Goal: Task Accomplishment & Management: Manage account settings

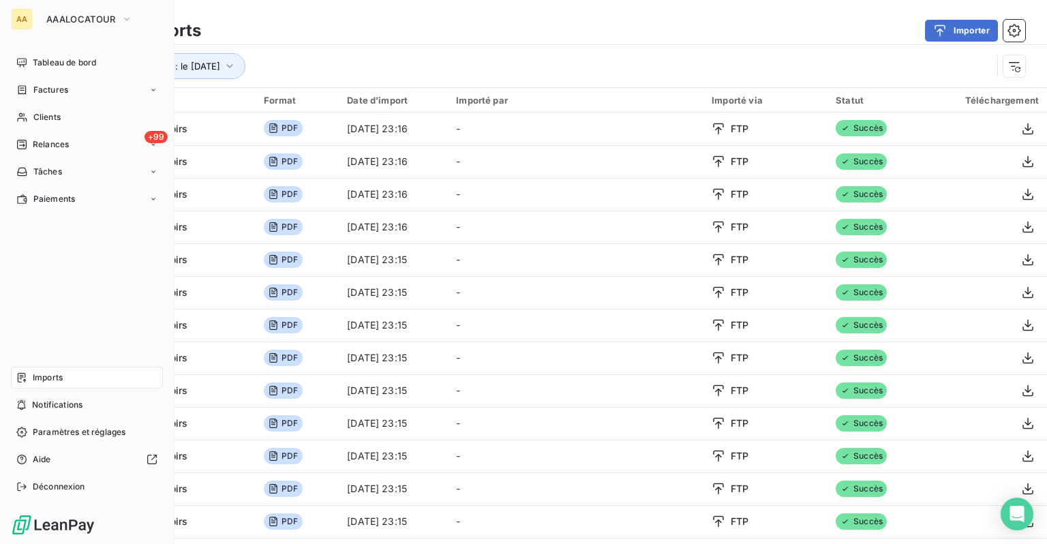
click at [30, 75] on nav "Tableau de bord Factures Clients +99 Relances Tâches Paiements" at bounding box center [87, 131] width 152 height 158
click at [35, 126] on div "Clients" at bounding box center [87, 117] width 152 height 22
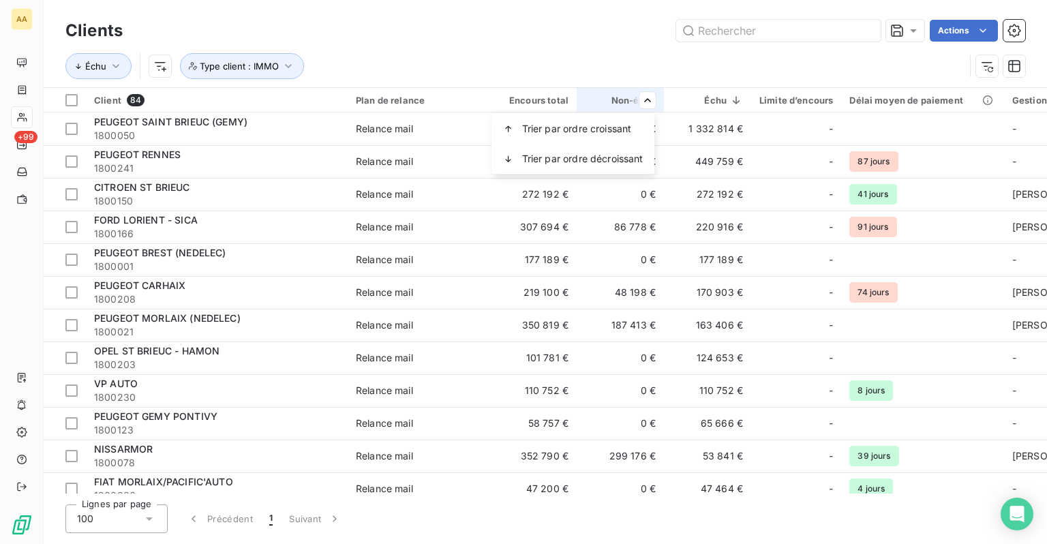
click at [559, 95] on html "AA +99 Clients Actions Échu Type client : IMMO Client 84 Plan de relance Encour…" at bounding box center [523, 272] width 1047 height 544
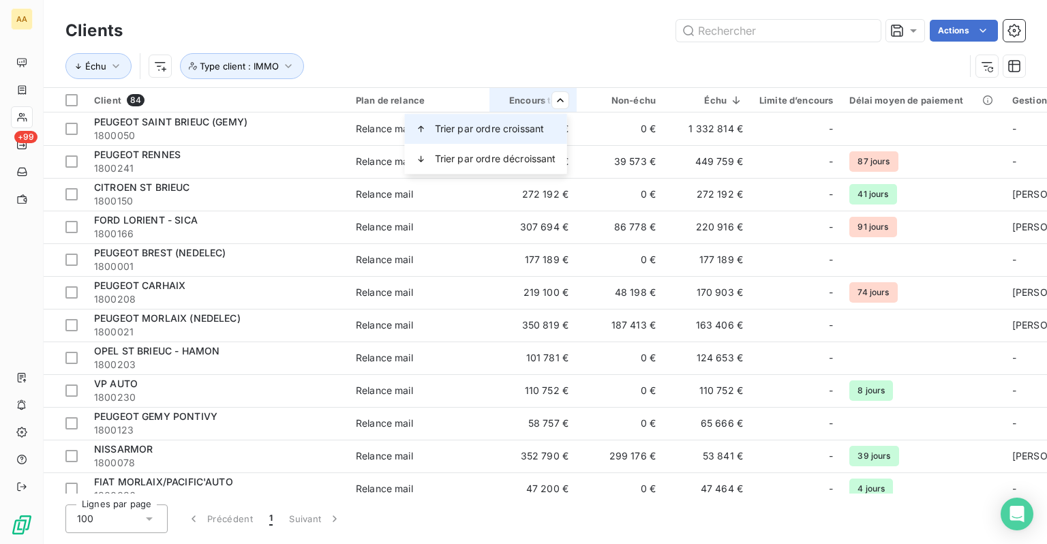
click at [524, 134] on span "Trier par ordre croissant" at bounding box center [490, 129] width 110 height 14
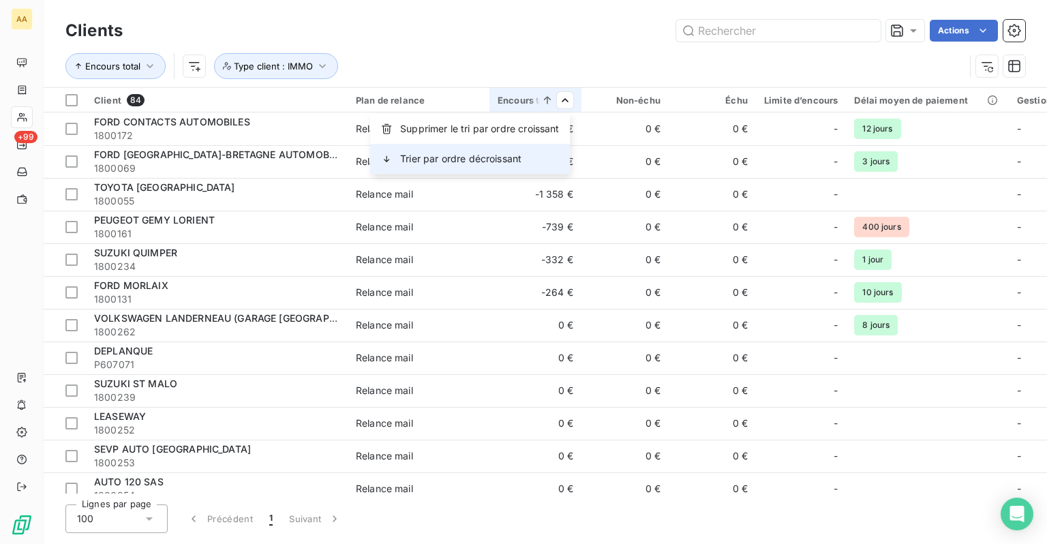
click at [507, 153] on span "Trier par ordre décroissant" at bounding box center [460, 159] width 121 height 14
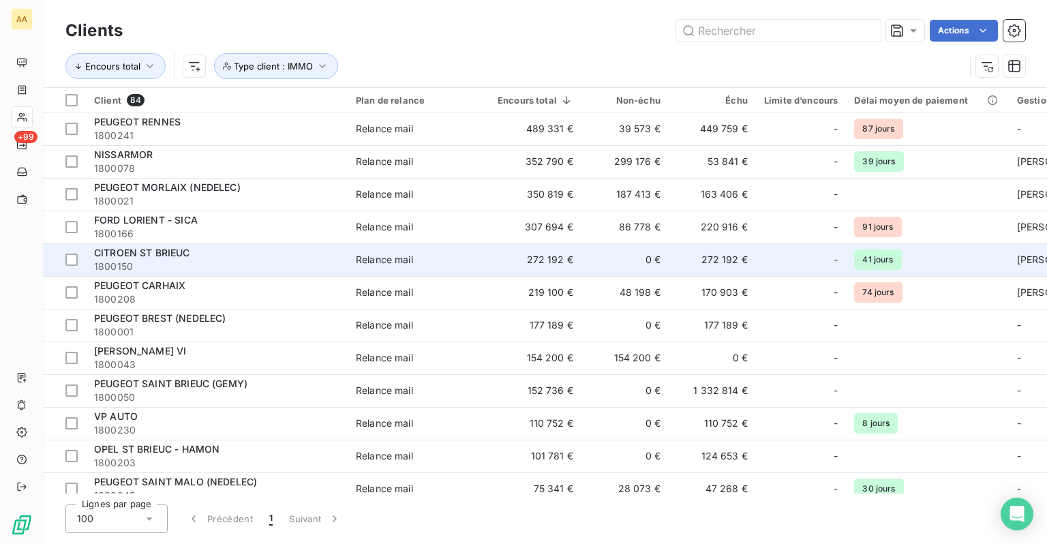
click at [196, 260] on span "1800150" at bounding box center [216, 267] width 245 height 14
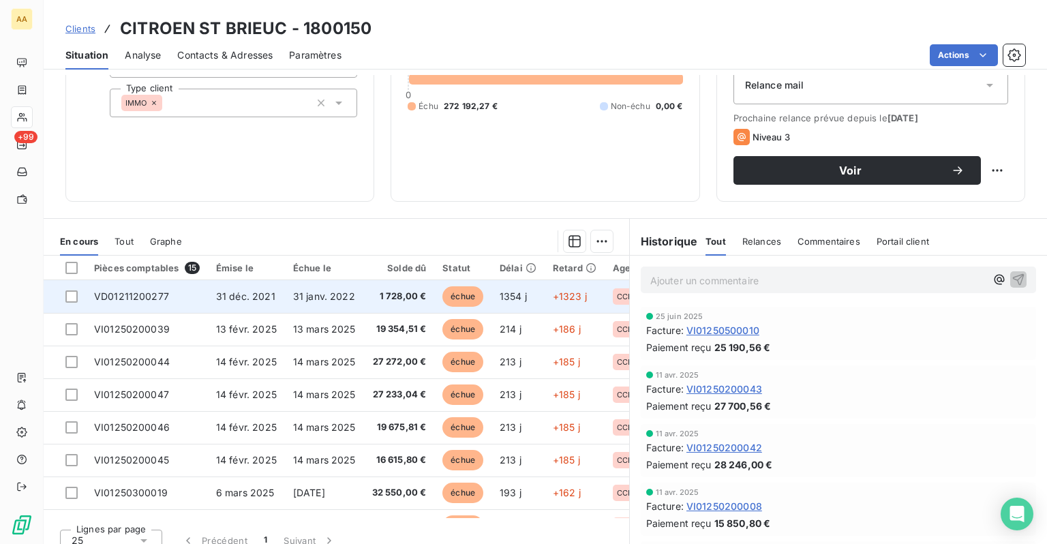
scroll to position [175, 0]
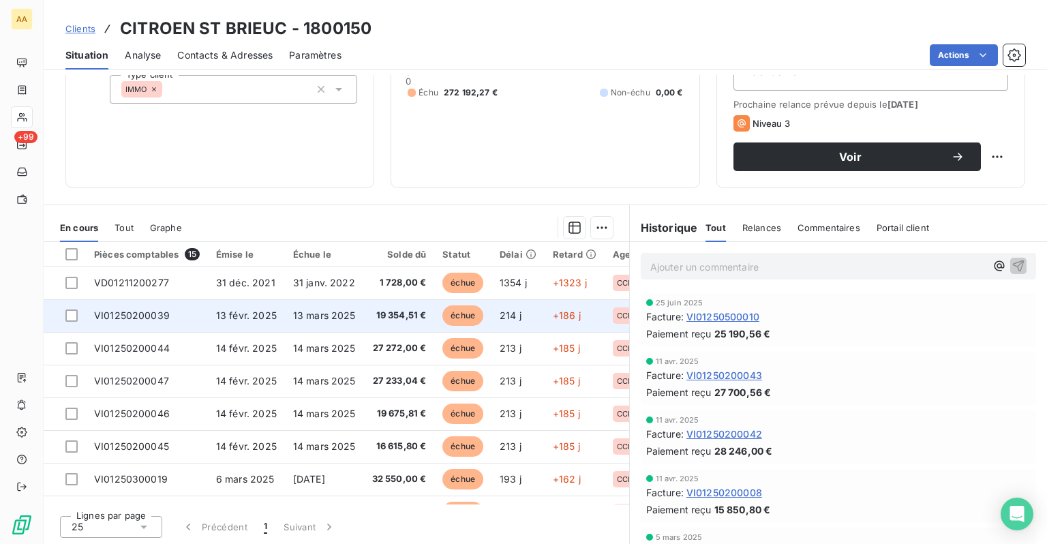
click at [285, 318] on td "13 mars 2025" at bounding box center [324, 315] width 79 height 33
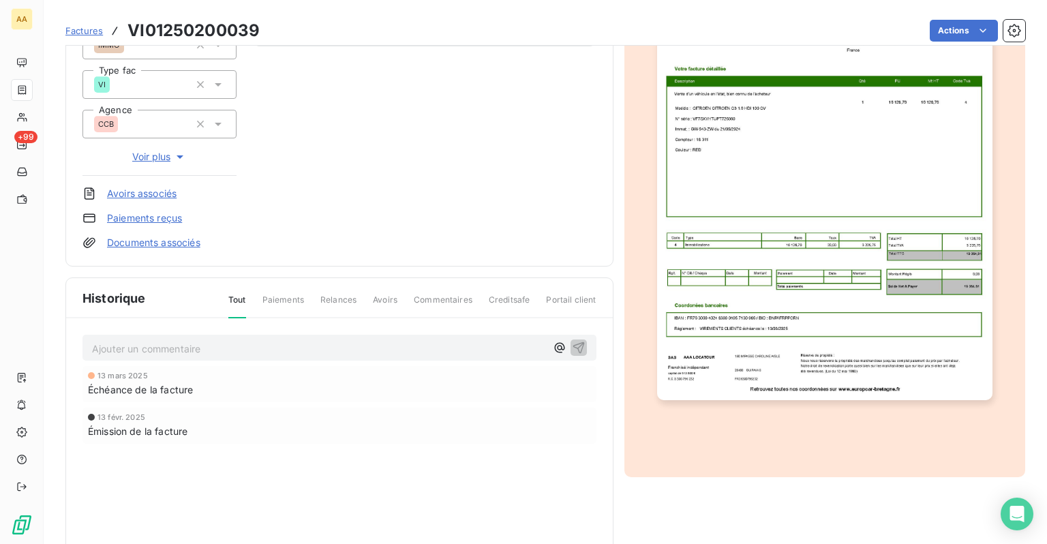
scroll to position [205, 0]
click at [724, 260] on img "button" at bounding box center [824, 162] width 335 height 473
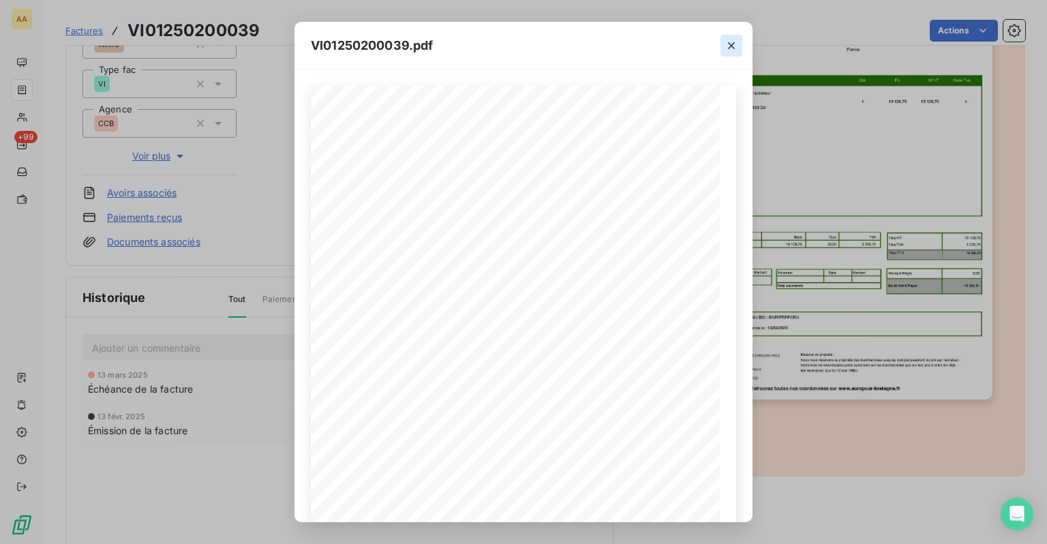
click at [728, 48] on icon "button" at bounding box center [732, 46] width 14 height 14
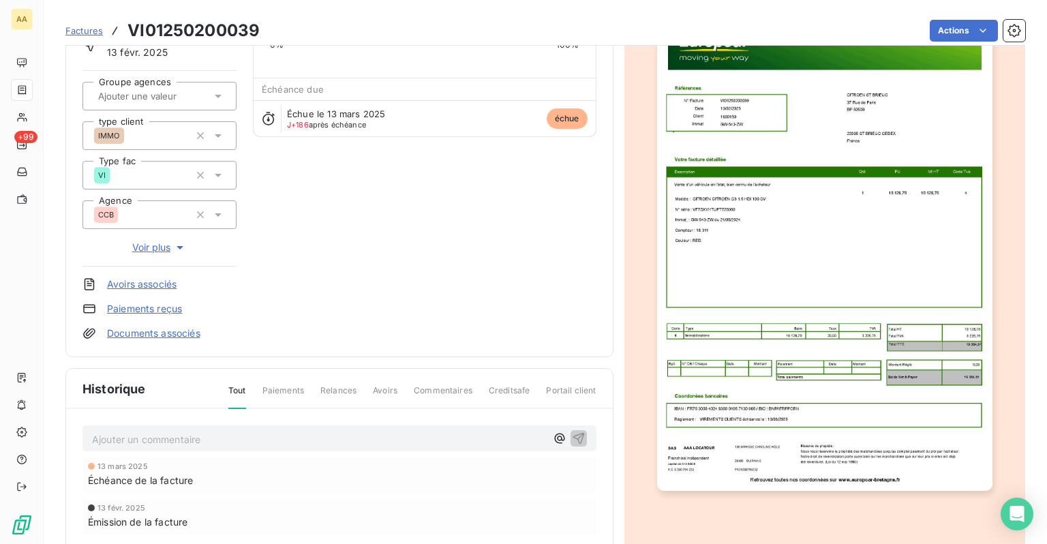
scroll to position [136, 0]
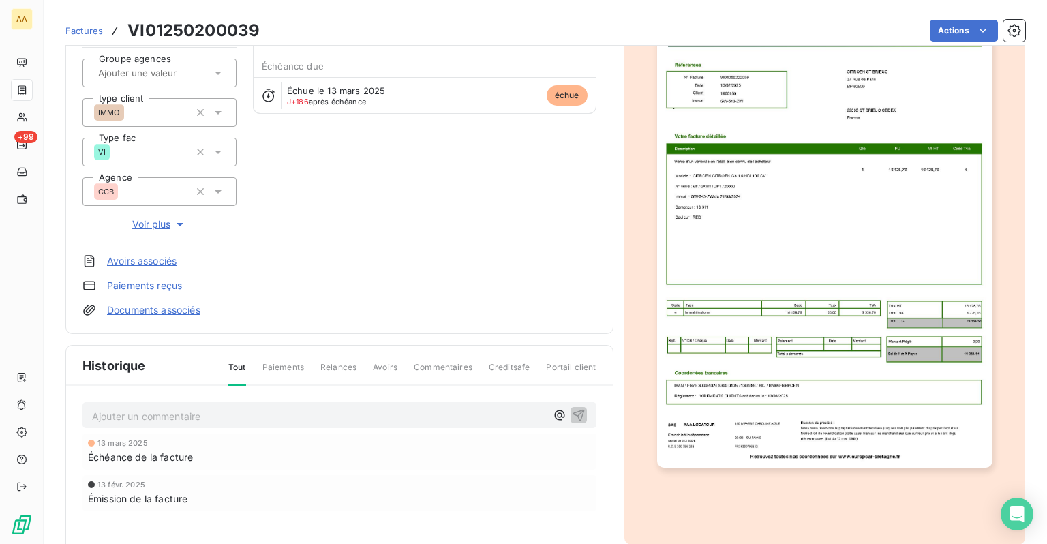
click at [696, 269] on img "button" at bounding box center [824, 231] width 335 height 473
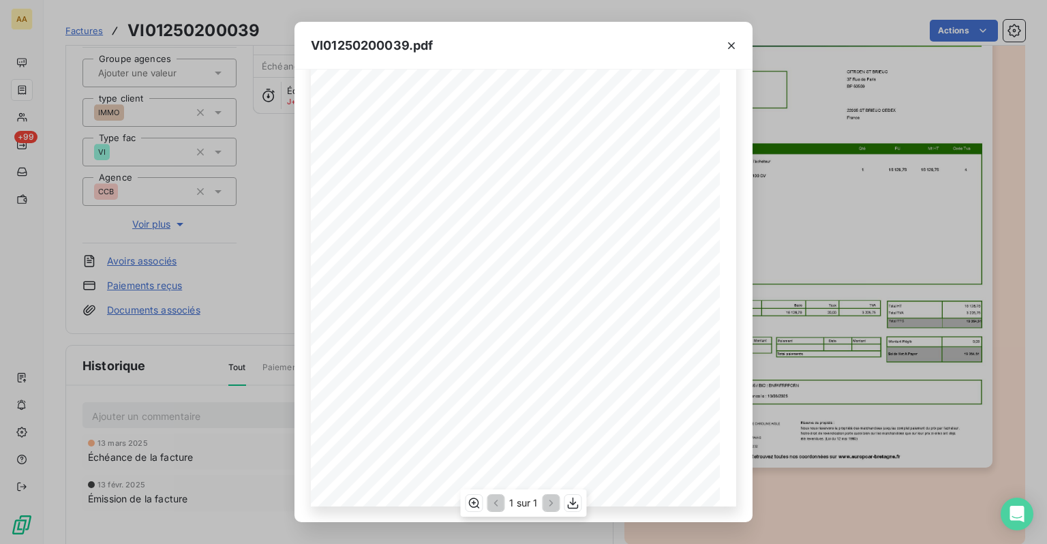
scroll to position [0, 0]
click at [727, 50] on icon "button" at bounding box center [732, 46] width 14 height 14
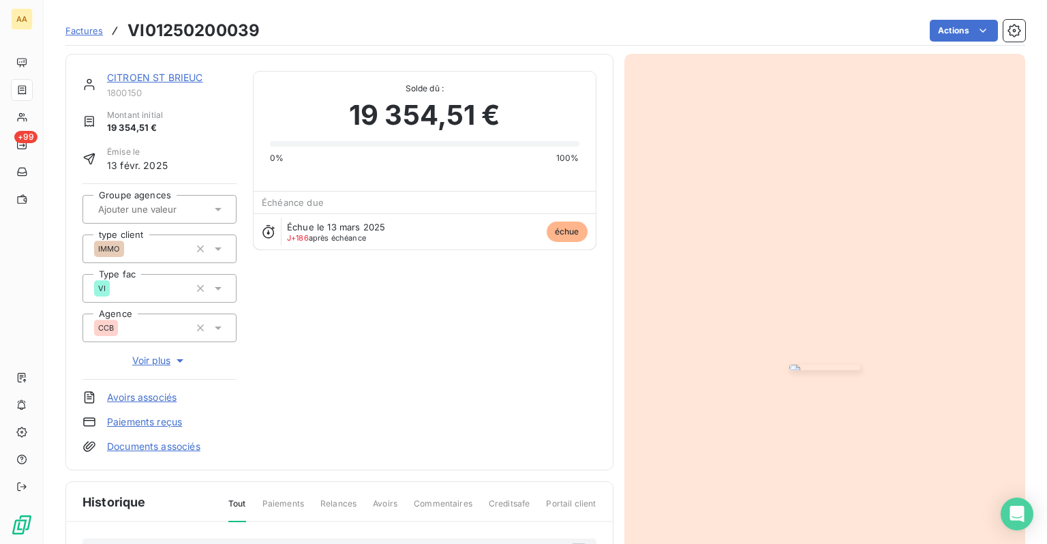
click at [806, 365] on img "button" at bounding box center [824, 367] width 71 height 5
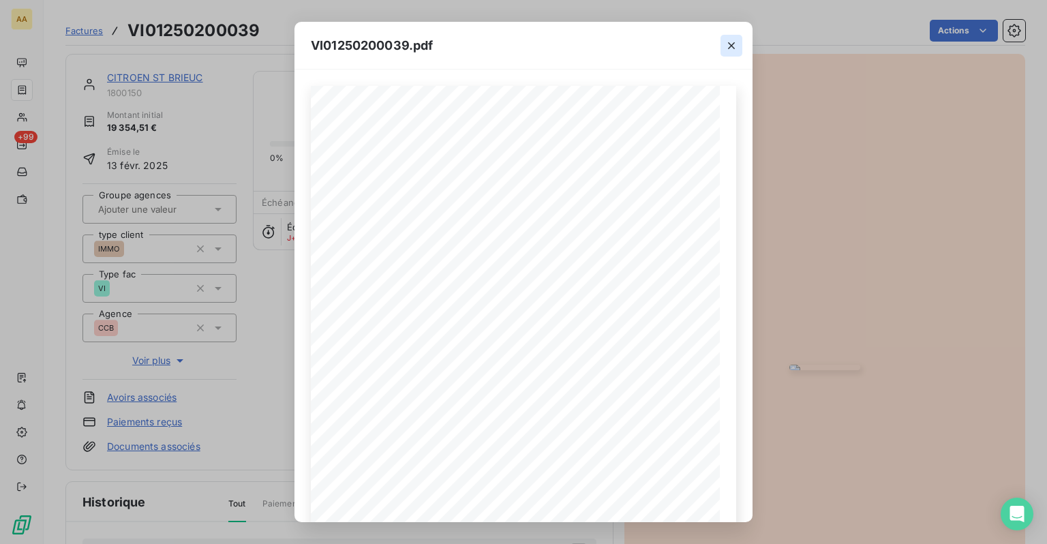
click at [735, 42] on icon "button" at bounding box center [732, 46] width 14 height 14
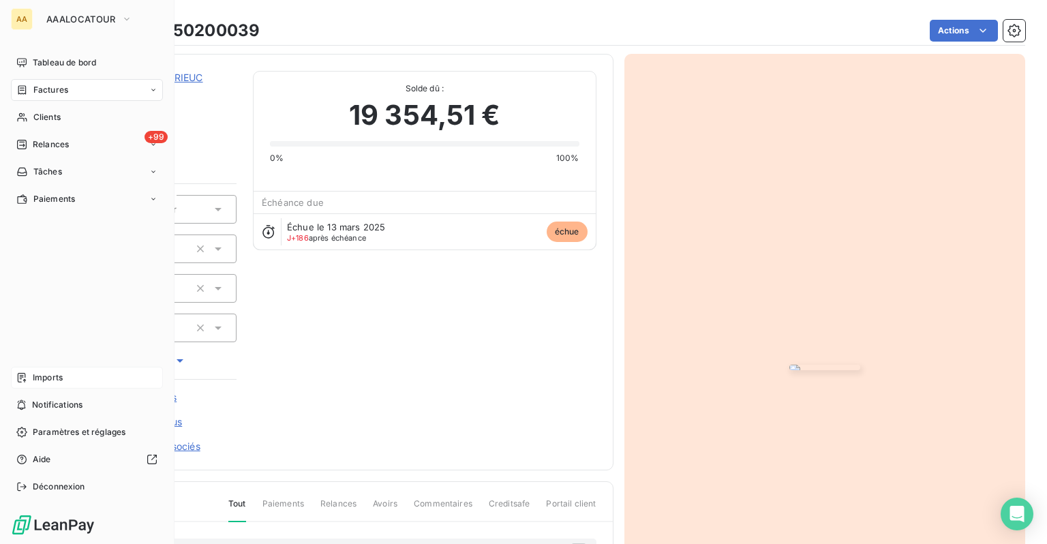
click at [40, 372] on span "Imports" at bounding box center [48, 378] width 30 height 12
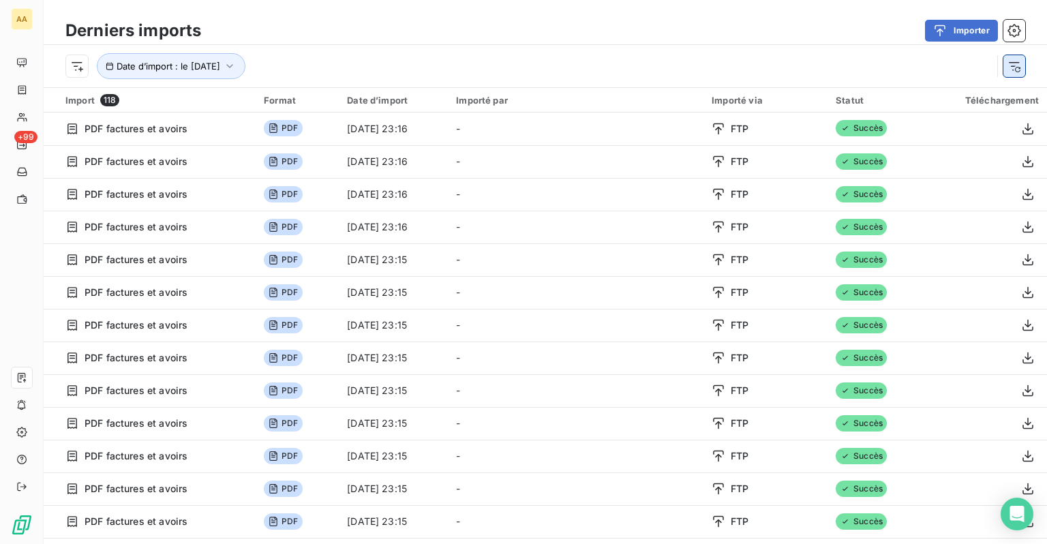
click at [1014, 65] on icon "button" at bounding box center [1015, 66] width 14 height 14
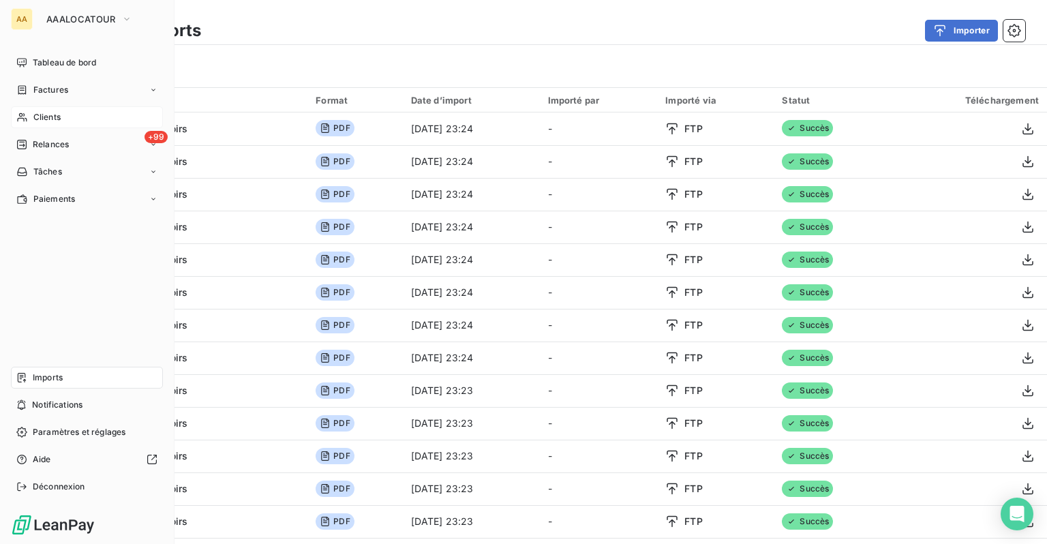
click at [25, 112] on icon at bounding box center [22, 117] width 12 height 11
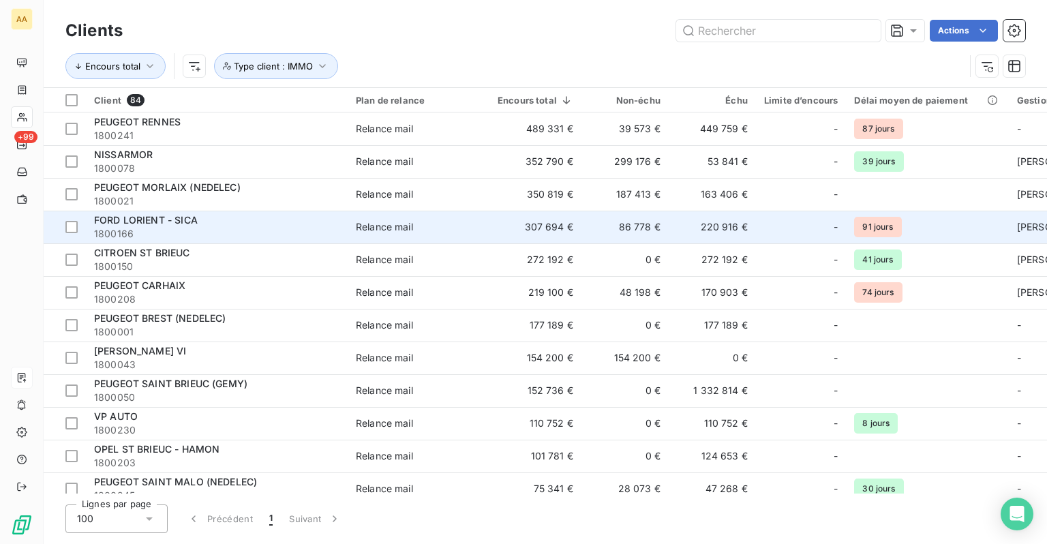
click at [225, 223] on div "FORD LORIENT - [PERSON_NAME]" at bounding box center [216, 220] width 245 height 14
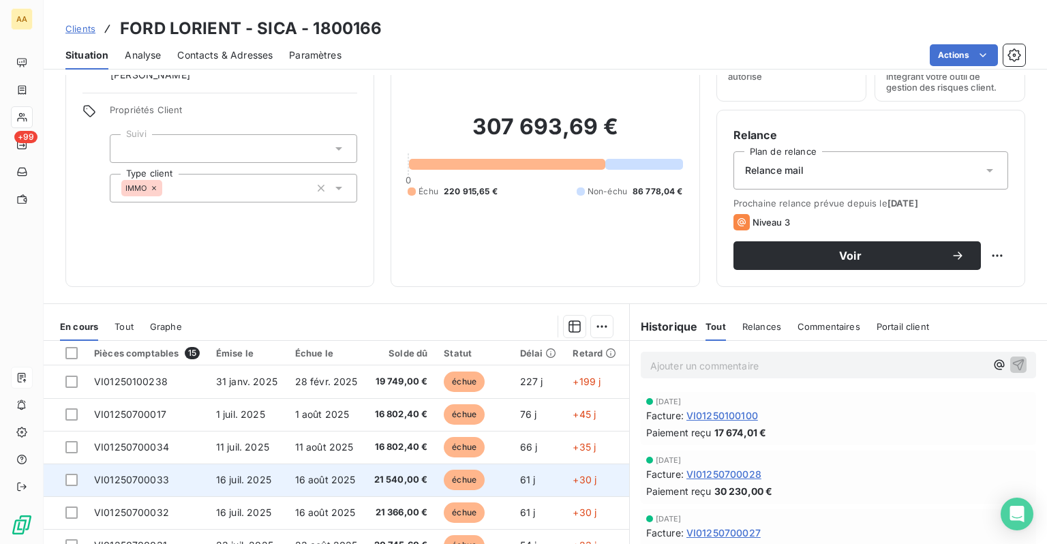
scroll to position [175, 0]
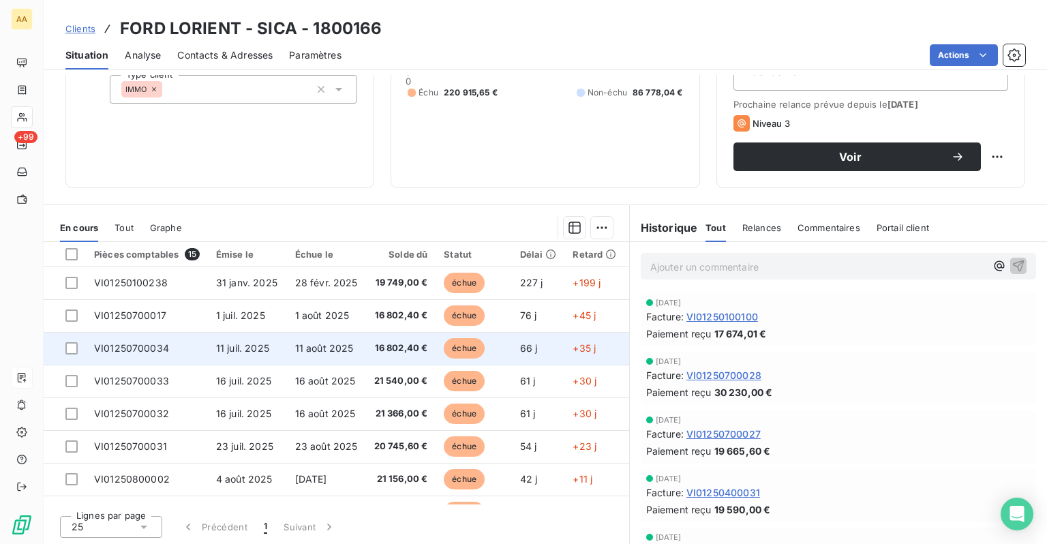
click at [335, 353] on td "11 août 2025" at bounding box center [326, 348] width 79 height 33
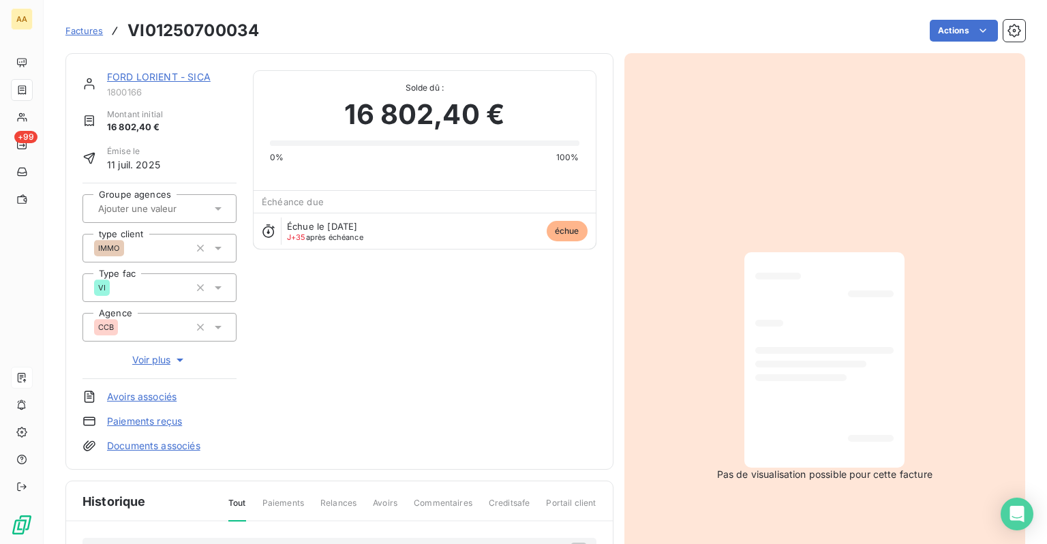
click at [80, 26] on span "Factures" at bounding box center [83, 30] width 37 height 11
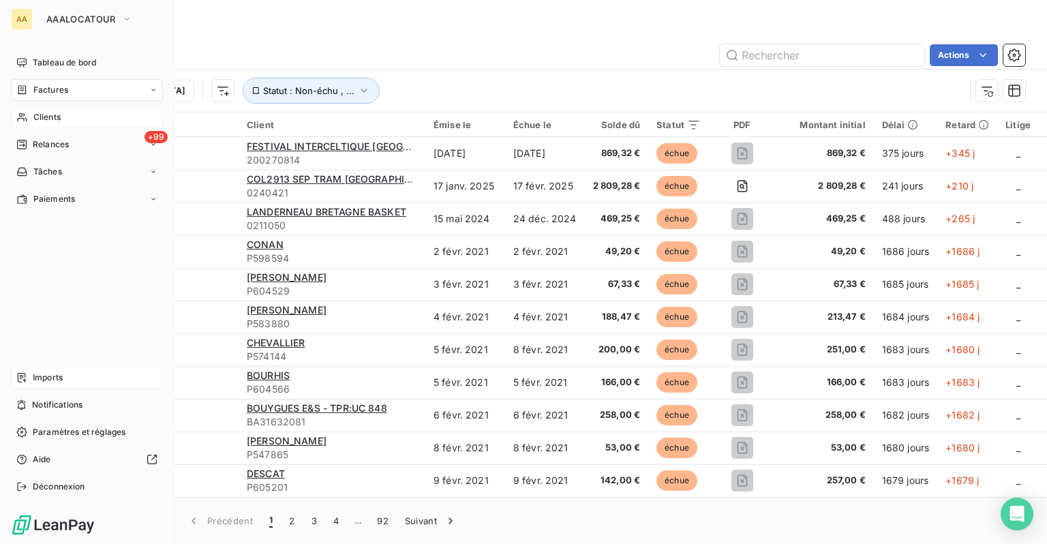
click at [27, 112] on icon at bounding box center [22, 117] width 12 height 11
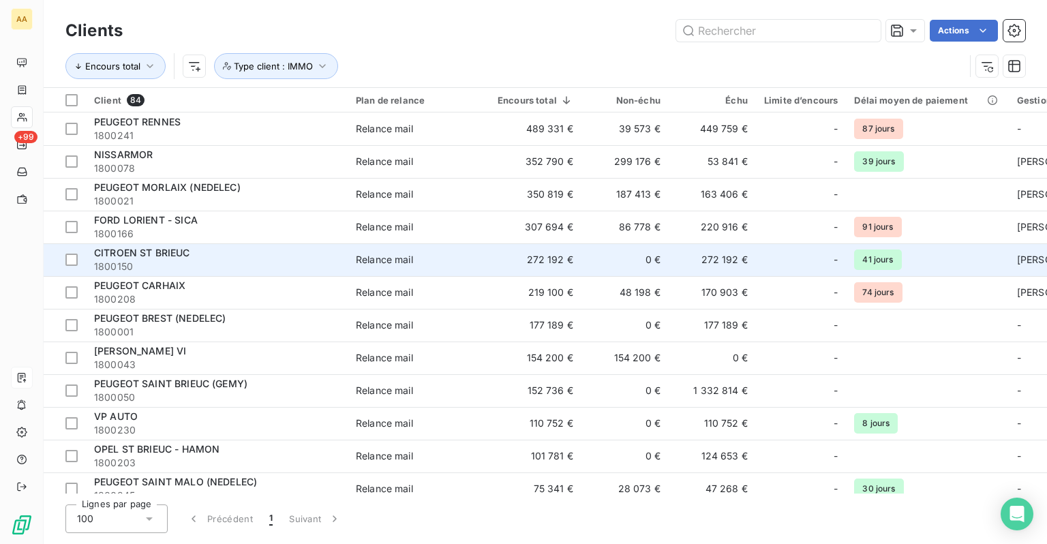
click at [197, 255] on div "CITROEN ST BRIEUC" at bounding box center [216, 253] width 245 height 14
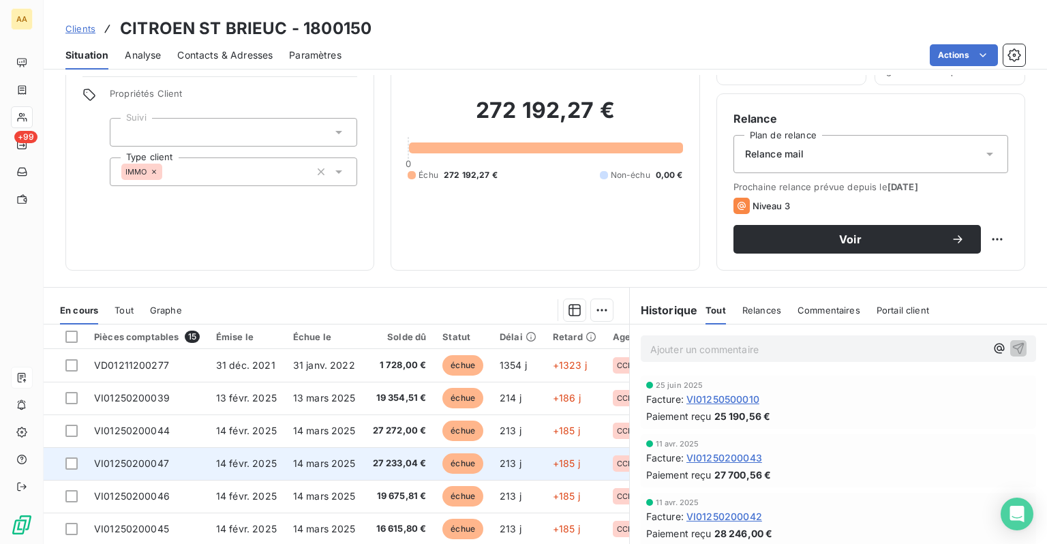
scroll to position [175, 0]
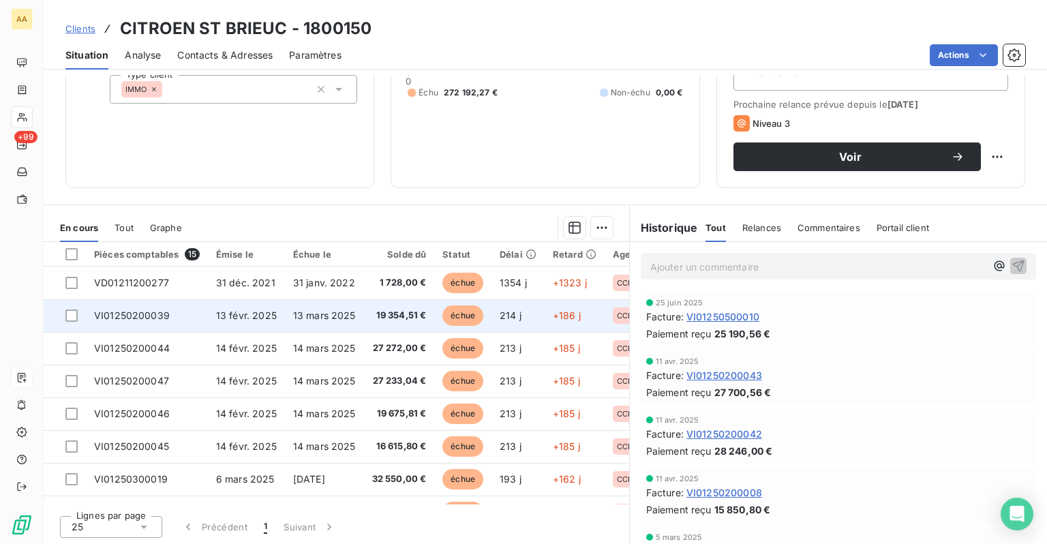
click at [304, 325] on td "13 mars 2025" at bounding box center [324, 315] width 79 height 33
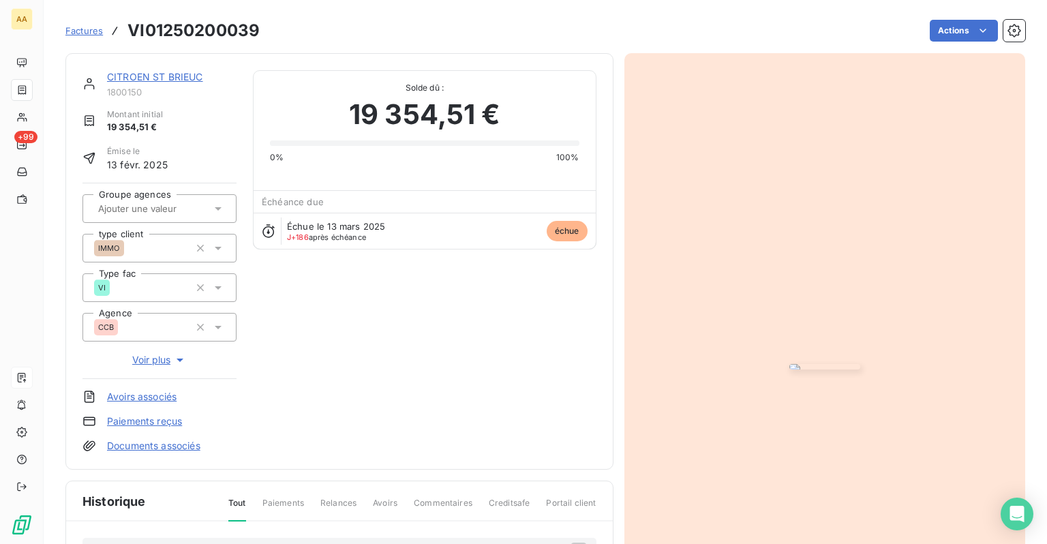
click at [853, 364] on img "button" at bounding box center [824, 366] width 71 height 5
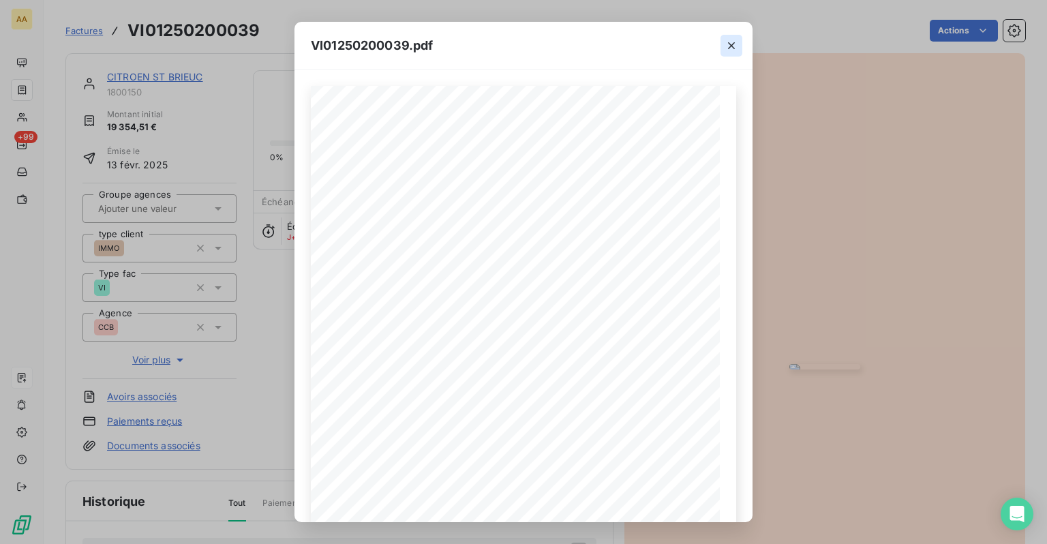
click at [736, 46] on icon "button" at bounding box center [732, 46] width 14 height 14
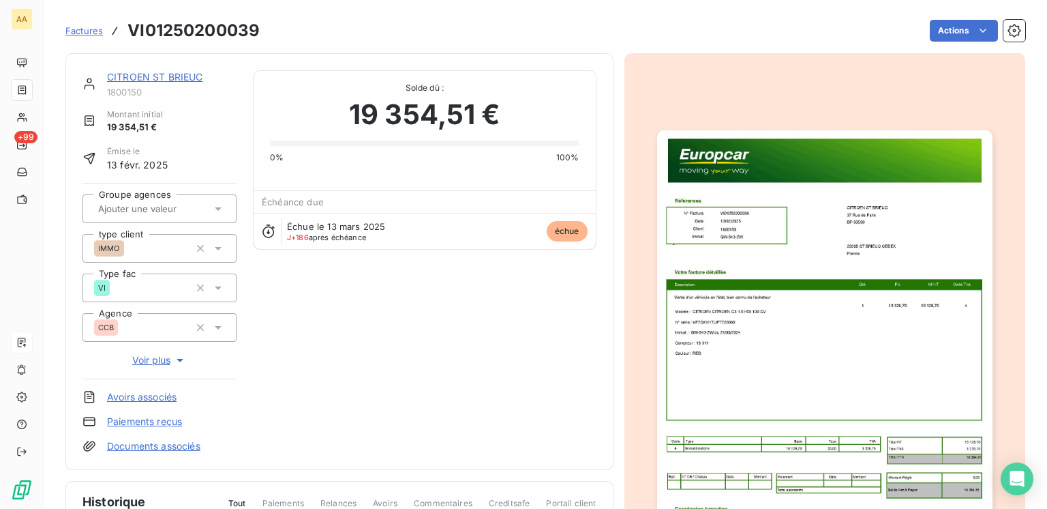
click at [74, 30] on span "Factures" at bounding box center [83, 30] width 37 height 11
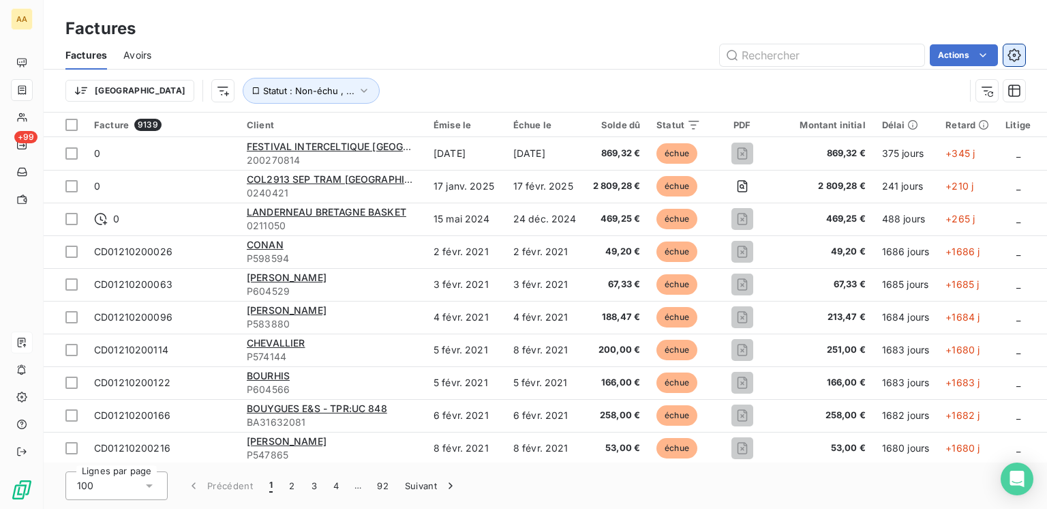
click at [1012, 49] on icon "button" at bounding box center [1015, 55] width 14 height 14
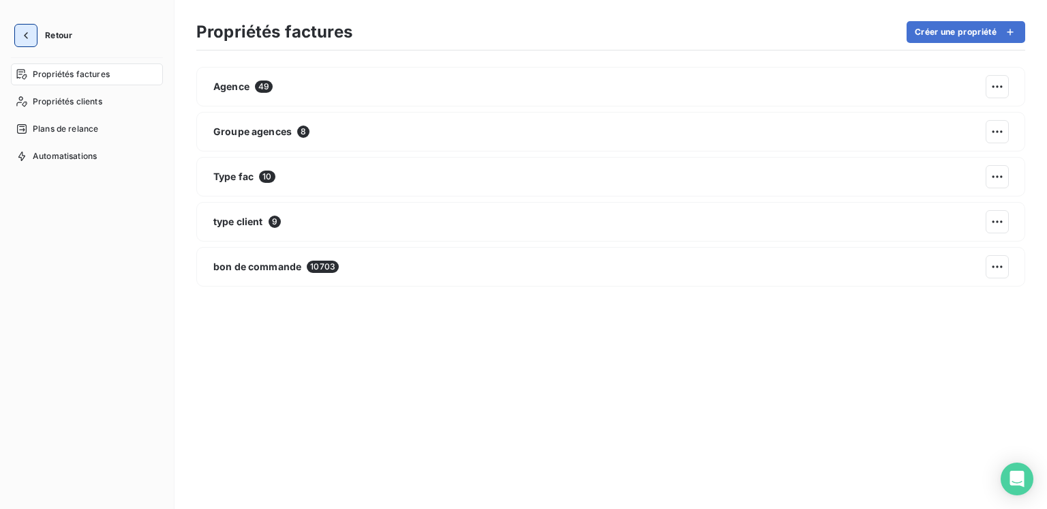
click at [33, 38] on button "button" at bounding box center [26, 36] width 22 height 22
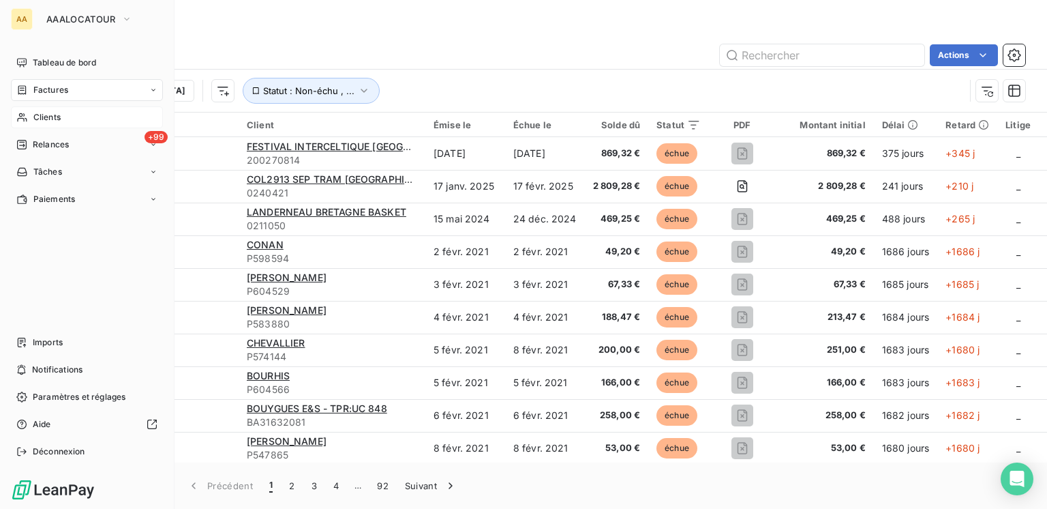
click at [49, 117] on span "Clients" at bounding box center [46, 117] width 27 height 12
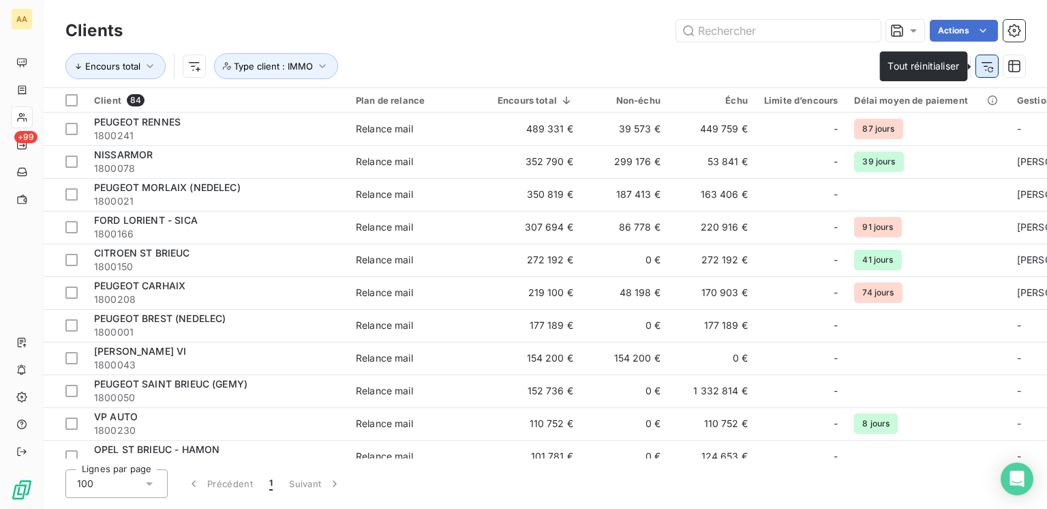
click at [994, 68] on button "button" at bounding box center [987, 66] width 22 height 22
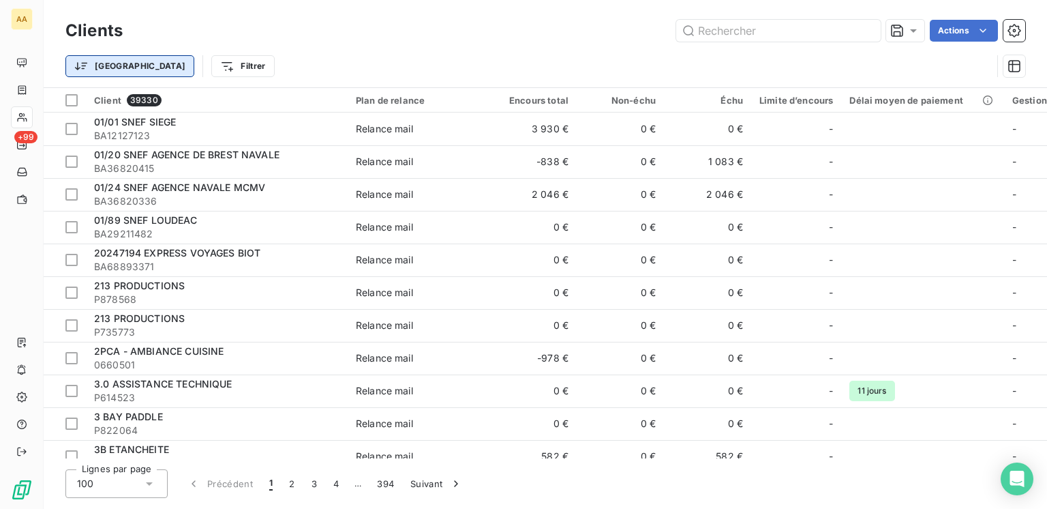
click at [112, 70] on html "AA +99 Clients Actions Trier Filtrer Client 39330 Plan de relance Encours total…" at bounding box center [523, 254] width 1047 height 509
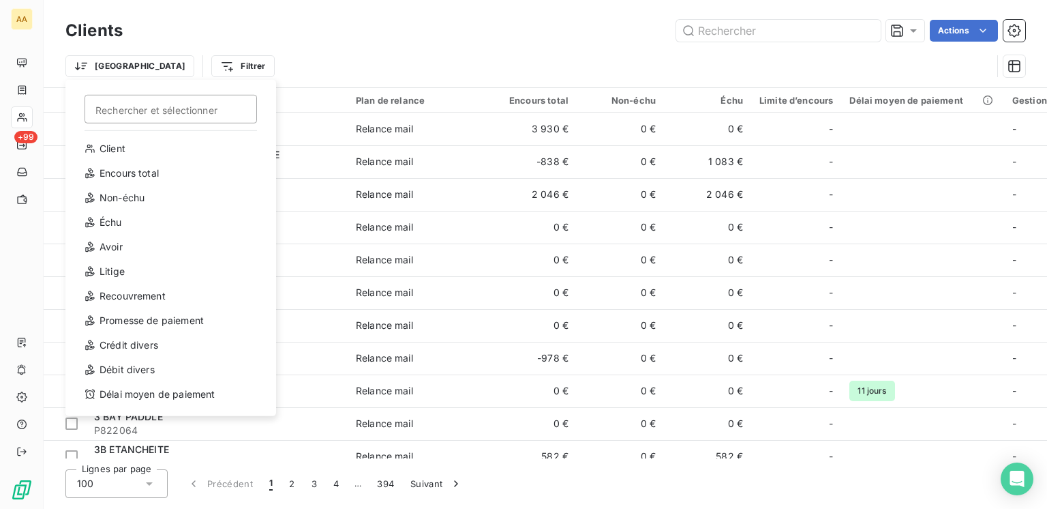
click at [333, 61] on html "AA +99 Clients Actions Trier Rechercher et sélectionner Client Encours total No…" at bounding box center [523, 254] width 1047 height 509
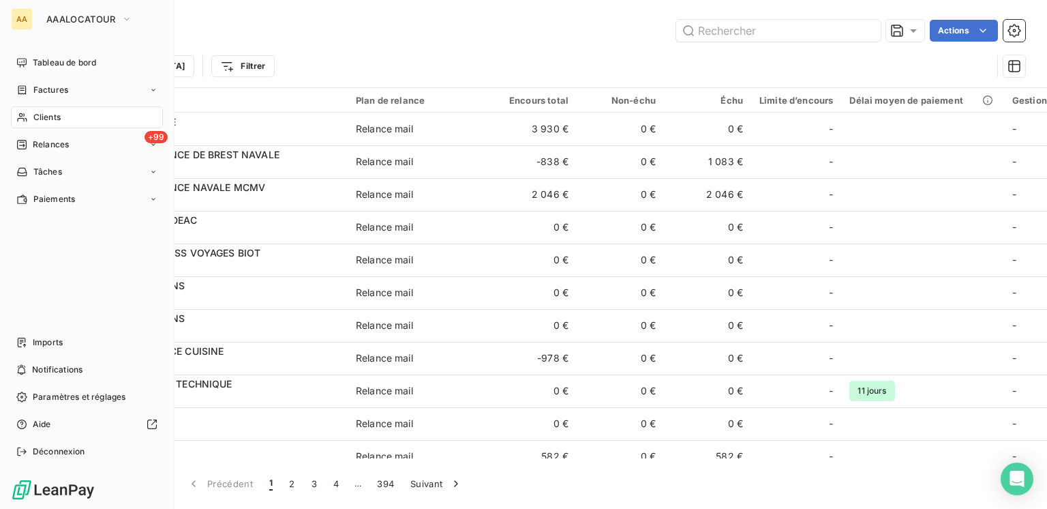
click at [41, 116] on span "Clients" at bounding box center [46, 117] width 27 height 12
click at [55, 93] on span "Factures" at bounding box center [50, 90] width 35 height 12
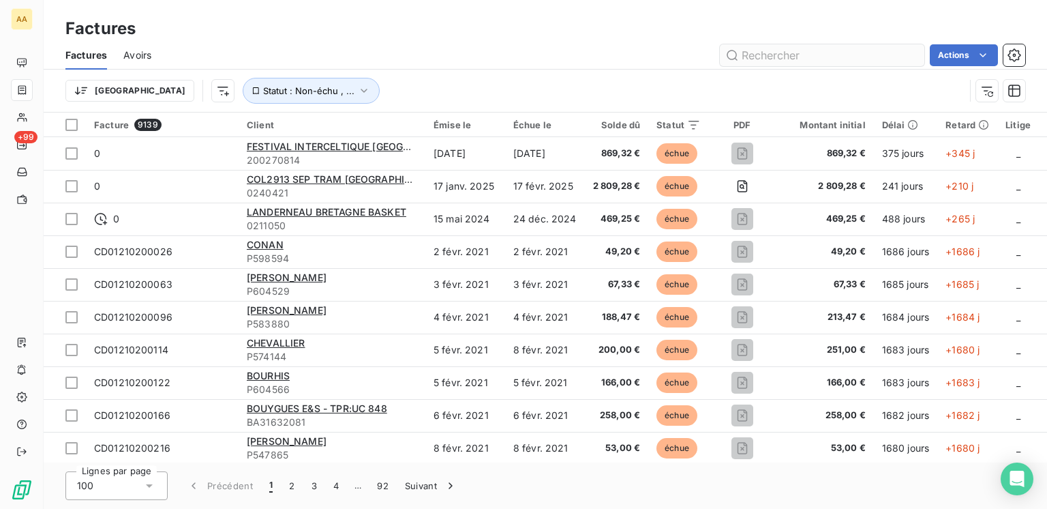
click at [791, 49] on input "text" at bounding box center [822, 55] width 205 height 22
click at [794, 55] on input "smac" at bounding box center [822, 55] width 205 height 22
click at [772, 55] on input "smac" at bounding box center [822, 55] width 205 height 22
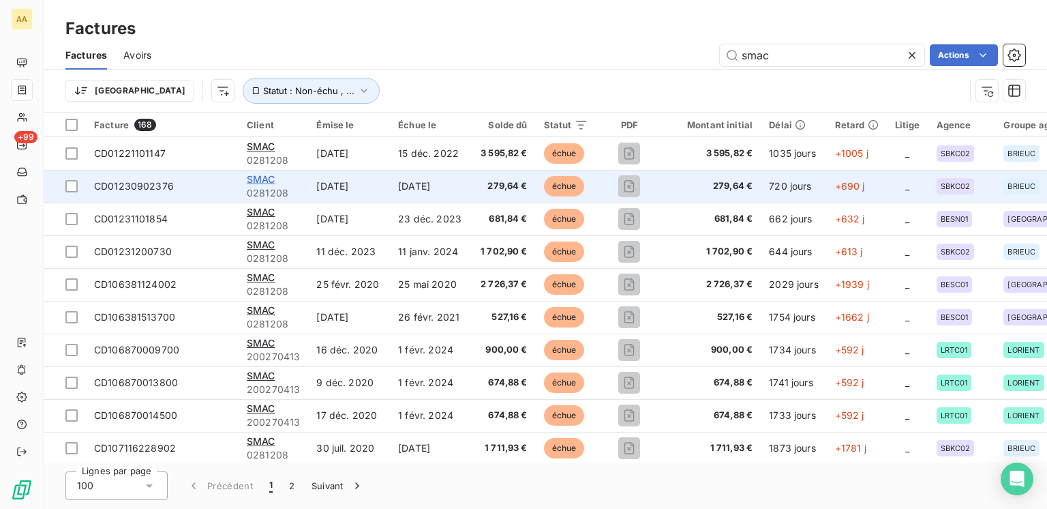
type input "smac"
click at [269, 181] on span "SMAC" at bounding box center [261, 179] width 29 height 12
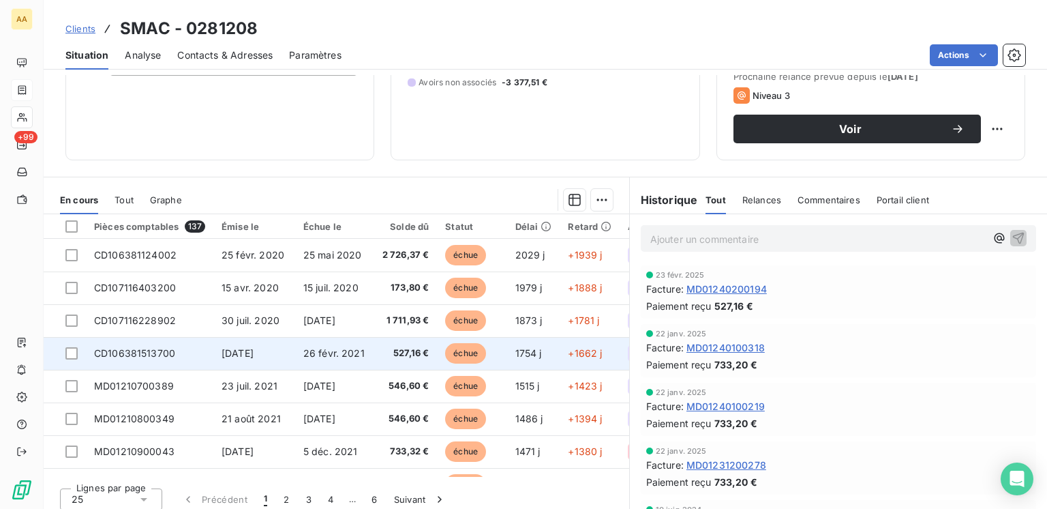
scroll to position [205, 0]
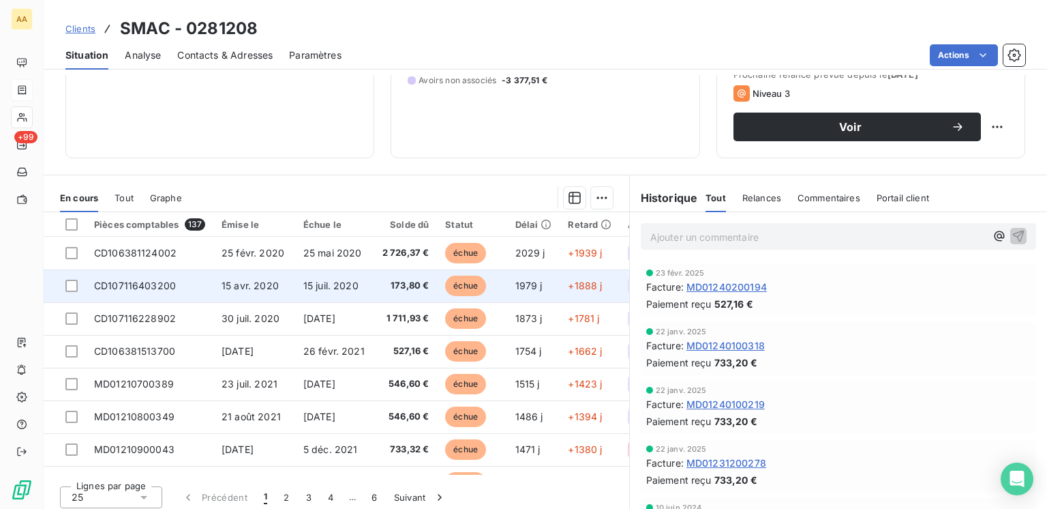
click at [171, 292] on td "CD107116403200" at bounding box center [149, 285] width 127 height 33
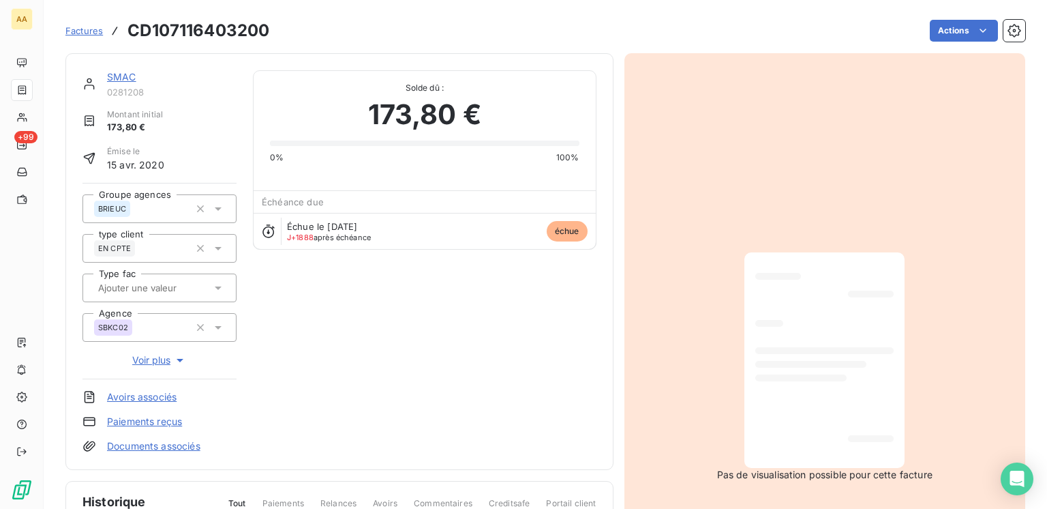
click at [159, 365] on span "Voir plus" at bounding box center [159, 360] width 55 height 14
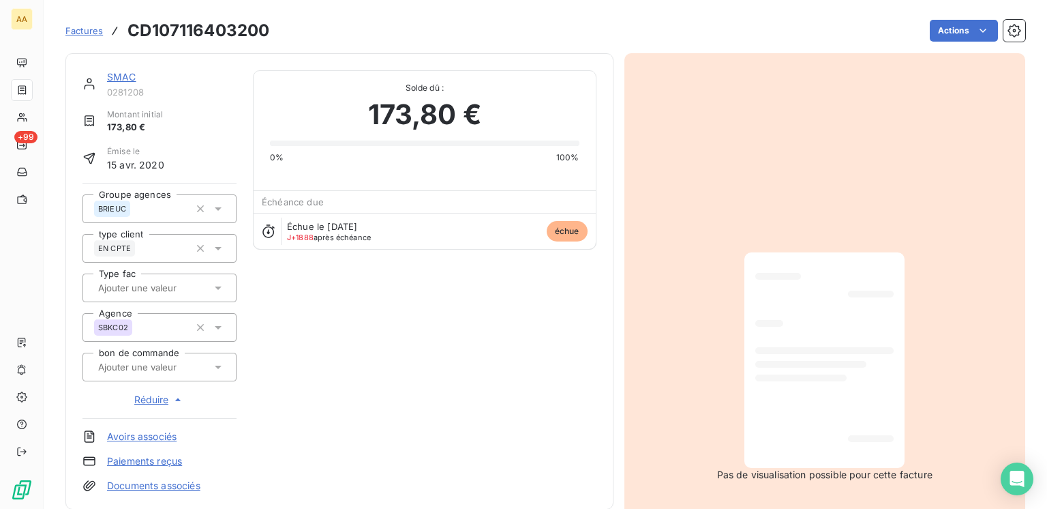
click at [157, 397] on span "Réduire" at bounding box center [159, 400] width 50 height 14
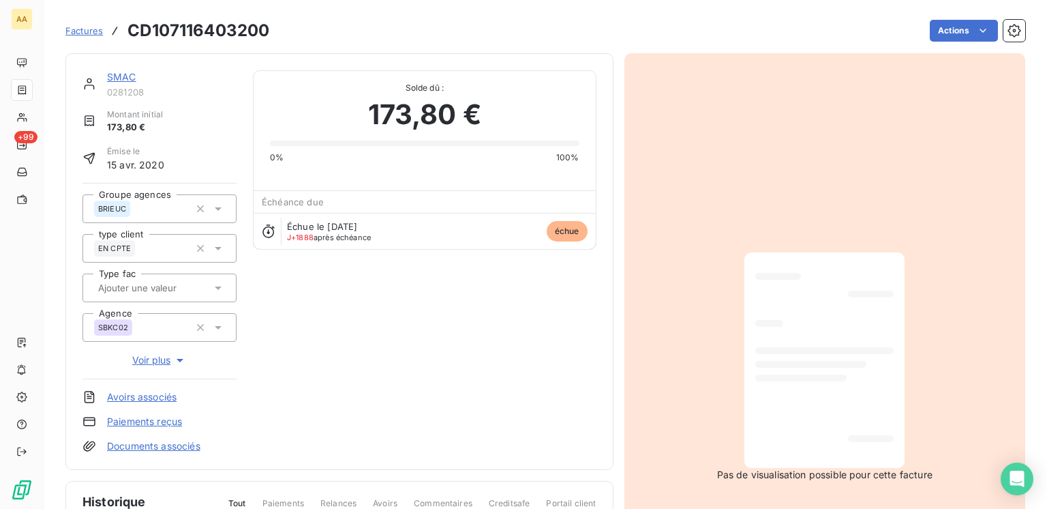
click at [164, 360] on span "Voir plus" at bounding box center [159, 360] width 55 height 14
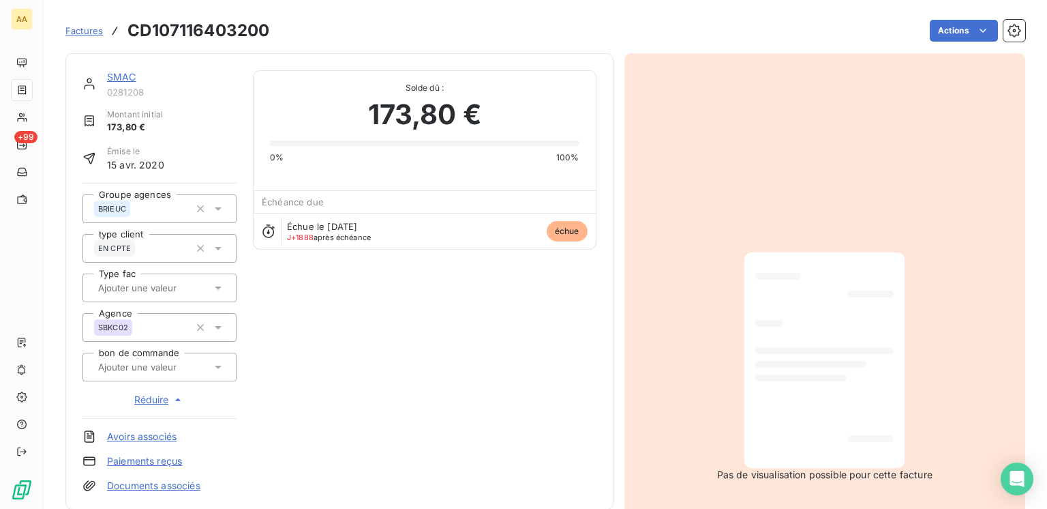
click at [211, 365] on icon at bounding box center [218, 367] width 14 height 14
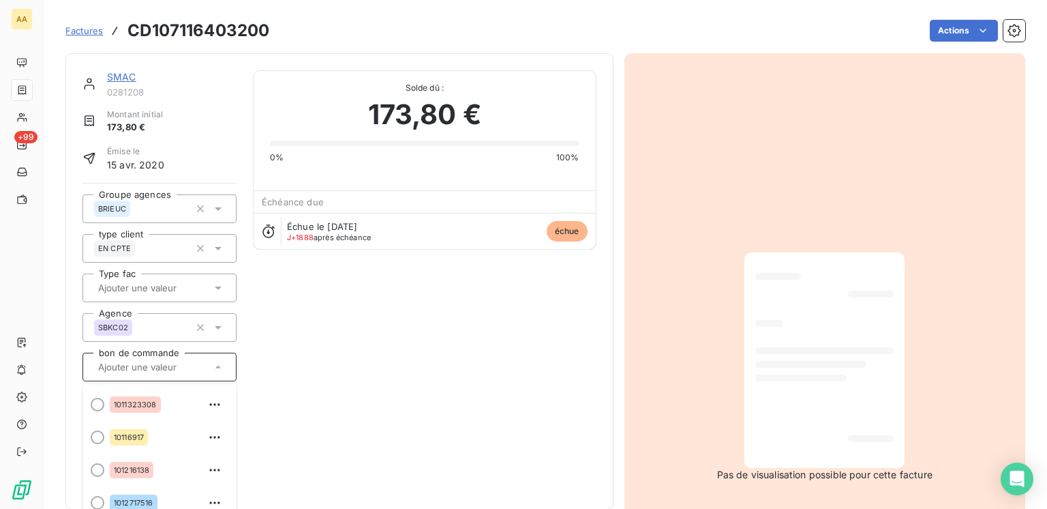
scroll to position [5522, 0]
click at [300, 352] on div "SMAC 0281208 Montant initial 173,80 € Émise le 15 avr. 2020 Groupe agences BRIE…" at bounding box center [339, 281] width 514 height 422
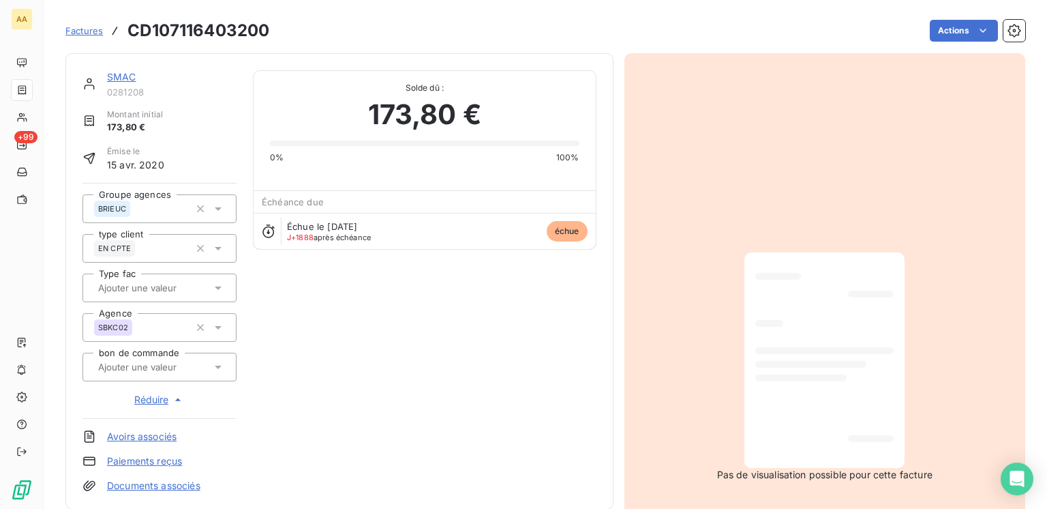
click at [154, 399] on span "Réduire" at bounding box center [159, 400] width 50 height 14
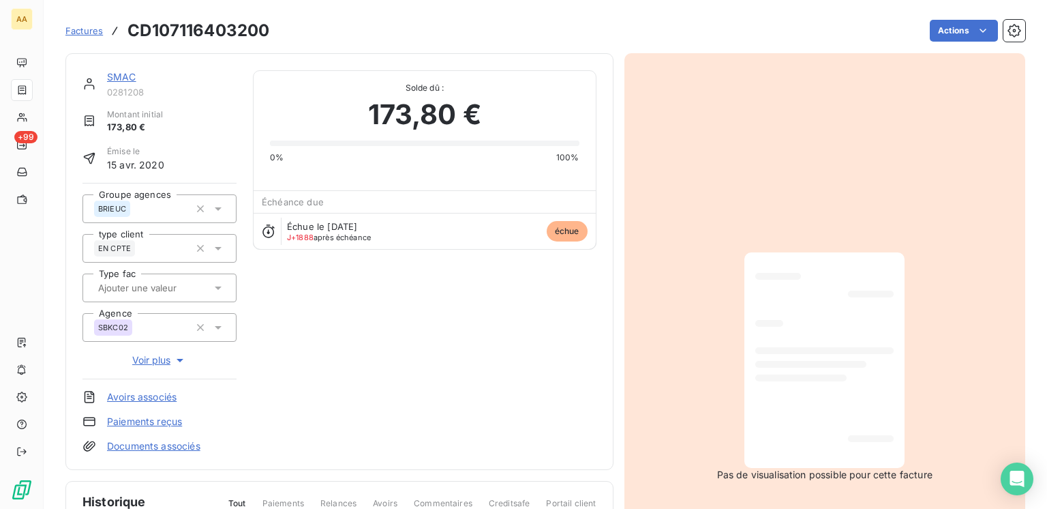
click at [162, 355] on span "Voir plus" at bounding box center [159, 360] width 55 height 14
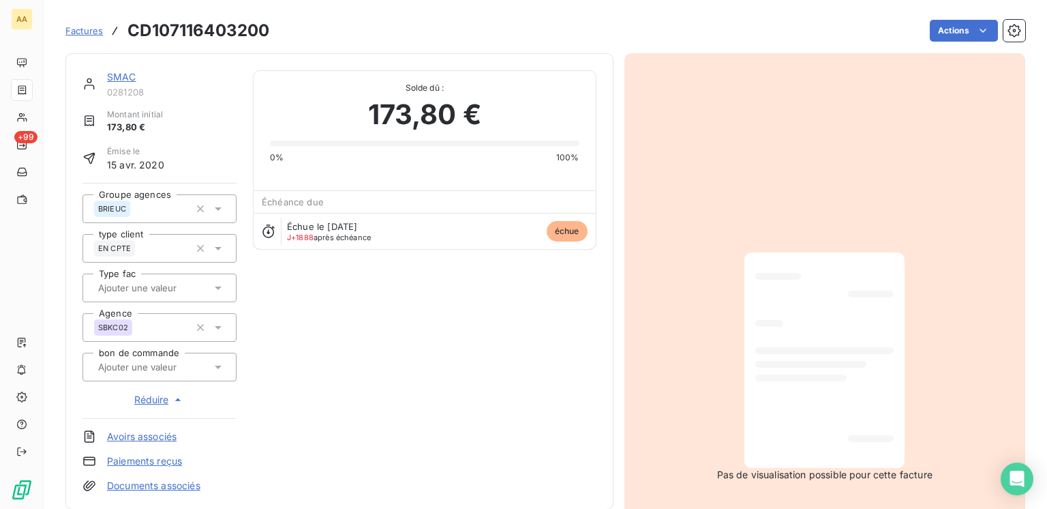
click at [156, 402] on span "Réduire" at bounding box center [159, 400] width 50 height 14
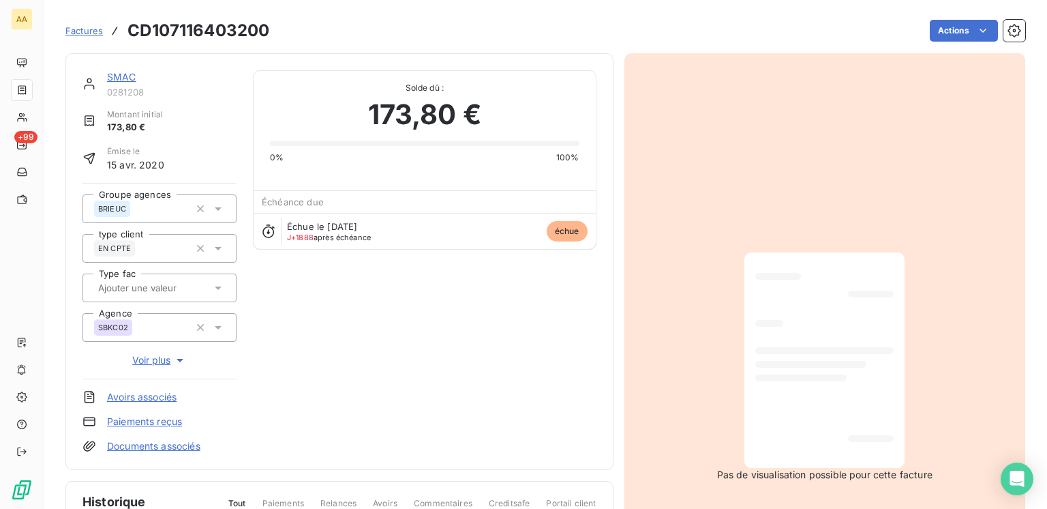
click at [224, 286] on div at bounding box center [159, 287] width 154 height 29
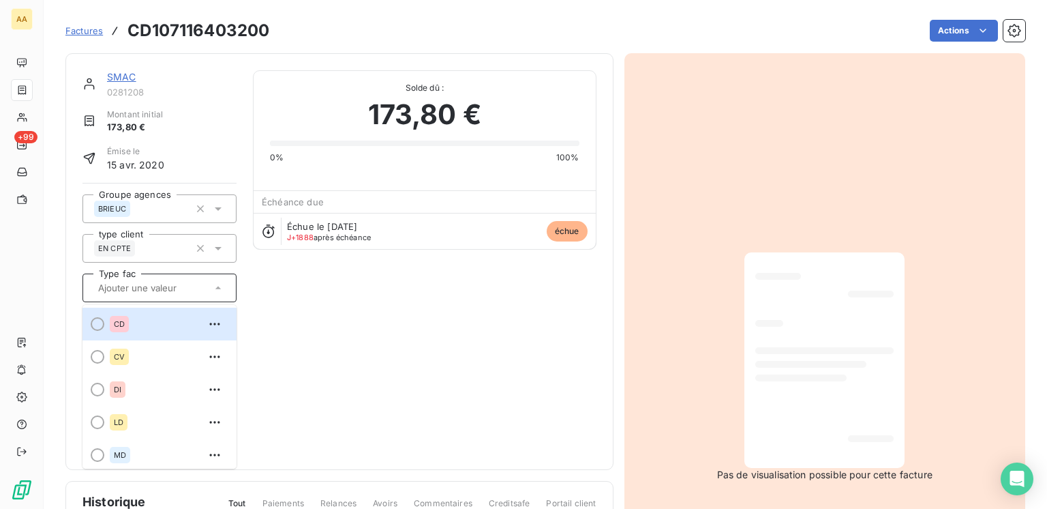
click at [222, 286] on icon at bounding box center [218, 288] width 14 height 14
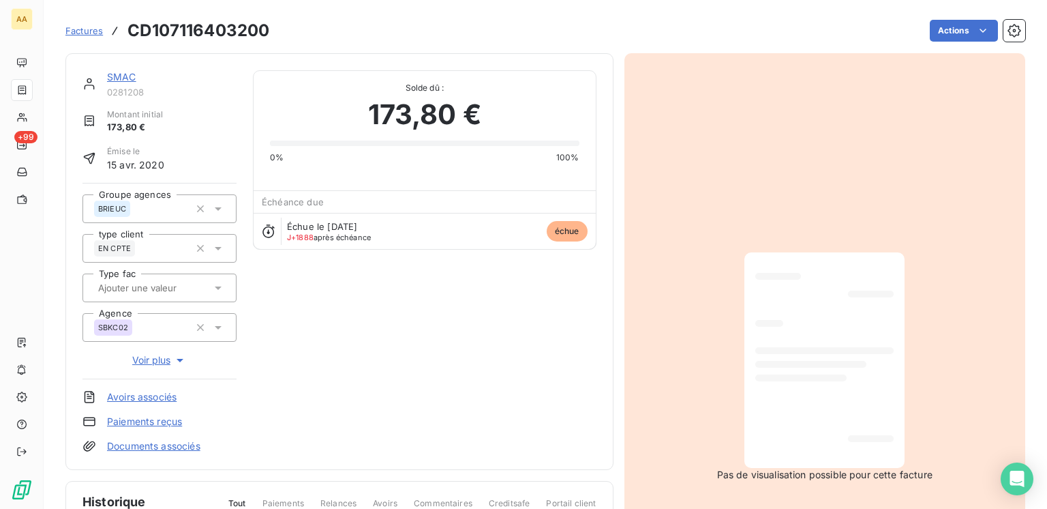
click at [161, 356] on span "Voir plus" at bounding box center [159, 360] width 55 height 14
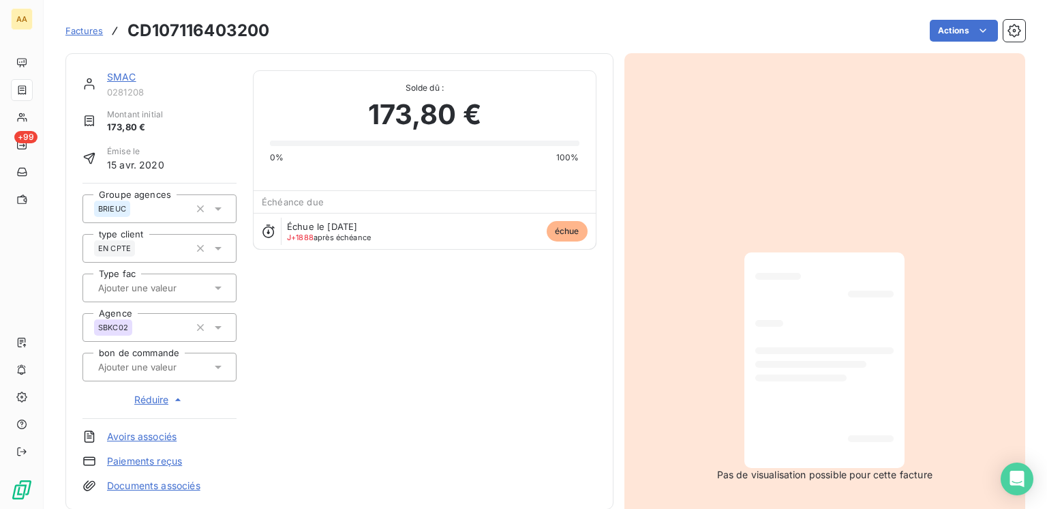
click at [217, 372] on icon at bounding box center [218, 367] width 14 height 14
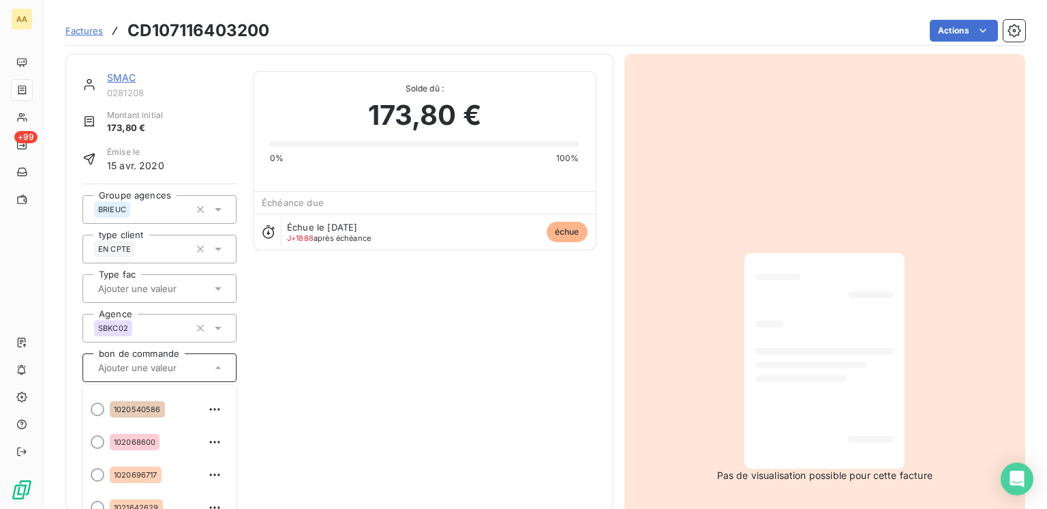
scroll to position [136, 0]
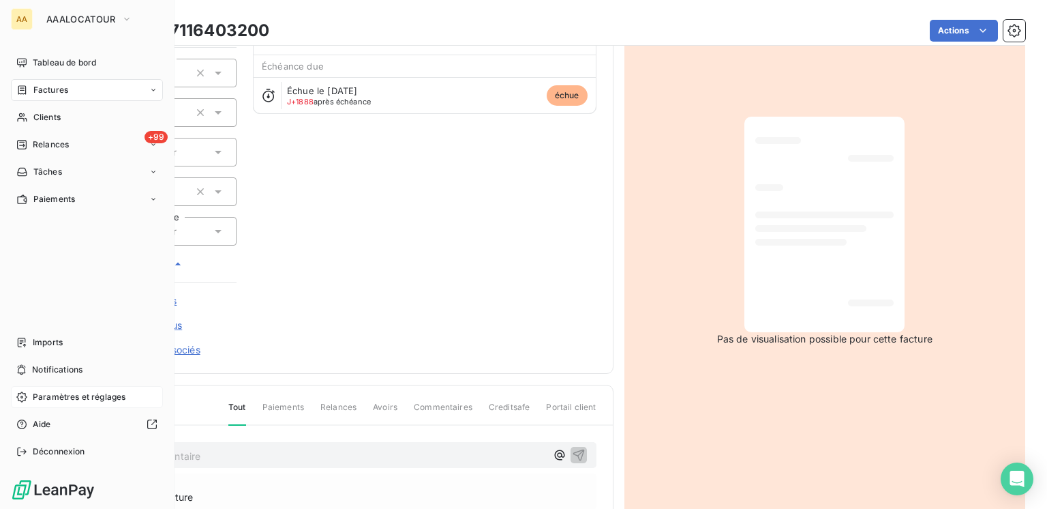
click at [35, 391] on span "Paramètres et réglages" at bounding box center [79, 397] width 93 height 12
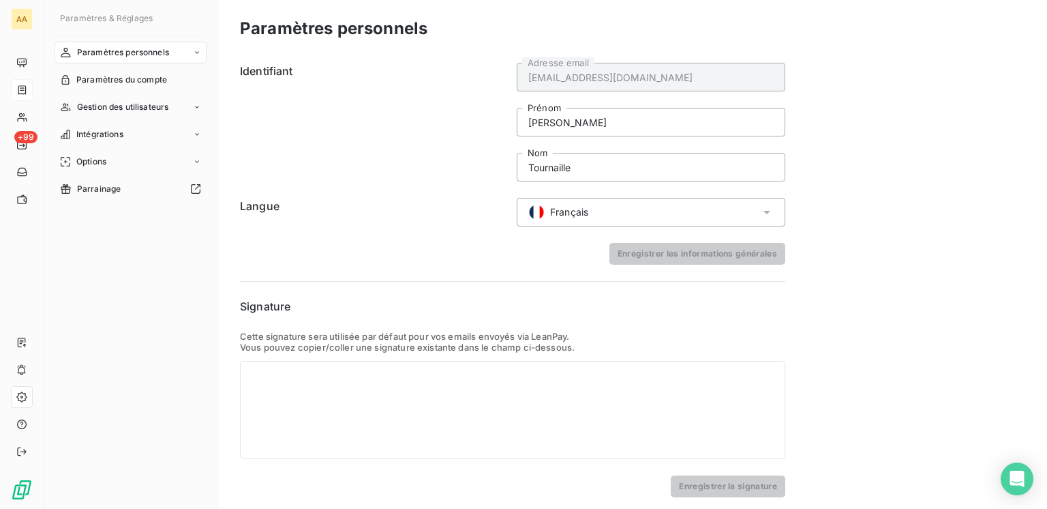
click at [114, 93] on nav "Paramètres personnels Paramètres du compte Gestion des utilisateurs Intégration…" at bounding box center [131, 121] width 152 height 158
click at [112, 80] on span "Paramètres du compte" at bounding box center [121, 80] width 91 height 12
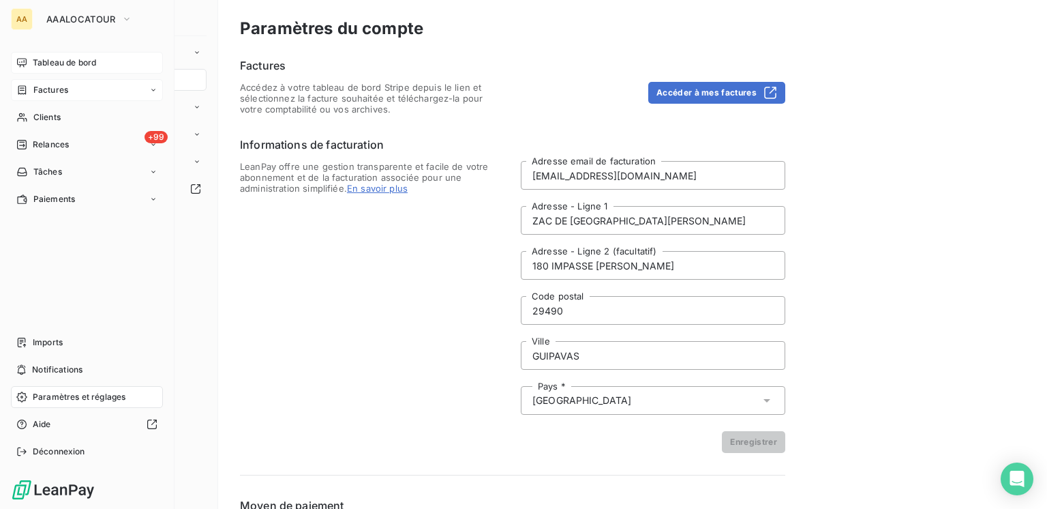
click at [76, 70] on div "Tableau de bord" at bounding box center [87, 63] width 152 height 22
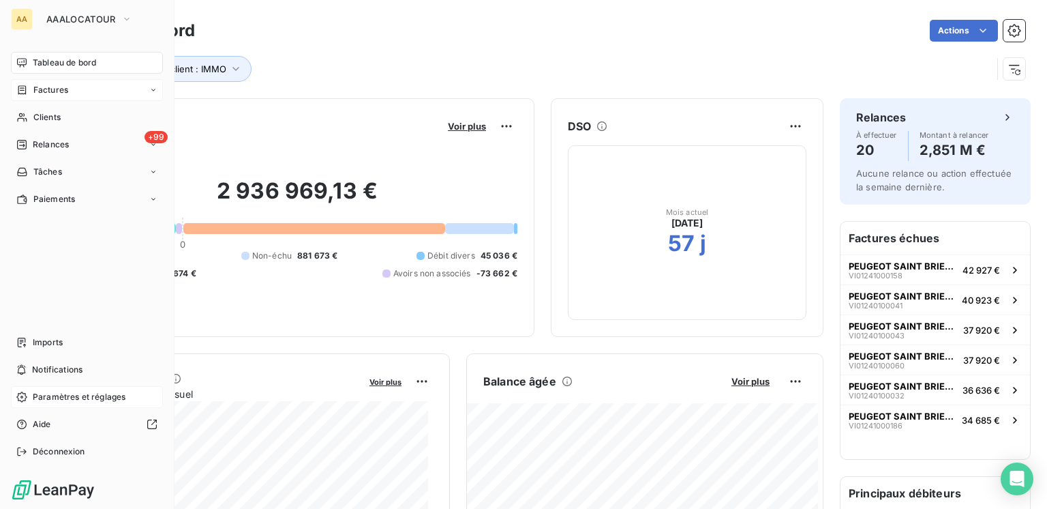
click at [45, 96] on div "Factures" at bounding box center [87, 90] width 152 height 22
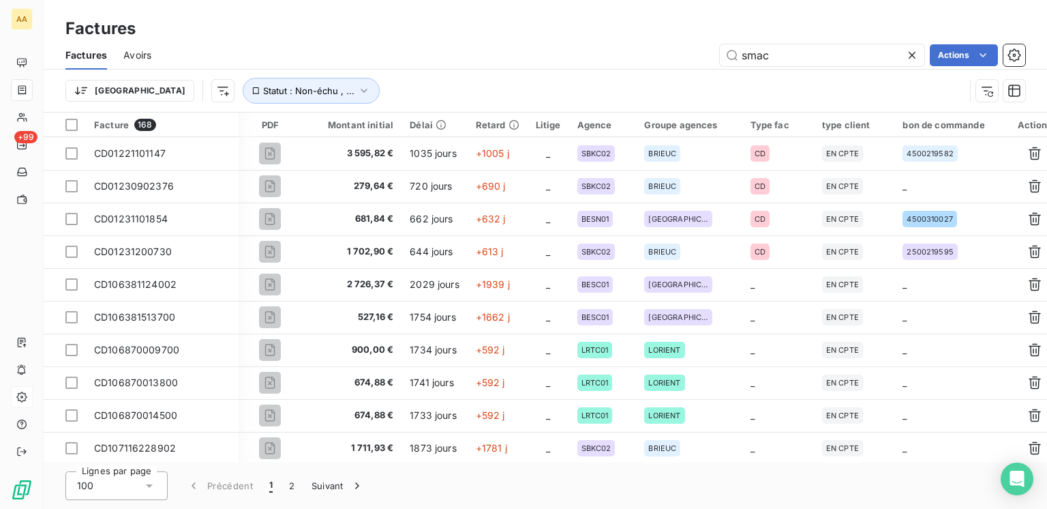
scroll to position [0, 367]
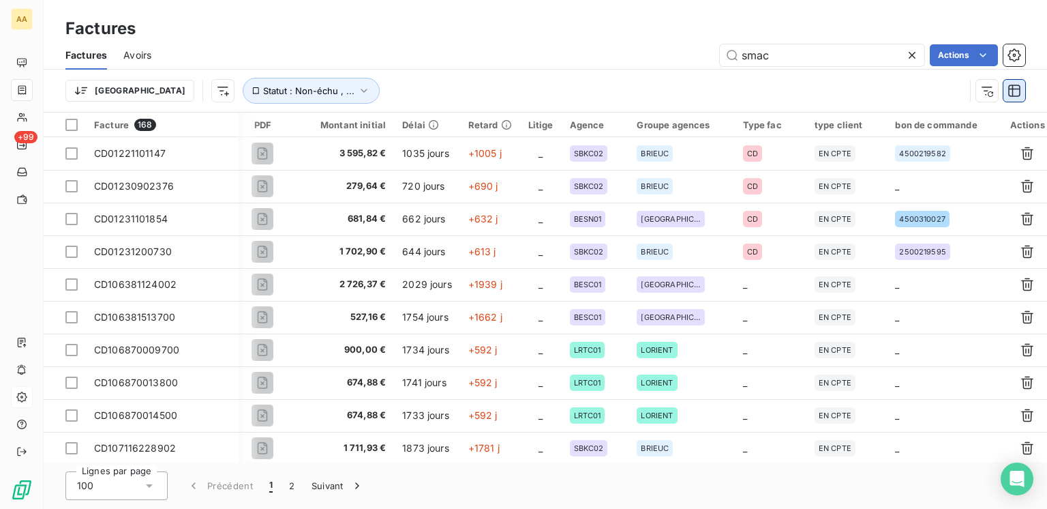
click at [1016, 92] on icon "button" at bounding box center [1015, 91] width 14 height 14
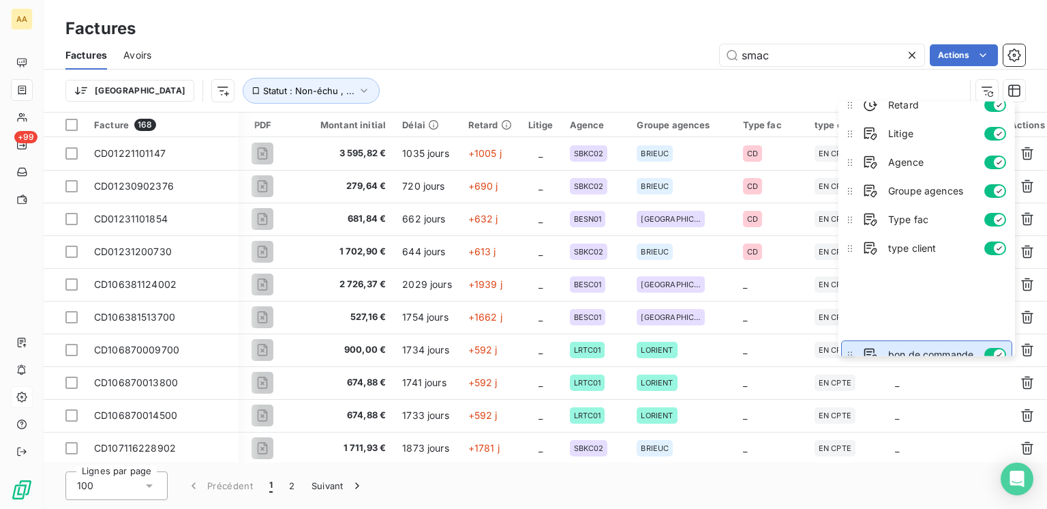
scroll to position [203, 0]
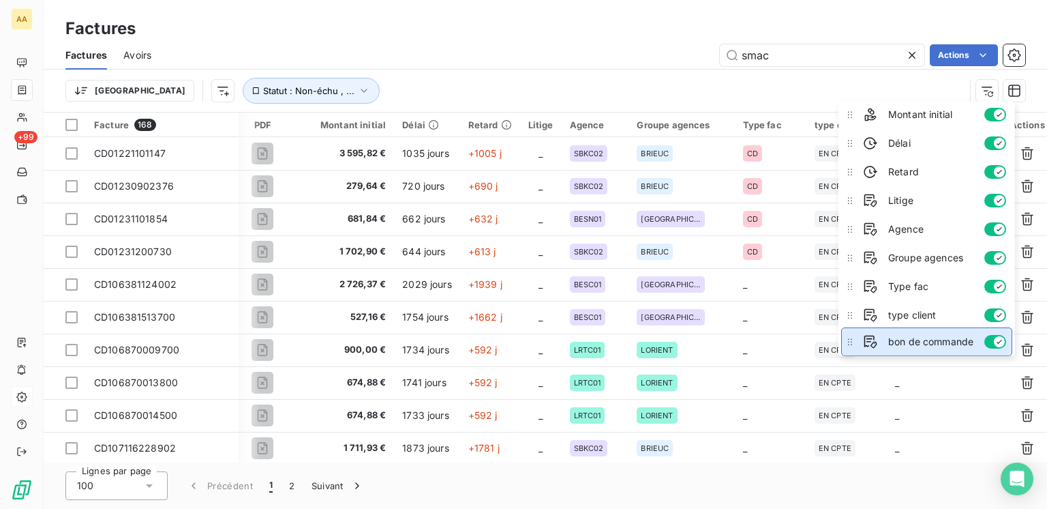
drag, startPoint x: 854, startPoint y: 337, endPoint x: 873, endPoint y: 335, distance: 18.5
click at [873, 335] on li "bon de commande" at bounding box center [926, 341] width 171 height 29
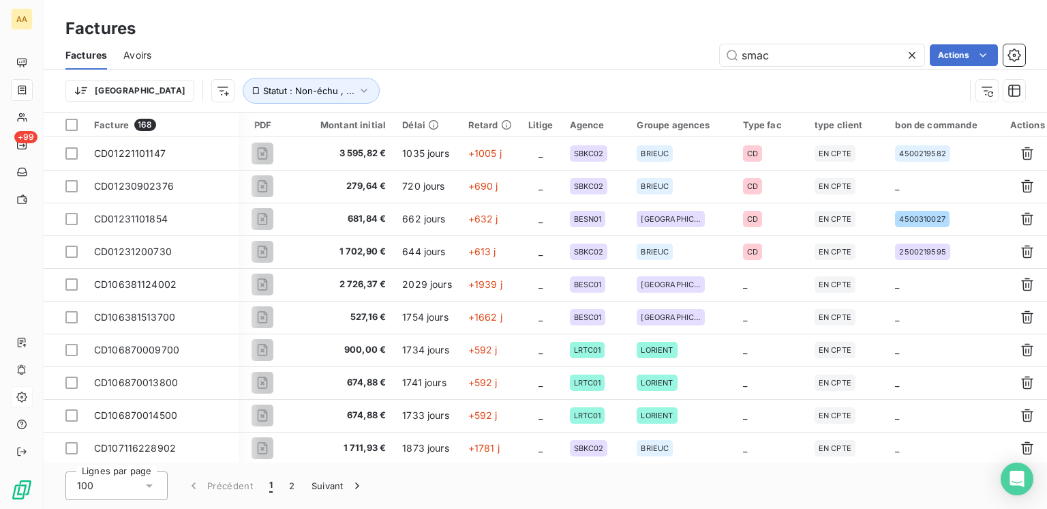
click at [594, 98] on div "Trier Statut : Non-échu , ..." at bounding box center [514, 91] width 899 height 26
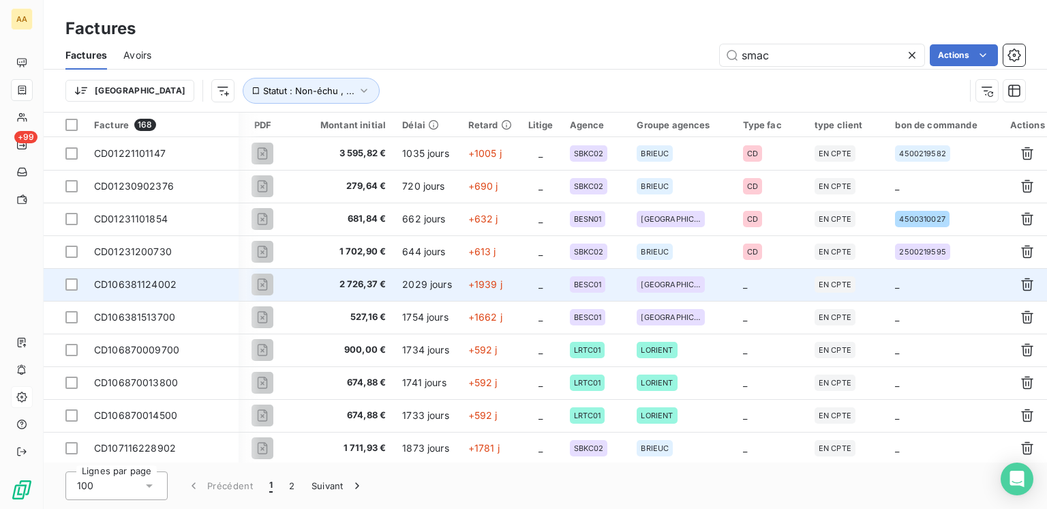
scroll to position [0, 367]
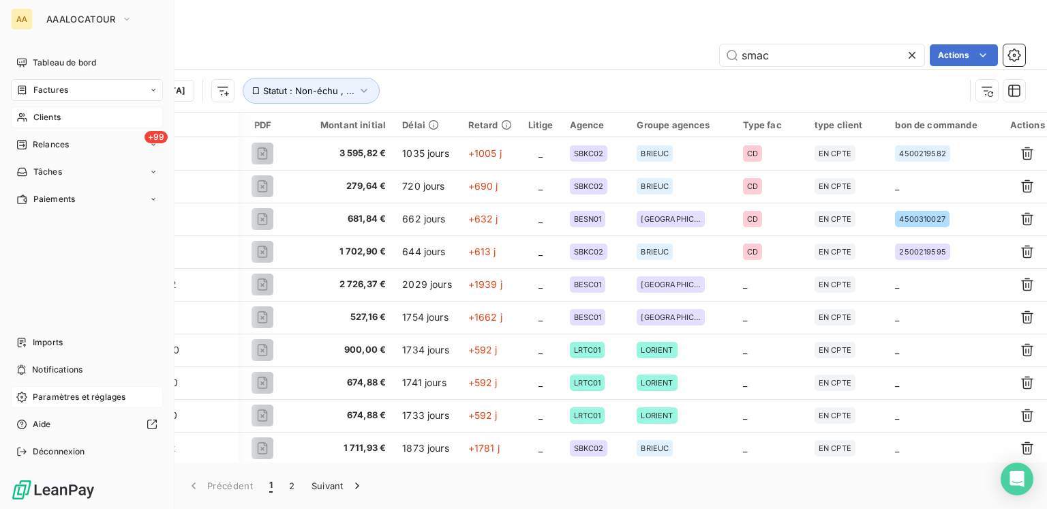
click at [53, 116] on span "Clients" at bounding box center [46, 117] width 27 height 12
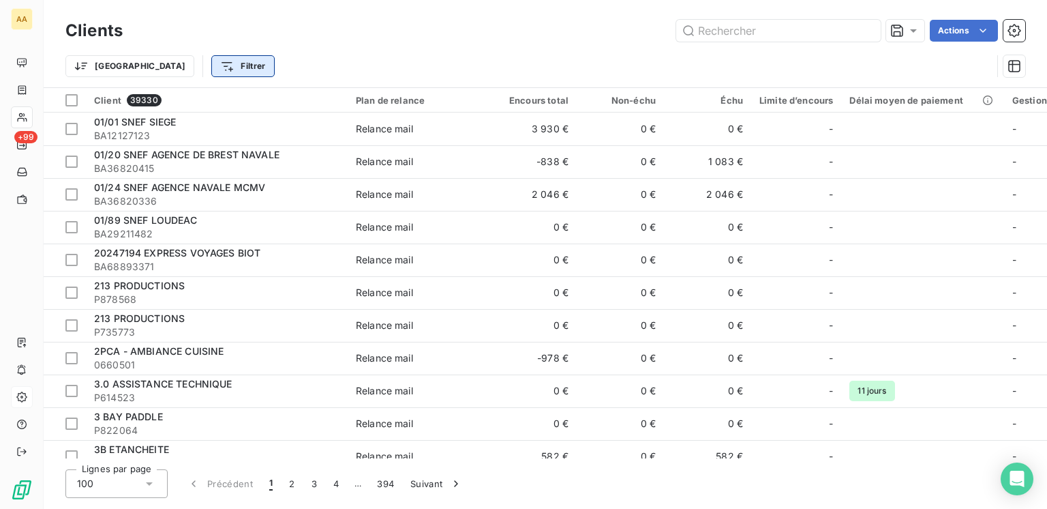
click at [155, 65] on html "AA +99 Clients Actions Trier Filtrer Client 39330 Plan de relance Encours total…" at bounding box center [523, 254] width 1047 height 509
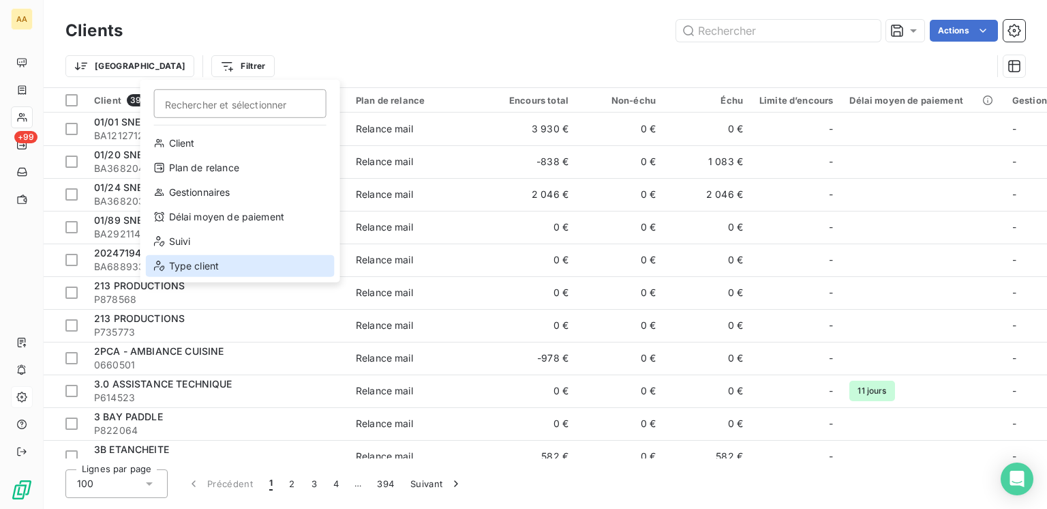
click at [194, 269] on div "Type client" at bounding box center [240, 266] width 189 height 22
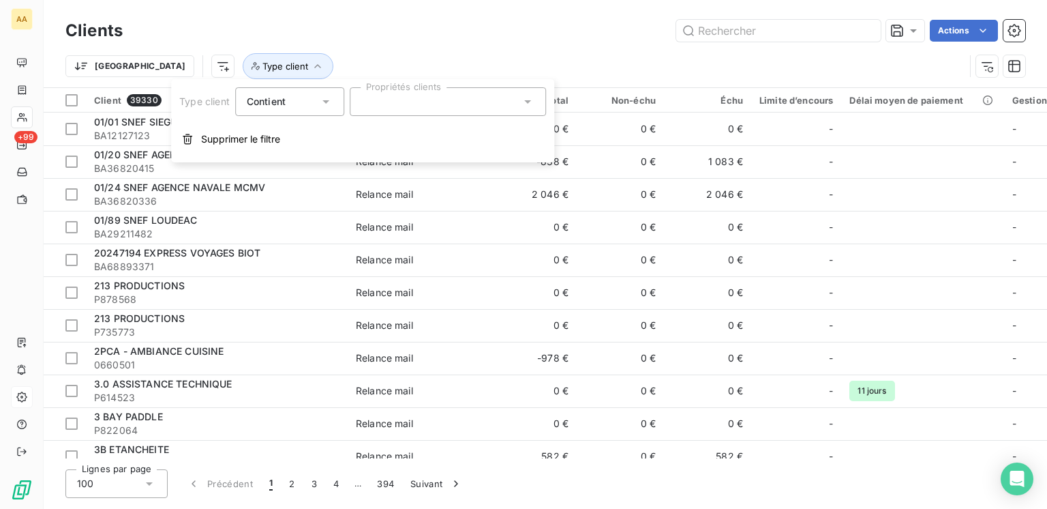
click at [405, 97] on div at bounding box center [448, 101] width 196 height 29
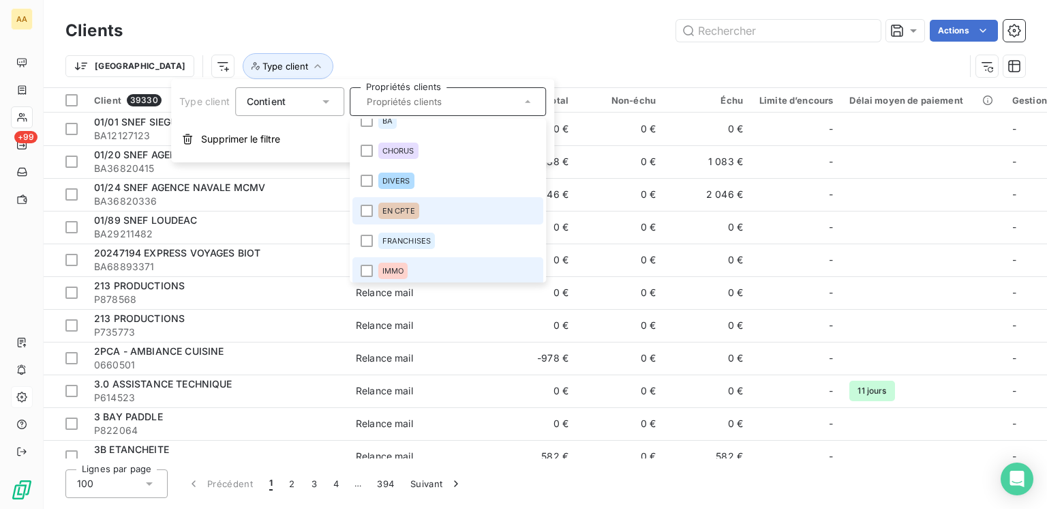
scroll to position [68, 0]
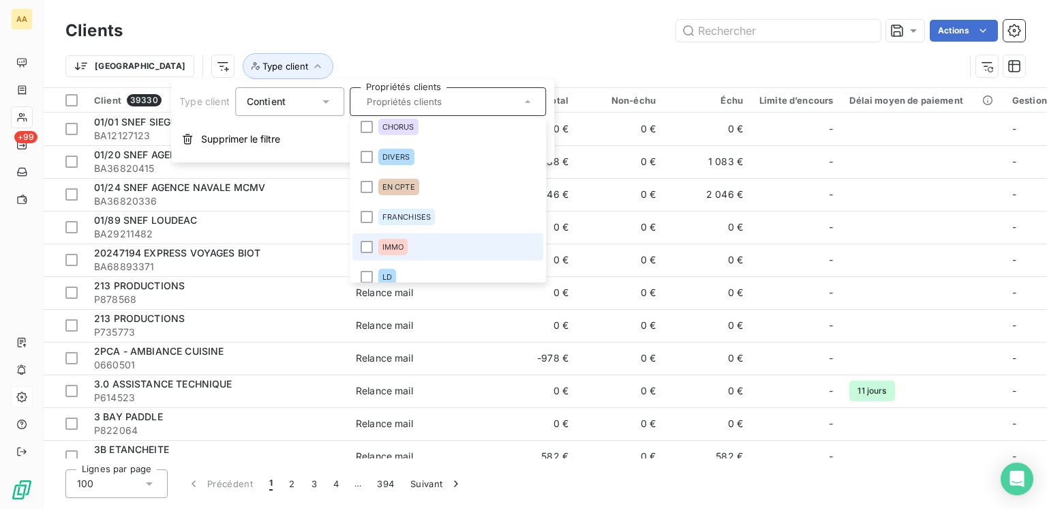
click at [398, 243] on span "IMMO" at bounding box center [393, 247] width 22 height 8
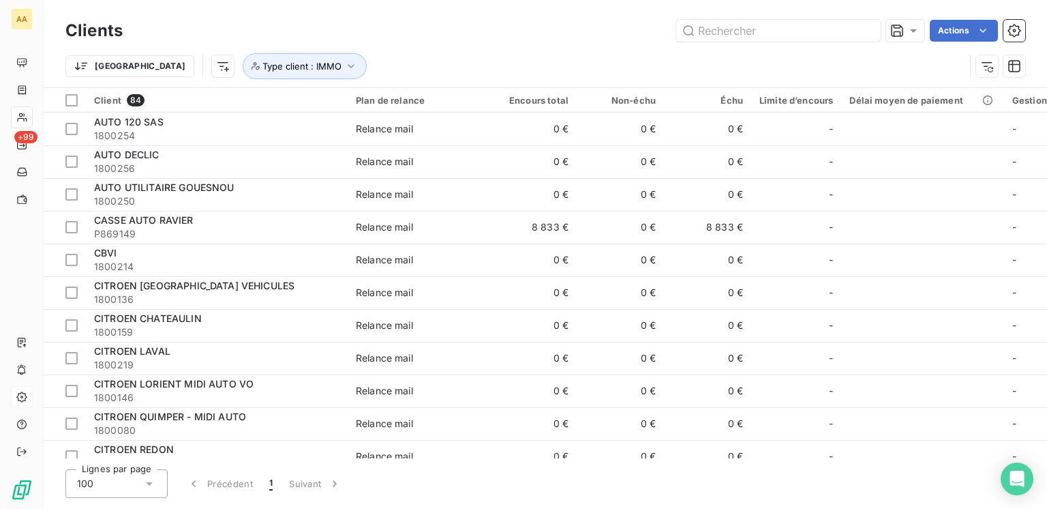
click at [519, 44] on div "Clients Actions" at bounding box center [545, 30] width 960 height 29
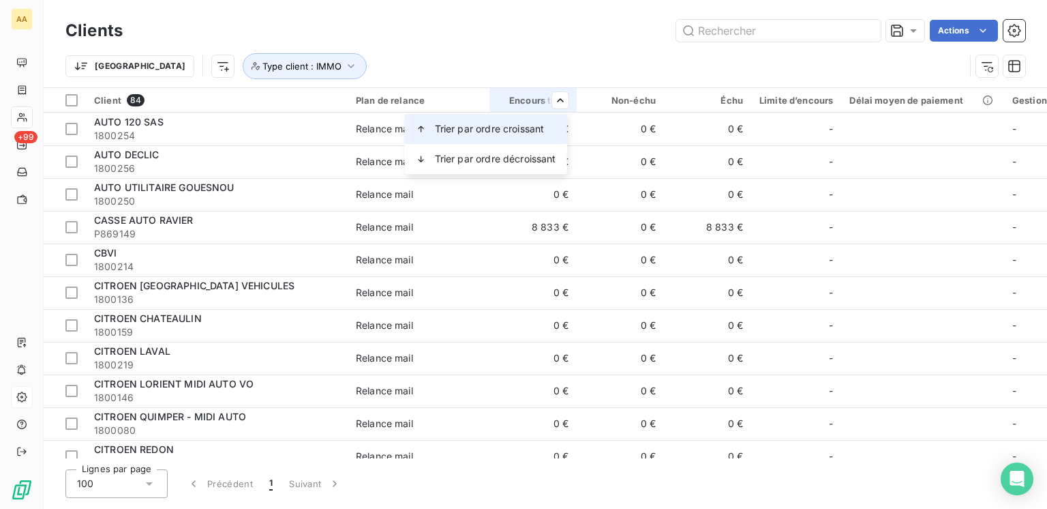
click at [520, 131] on span "Trier par ordre croissant" at bounding box center [490, 129] width 110 height 14
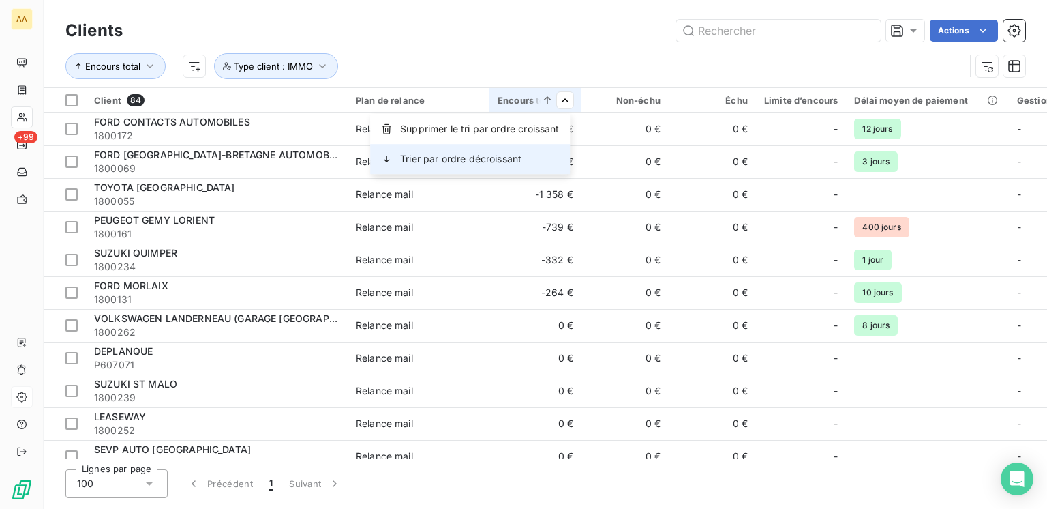
click at [524, 163] on div "Trier par ordre décroissant" at bounding box center [470, 159] width 200 height 30
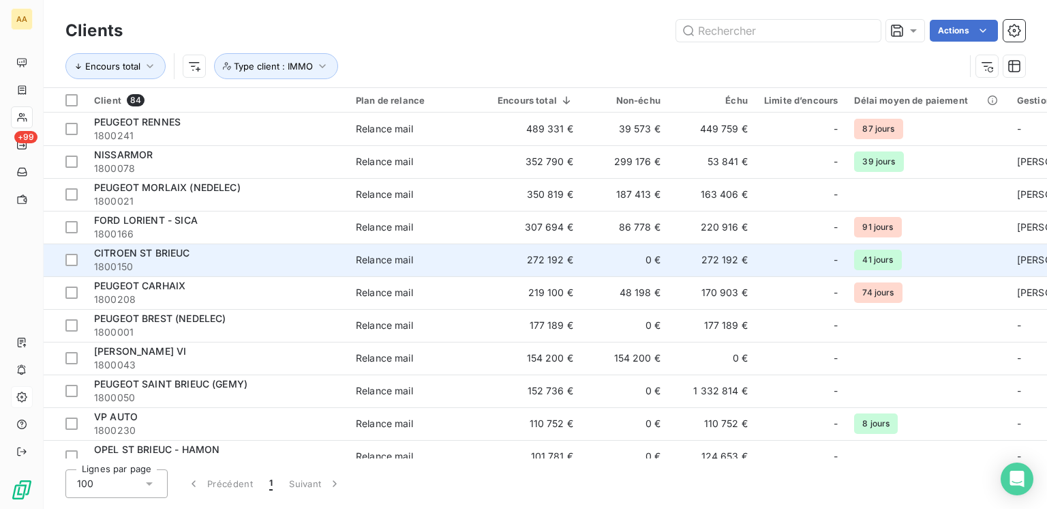
click at [198, 261] on span "1800150" at bounding box center [216, 267] width 245 height 14
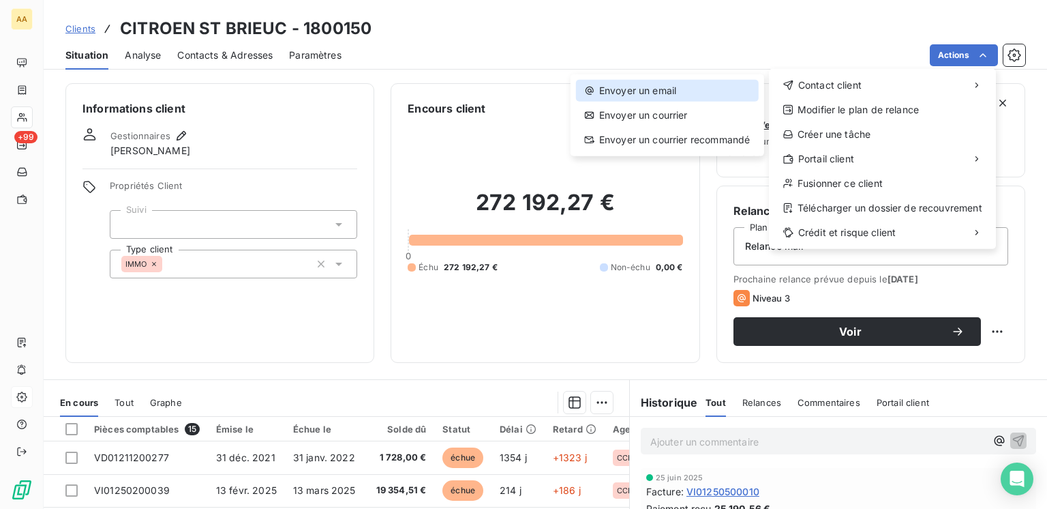
click at [645, 100] on div "Envoyer un email" at bounding box center [667, 91] width 183 height 22
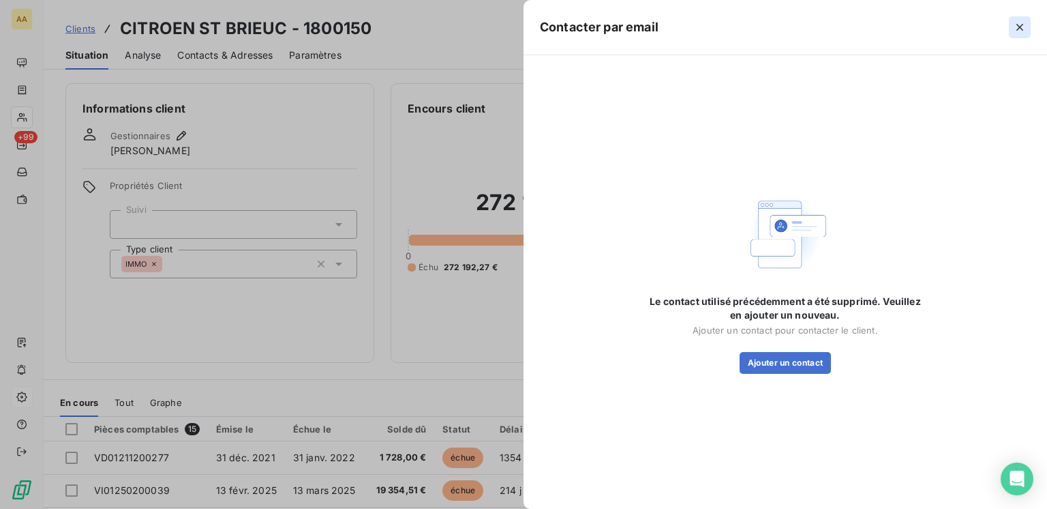
click at [1016, 28] on icon "button" at bounding box center [1020, 27] width 14 height 14
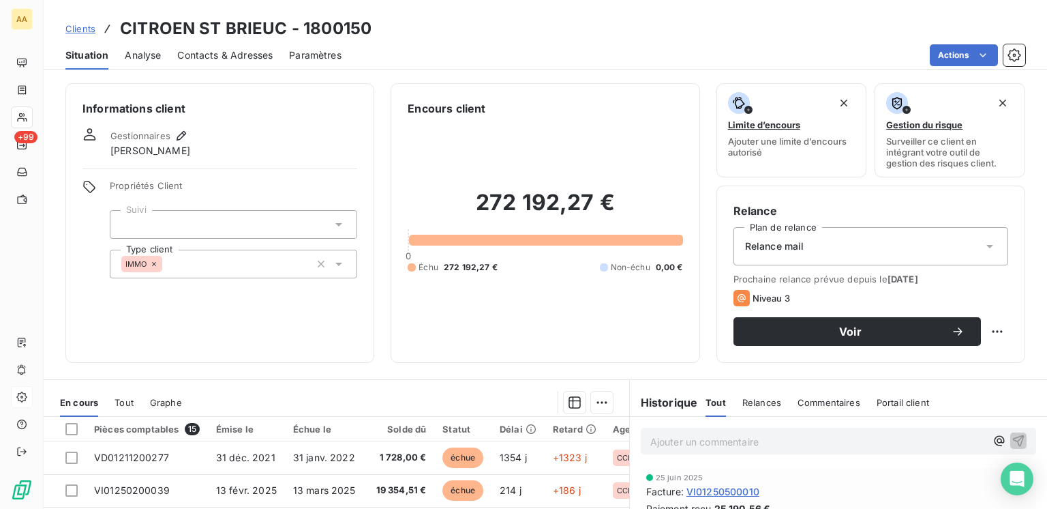
click at [76, 29] on span "Clients" at bounding box center [80, 28] width 30 height 11
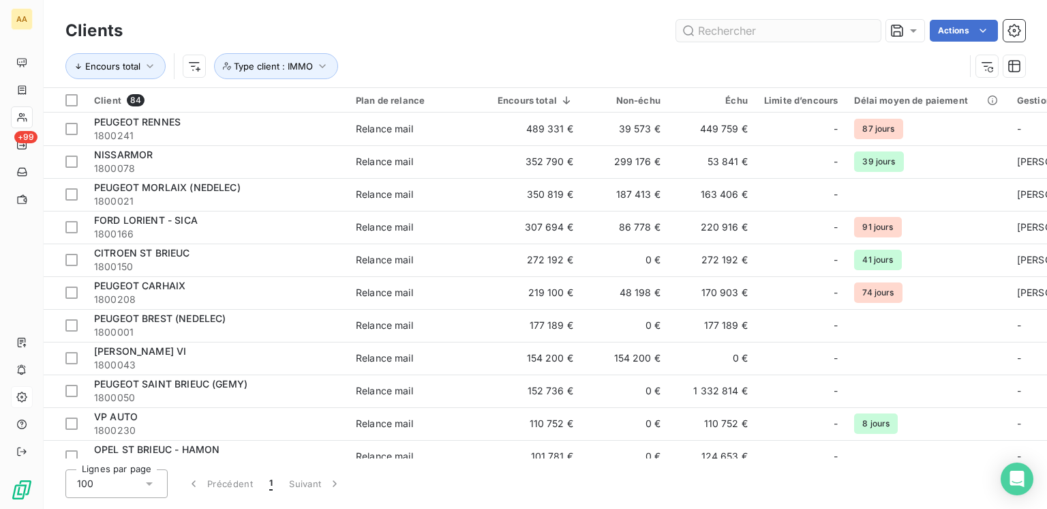
click at [740, 29] on input "text" at bounding box center [778, 31] width 205 height 22
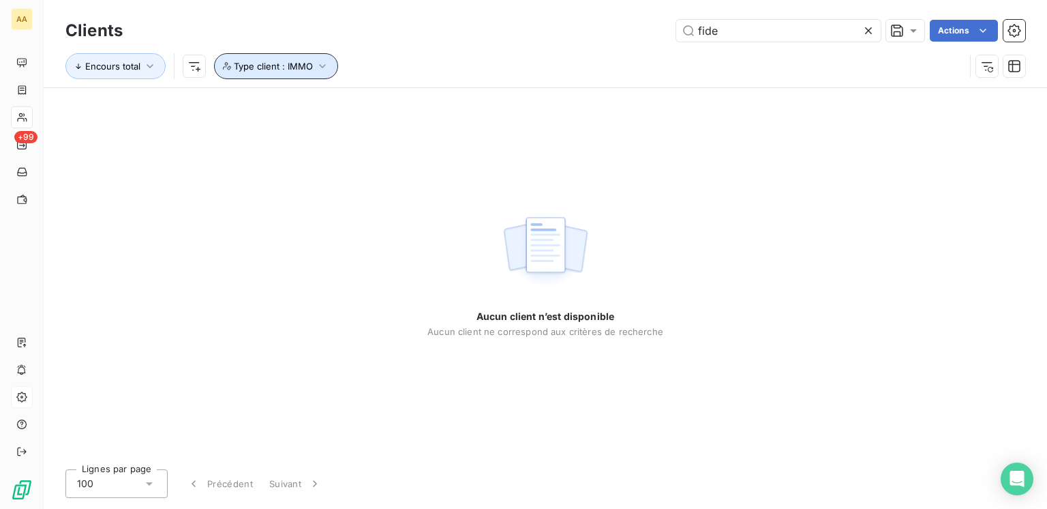
click at [321, 65] on icon "button" at bounding box center [323, 66] width 14 height 14
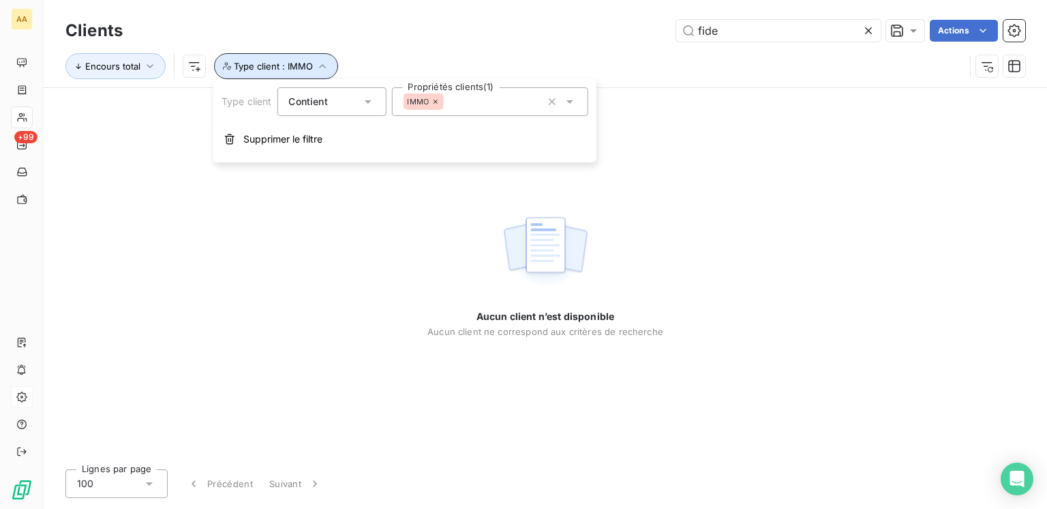
click at [321, 65] on icon "button" at bounding box center [322, 66] width 7 height 4
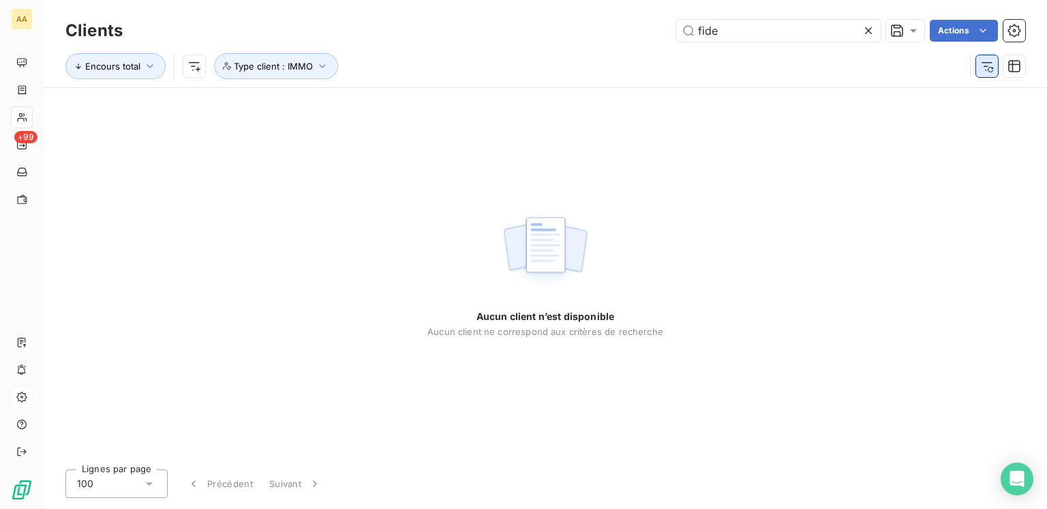
click at [984, 69] on icon "button" at bounding box center [987, 66] width 14 height 14
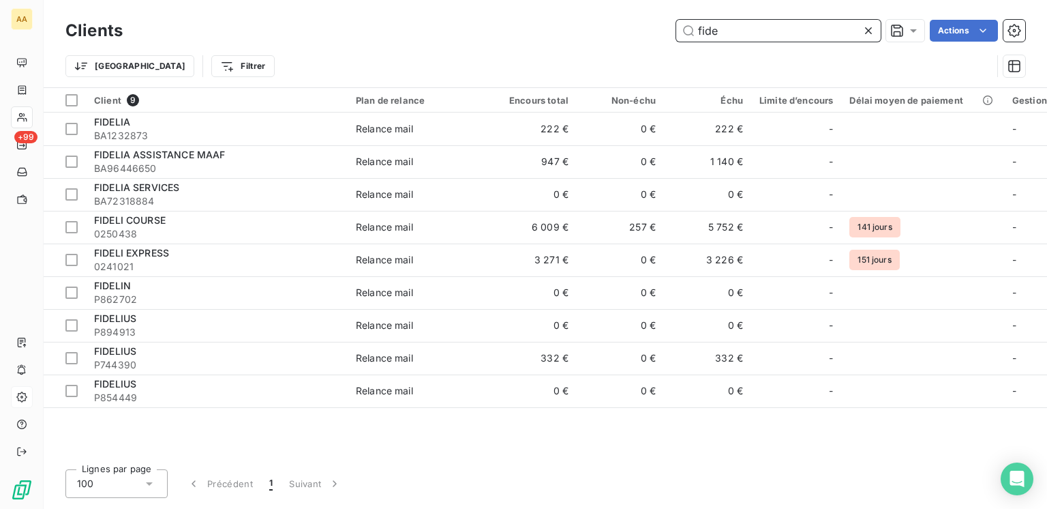
click at [788, 30] on input "fide" at bounding box center [778, 31] width 205 height 22
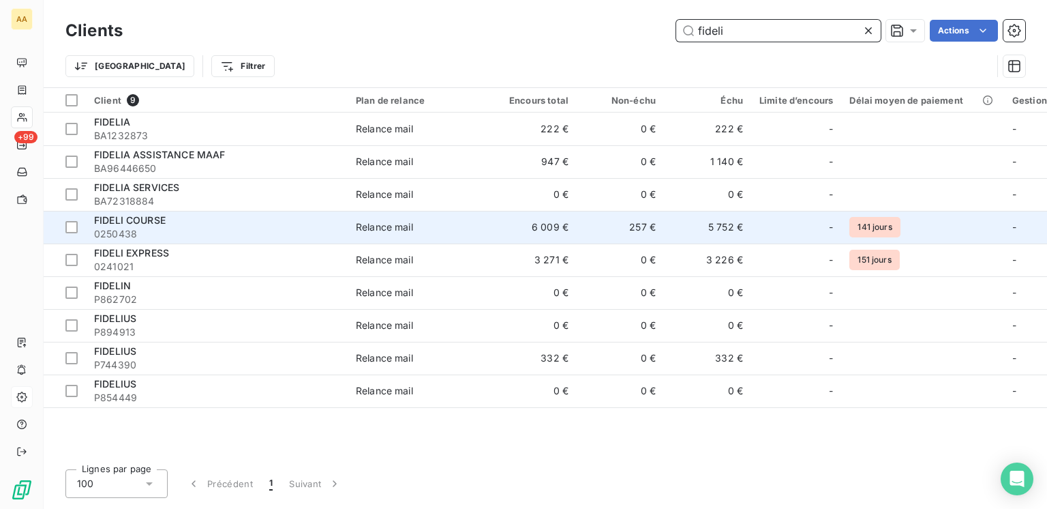
type input "fideli"
click at [231, 213] on div "FIDELI COURSE" at bounding box center [216, 220] width 245 height 14
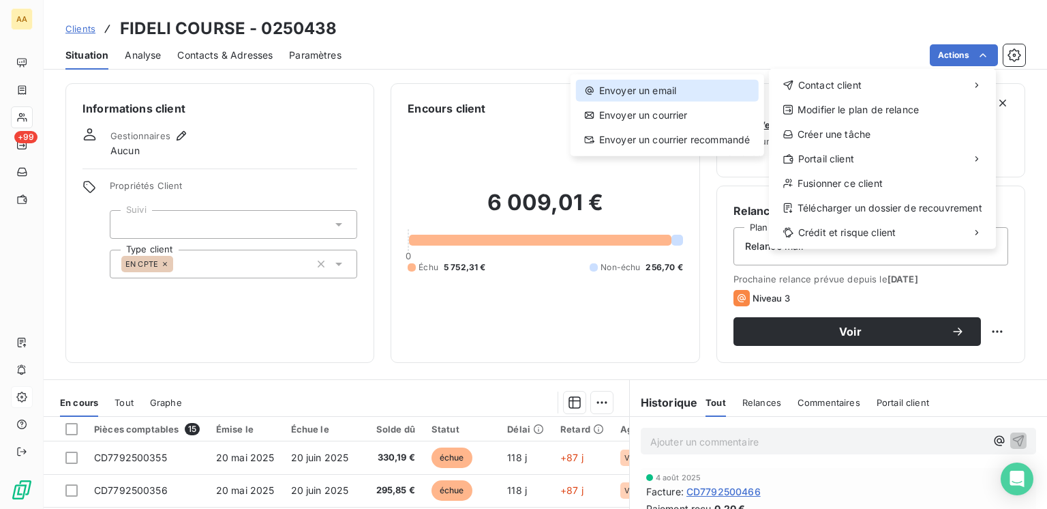
click at [666, 94] on div "Envoyer un email" at bounding box center [667, 91] width 183 height 22
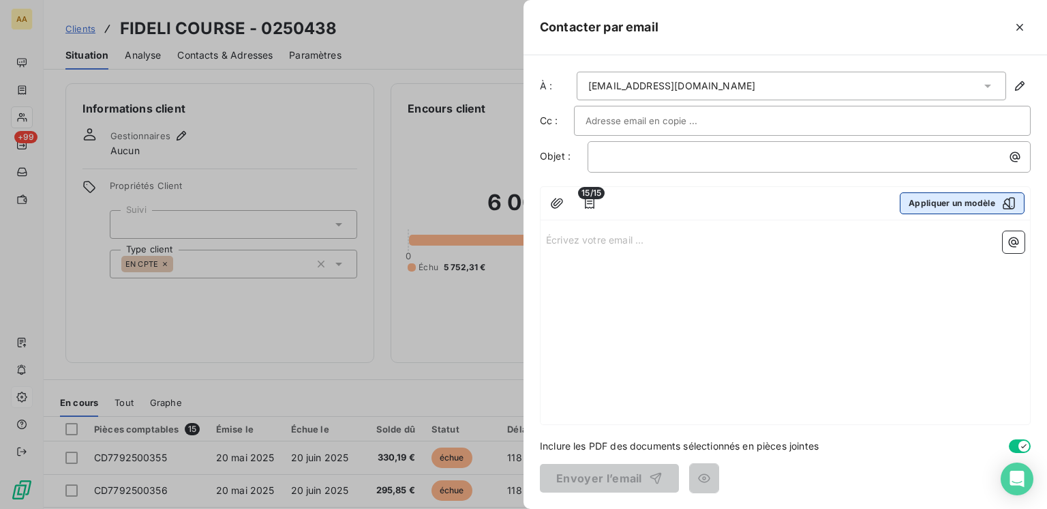
click at [940, 204] on button "Appliquer un modèle" at bounding box center [962, 203] width 125 height 22
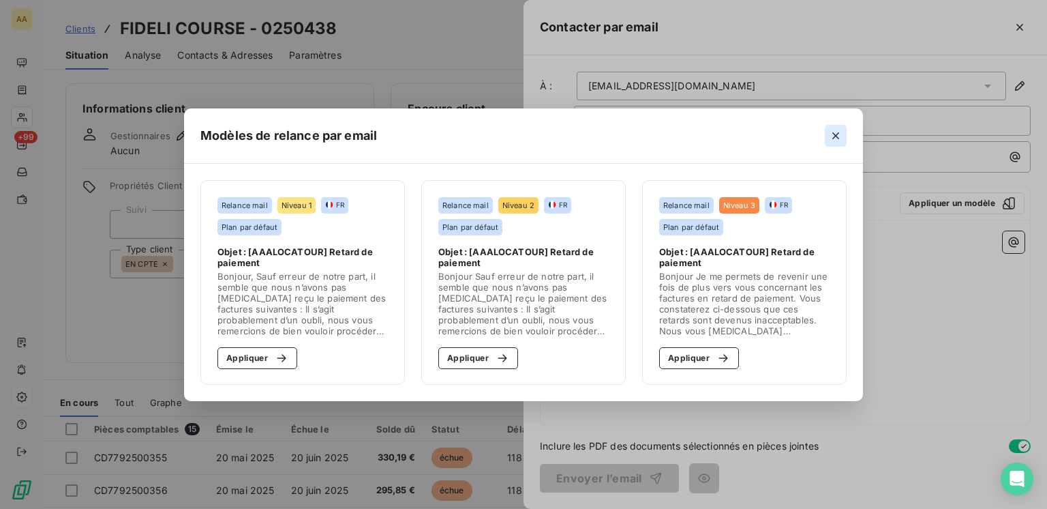
click at [838, 137] on icon "button" at bounding box center [836, 136] width 14 height 14
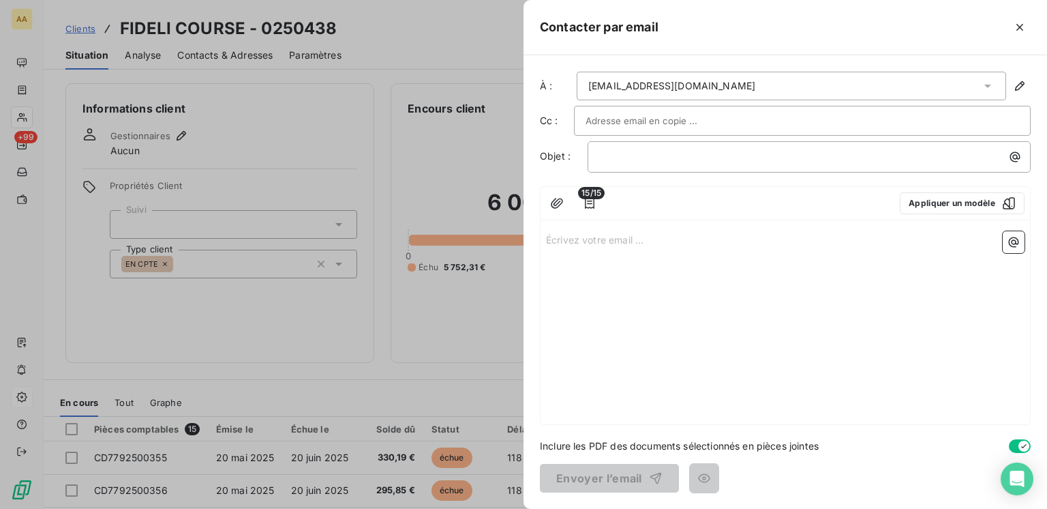
click at [622, 241] on p "Écrivez votre email ... ﻿" at bounding box center [785, 239] width 479 height 16
click at [1021, 246] on button "button" at bounding box center [1014, 242] width 22 height 22
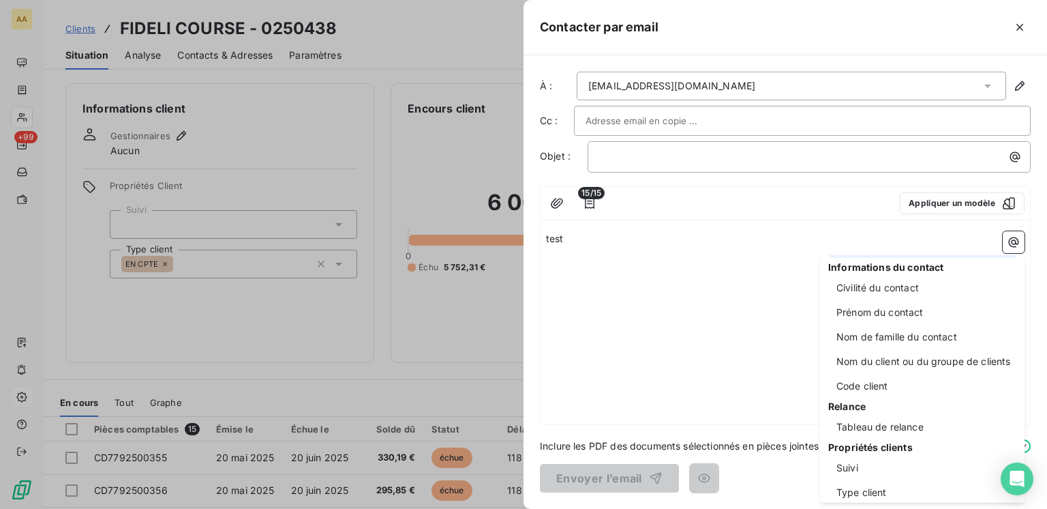
scroll to position [76, 0]
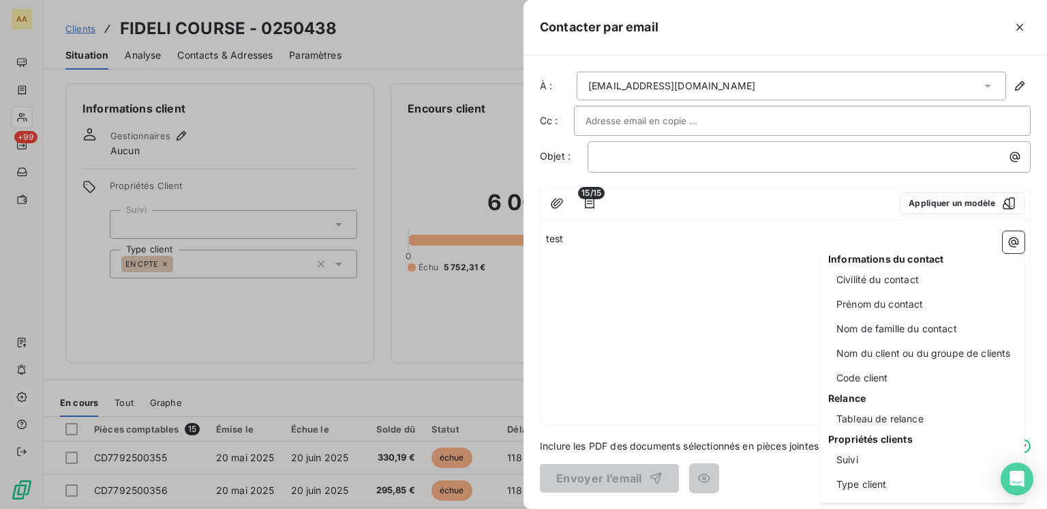
click at [584, 249] on html "AA +99 Clients FIDELI COURSE - 0250438 Situation Analyse Contacts & Adresses Pa…" at bounding box center [523, 254] width 1047 height 509
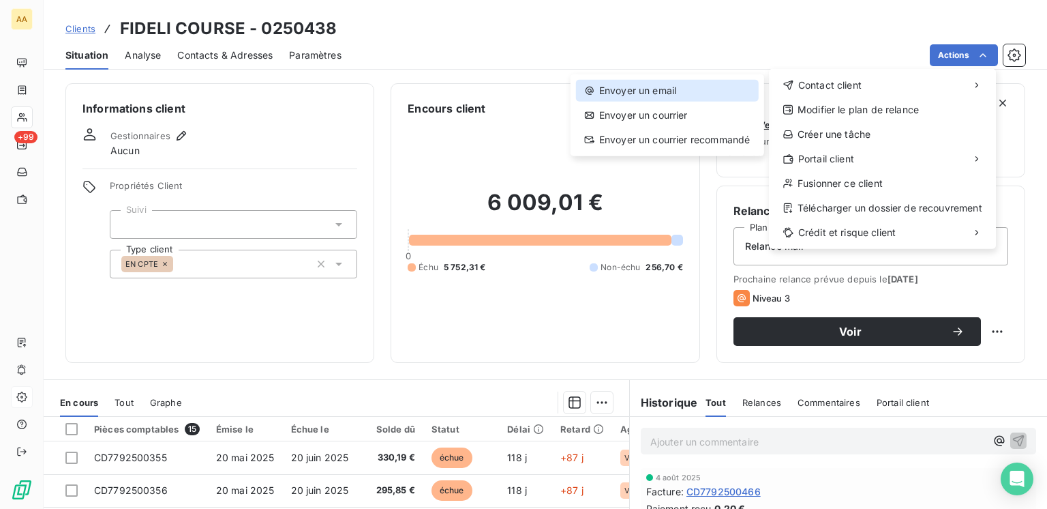
click at [649, 87] on div "Envoyer un email" at bounding box center [667, 91] width 183 height 22
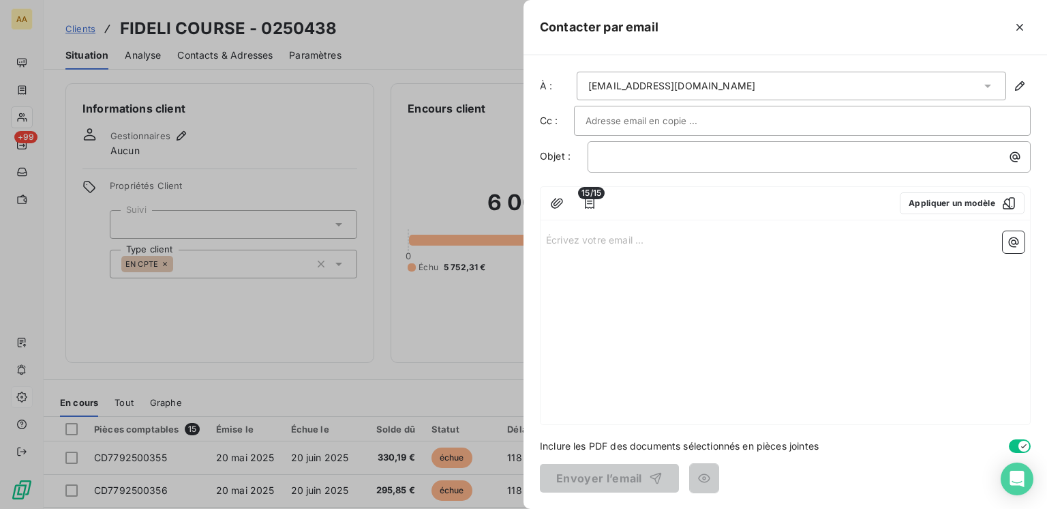
click at [657, 239] on p "Écrivez votre email ... ﻿" at bounding box center [785, 239] width 479 height 16
click at [1012, 236] on icon "button" at bounding box center [1014, 242] width 14 height 14
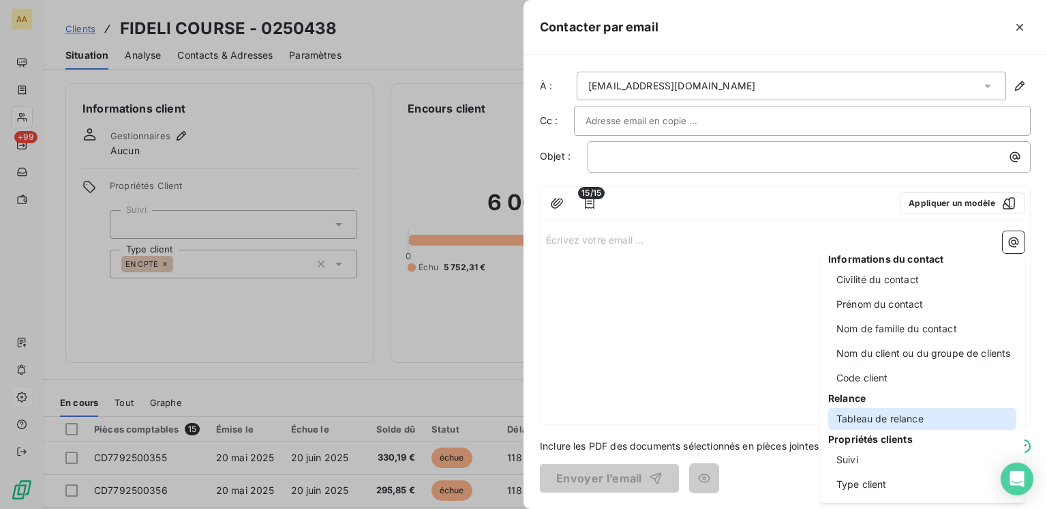
click at [886, 416] on div "Tableau de relance" at bounding box center [922, 419] width 188 height 22
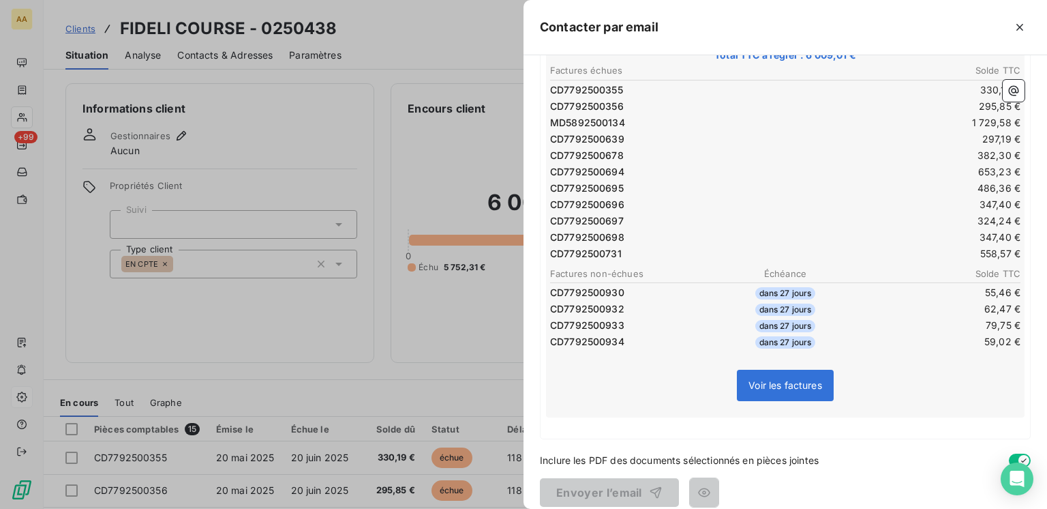
scroll to position [0, 0]
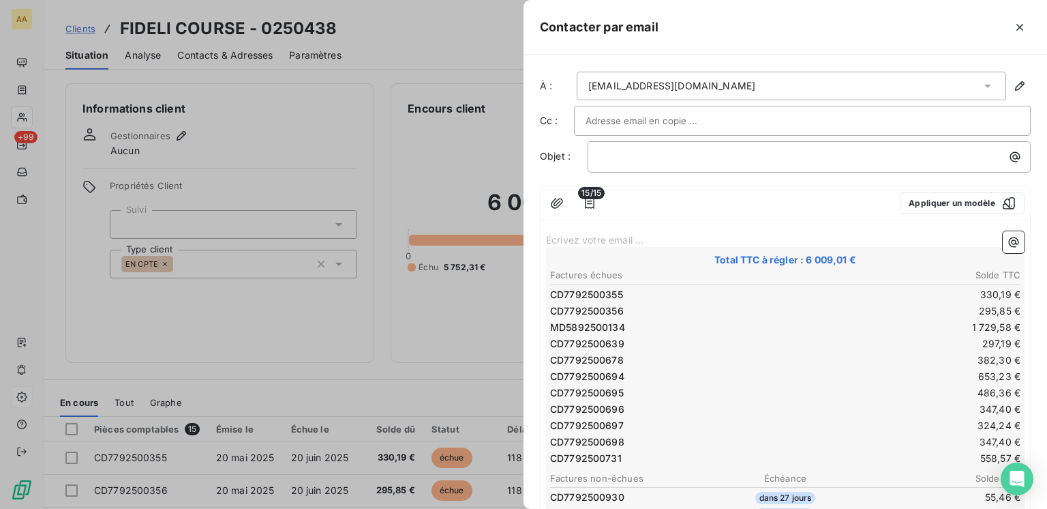
click at [601, 238] on p "Écrivez votre email ... ﻿" at bounding box center [785, 239] width 479 height 16
click at [592, 205] on icon "button" at bounding box center [590, 203] width 14 height 14
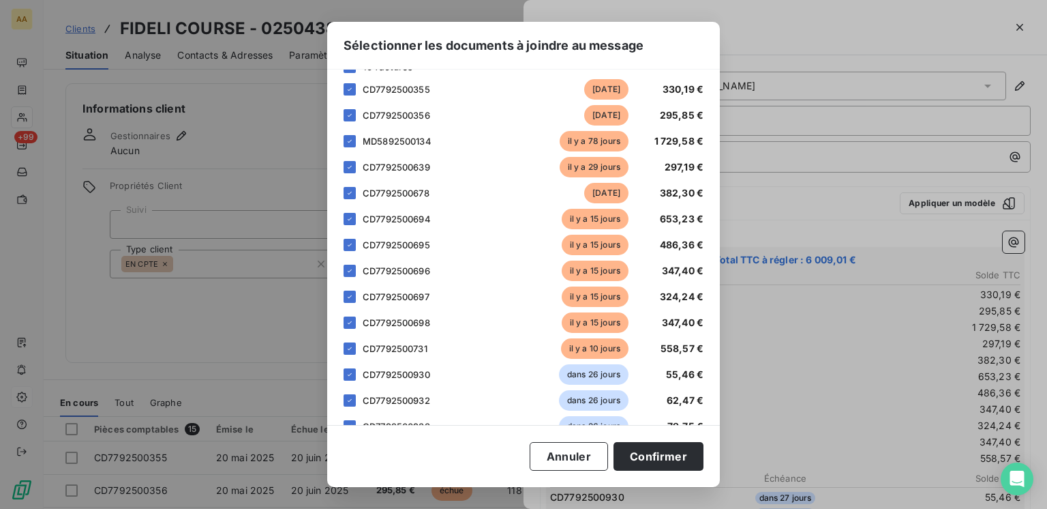
scroll to position [134, 0]
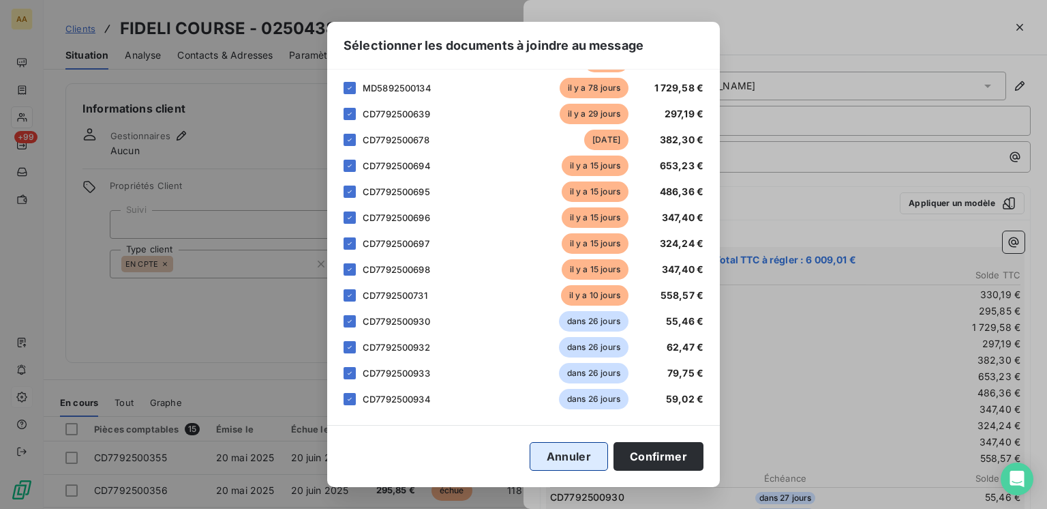
click at [569, 465] on button "Annuler" at bounding box center [569, 456] width 78 height 29
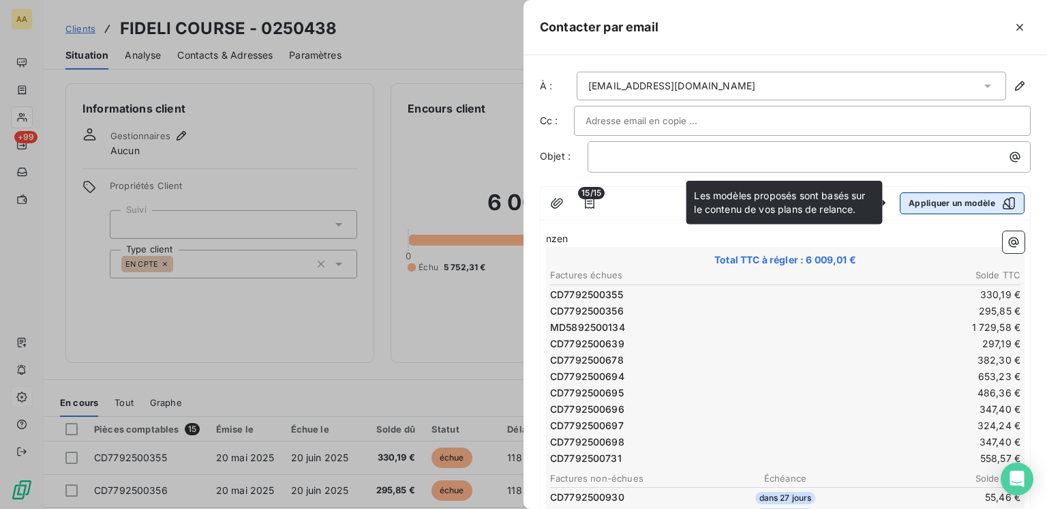
click at [966, 209] on button "Appliquer un modèle" at bounding box center [962, 203] width 125 height 22
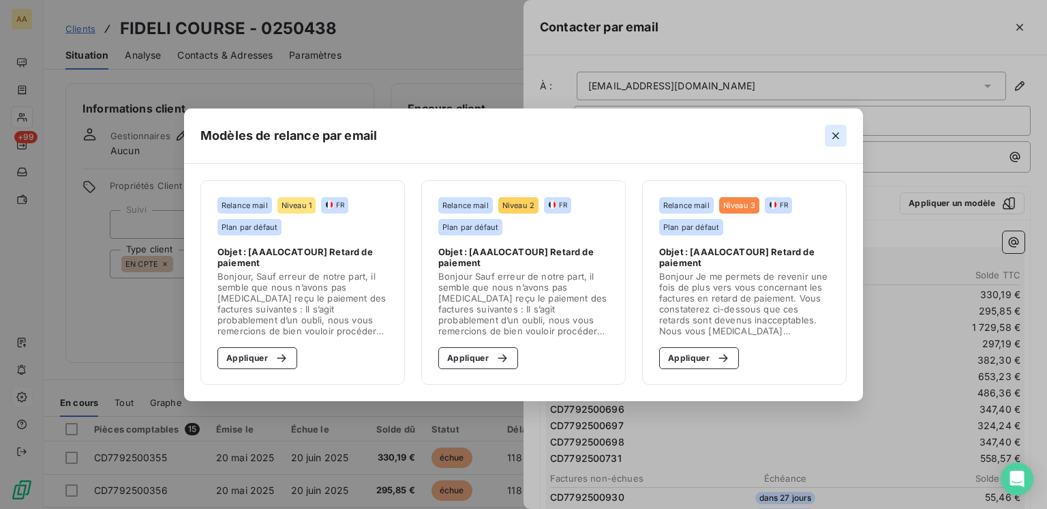
click at [834, 140] on icon "button" at bounding box center [836, 136] width 14 height 14
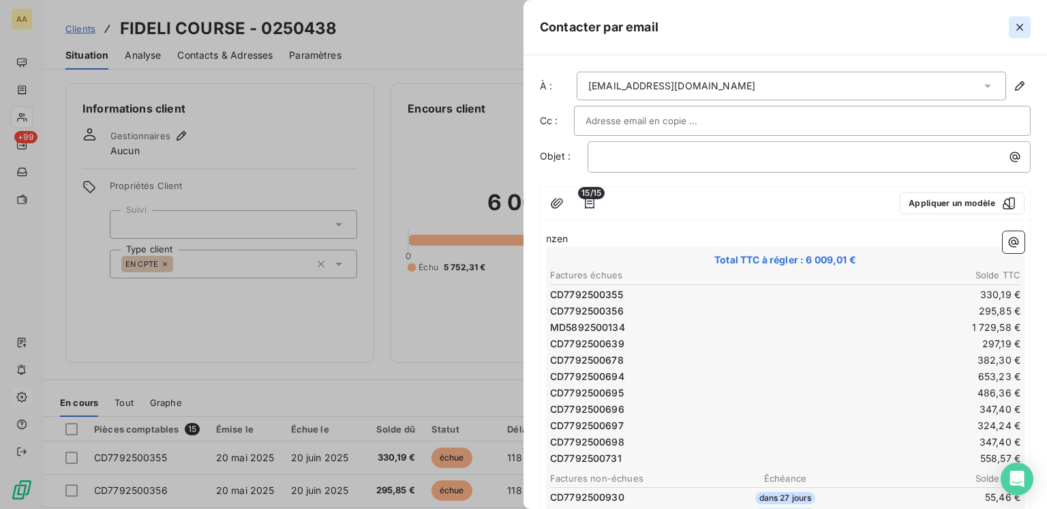
click at [1028, 29] on button "button" at bounding box center [1020, 27] width 22 height 22
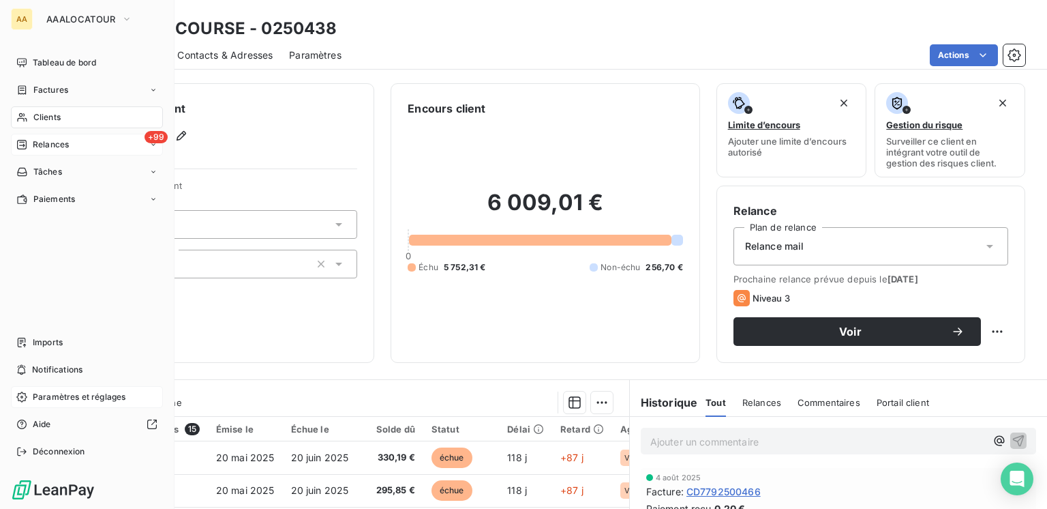
click at [44, 149] on span "Relances" at bounding box center [51, 144] width 36 height 12
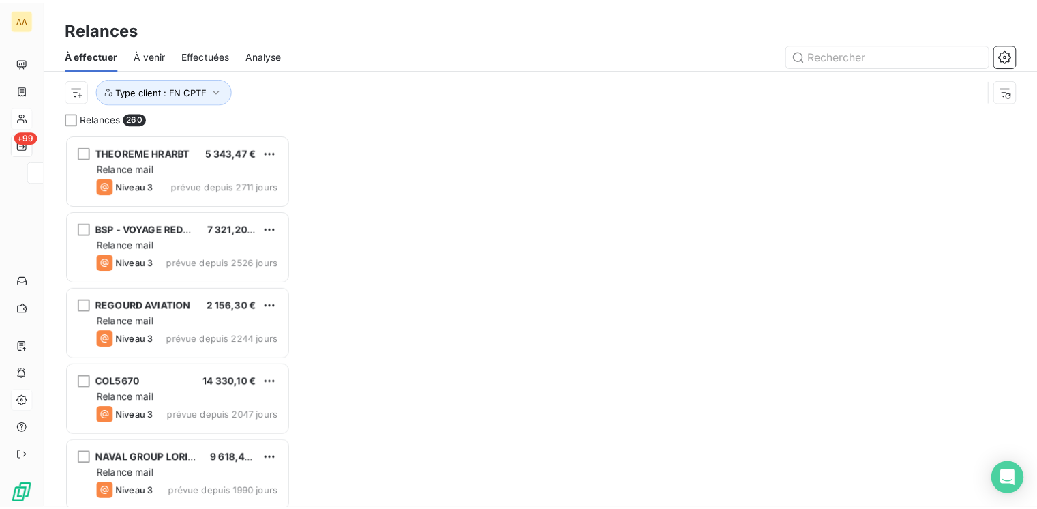
scroll to position [365, 217]
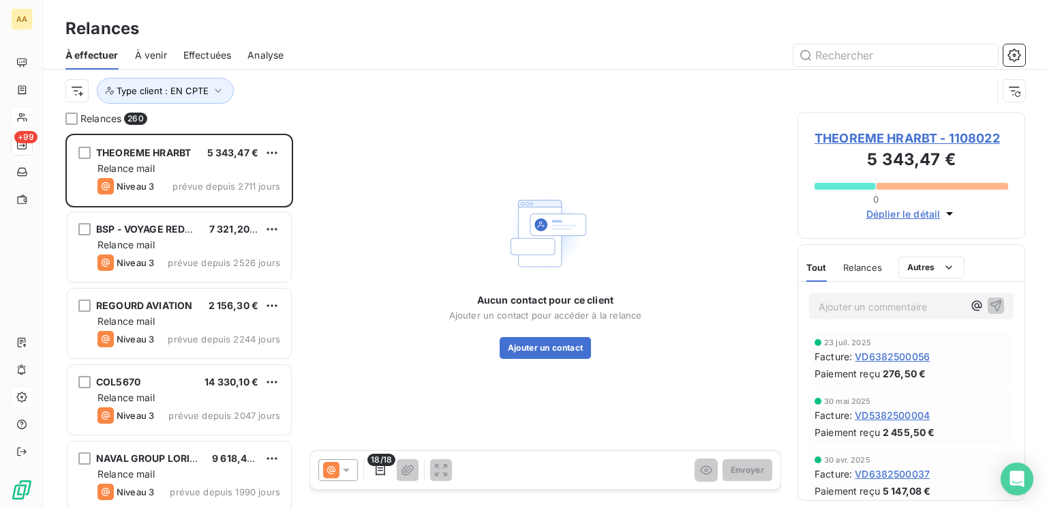
click at [1026, 54] on div "À effectuer À venir Effectuées Analyse" at bounding box center [546, 55] width 1004 height 29
click at [1023, 55] on button "button" at bounding box center [1015, 55] width 22 height 22
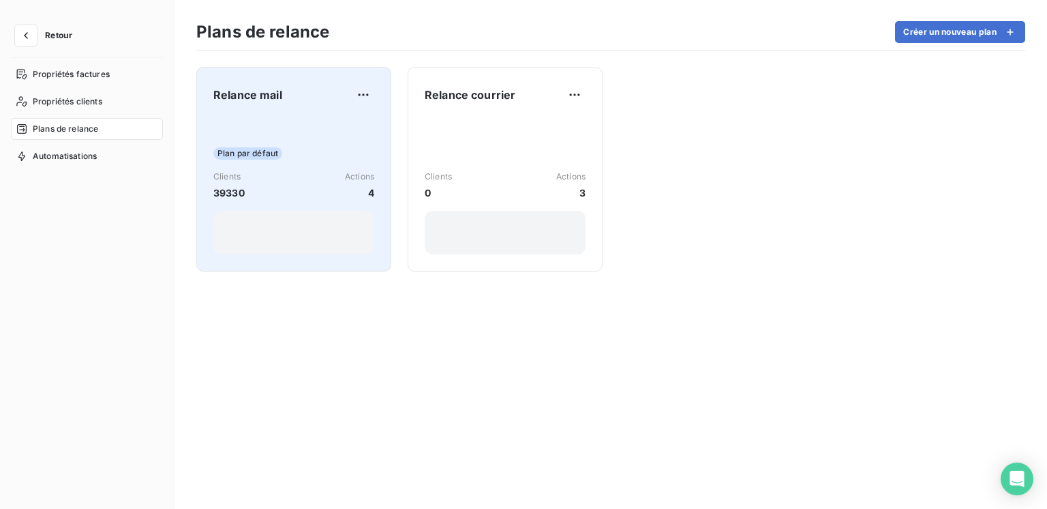
click at [322, 139] on div "Plan par défaut Clients 39330 Actions 4" at bounding box center [293, 186] width 161 height 138
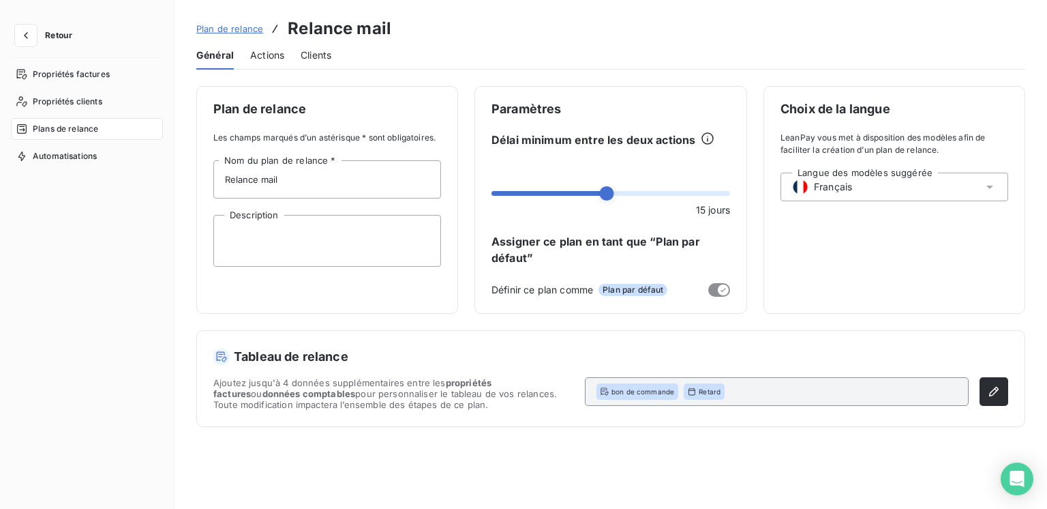
click at [262, 56] on span "Actions" at bounding box center [267, 55] width 34 height 14
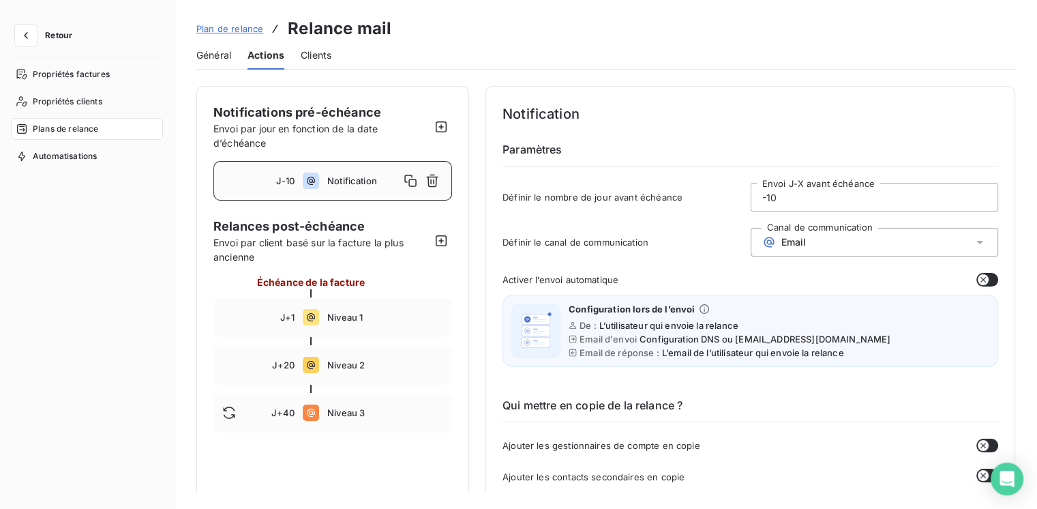
click at [219, 58] on span "Général" at bounding box center [213, 55] width 35 height 14
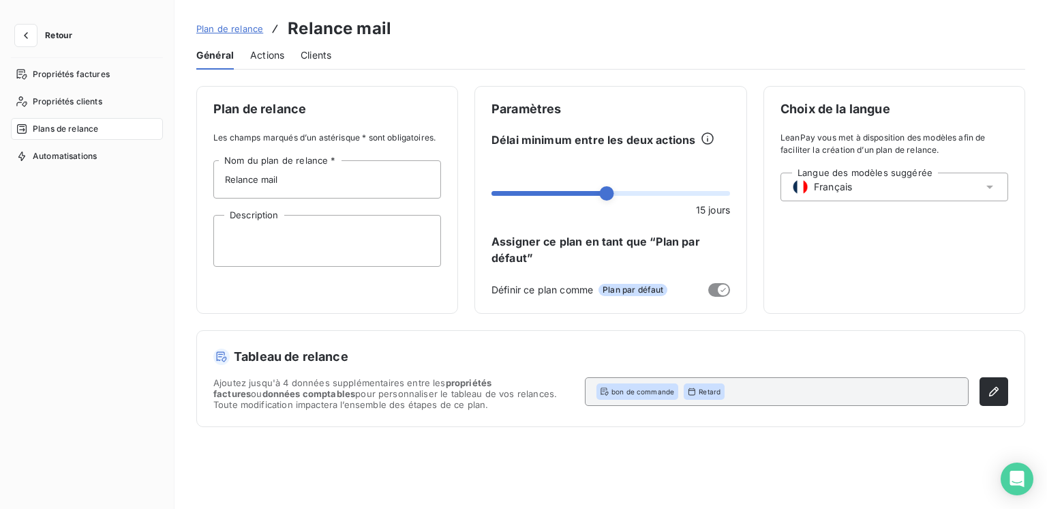
click at [235, 30] on span "Plan de relance" at bounding box center [229, 28] width 67 height 11
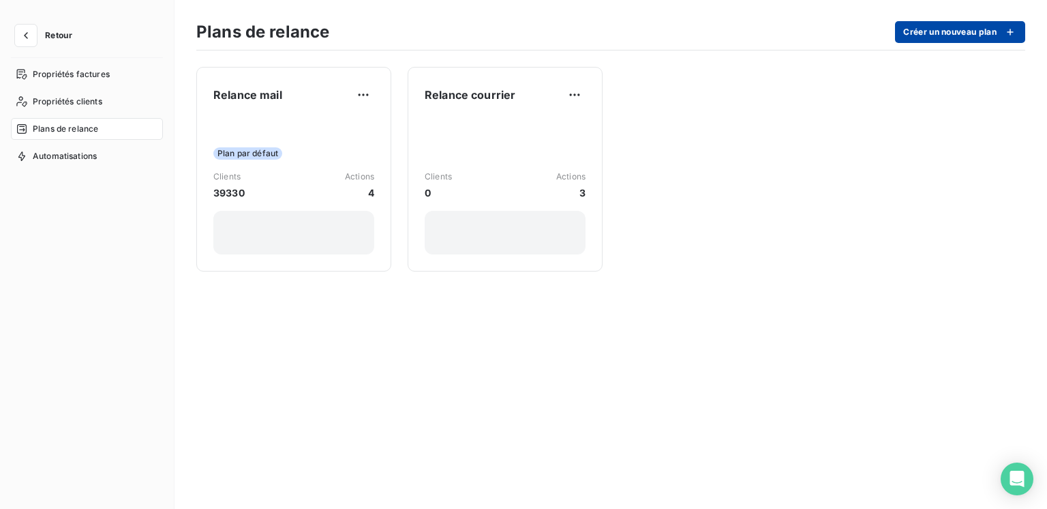
click at [961, 33] on button "Créer un nouveau plan" at bounding box center [960, 32] width 130 height 22
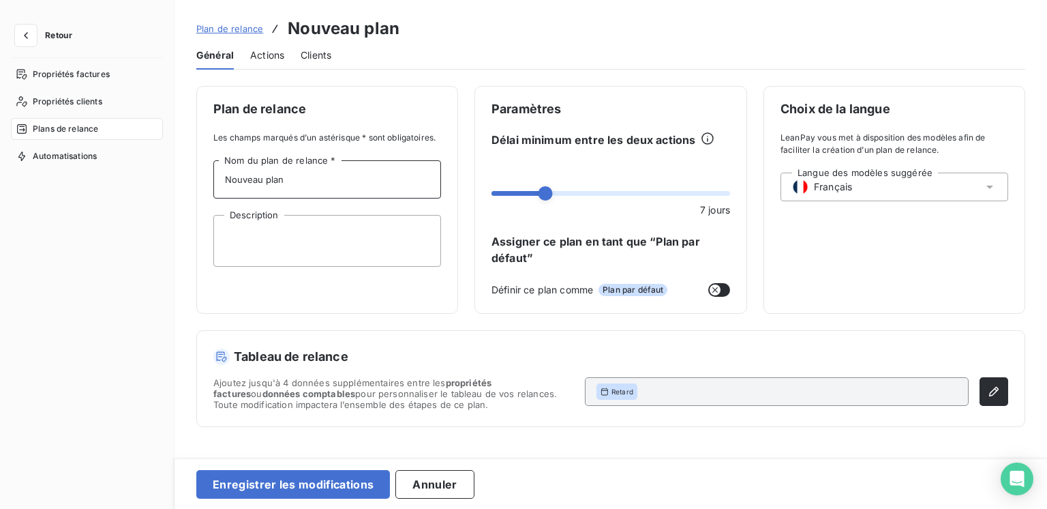
drag, startPoint x: 310, startPoint y: 190, endPoint x: 216, endPoint y: 183, distance: 93.6
click at [216, 183] on input "Nouveau plan" at bounding box center [327, 179] width 228 height 38
type input "Extrait de compte"
click at [265, 53] on span "Actions" at bounding box center [267, 55] width 34 height 14
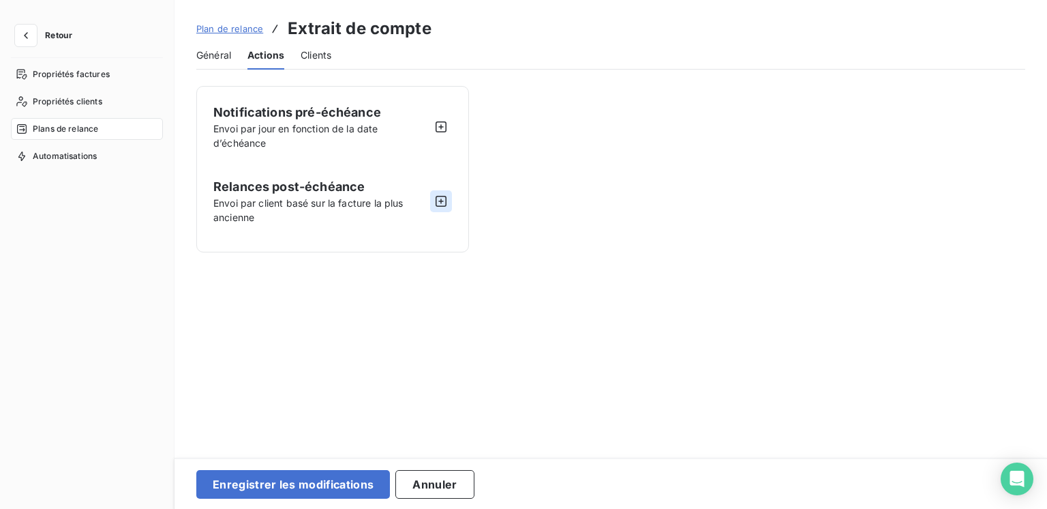
click at [434, 202] on button "button" at bounding box center [441, 201] width 22 height 22
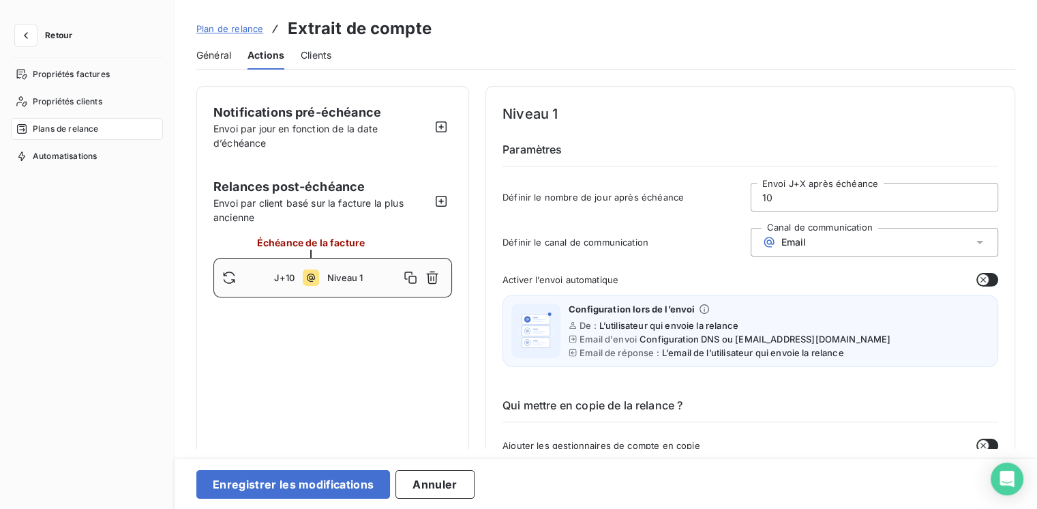
click at [284, 280] on span "J+10" at bounding box center [284, 277] width 20 height 11
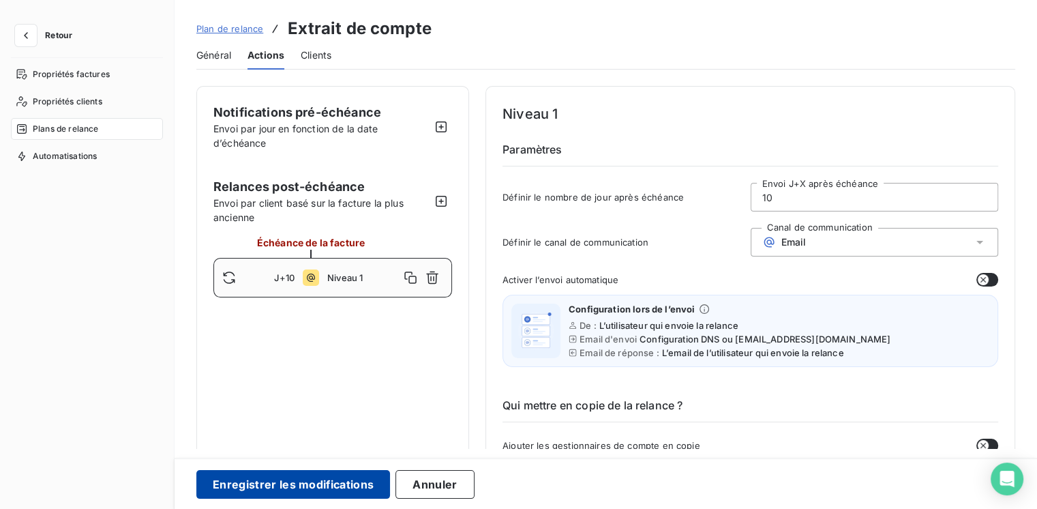
click at [281, 492] on button "Enregistrer les modifications" at bounding box center [293, 484] width 194 height 29
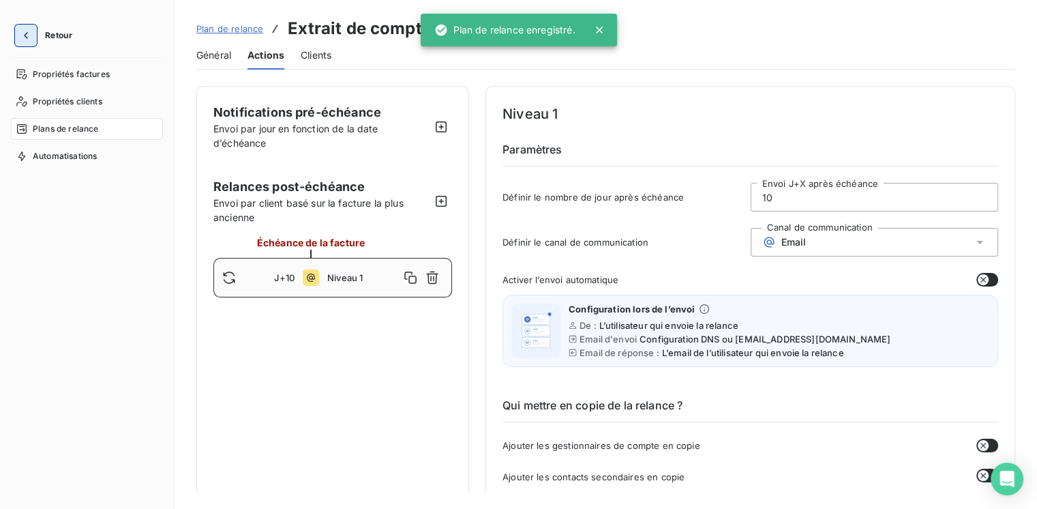
click at [16, 41] on button "button" at bounding box center [26, 36] width 22 height 22
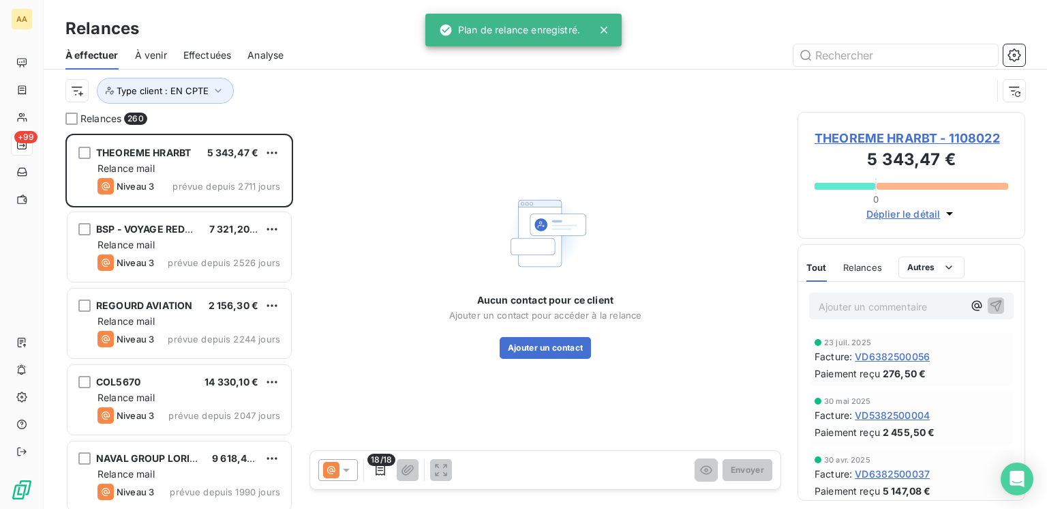
scroll to position [365, 217]
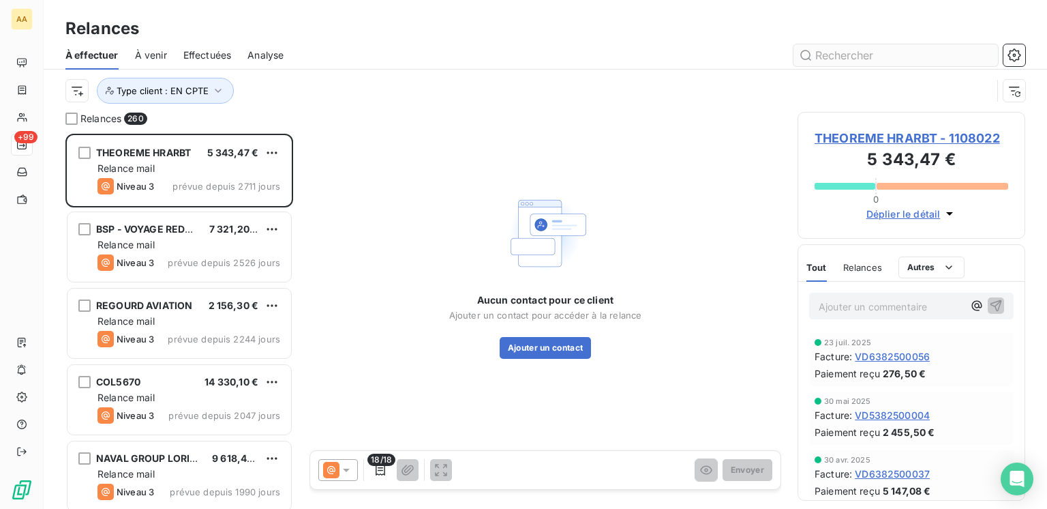
click at [920, 61] on input "text" at bounding box center [896, 55] width 205 height 22
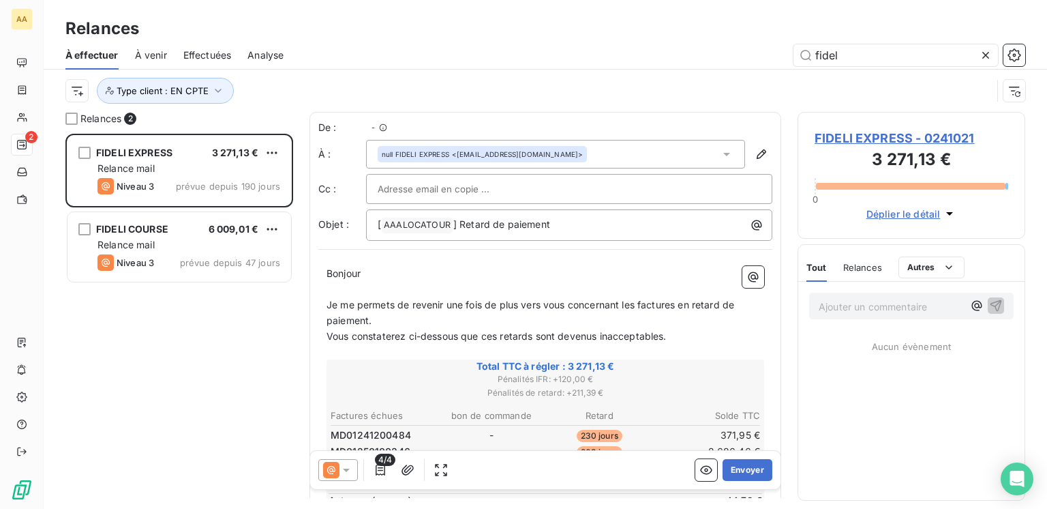
scroll to position [365, 217]
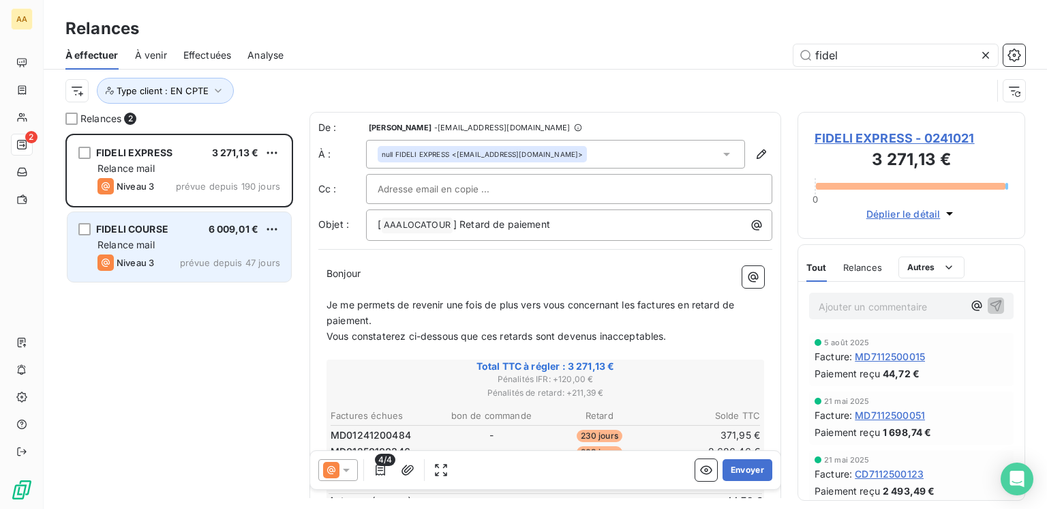
type input "fidel"
click at [161, 241] on div "Relance mail" at bounding box center [188, 245] width 183 height 14
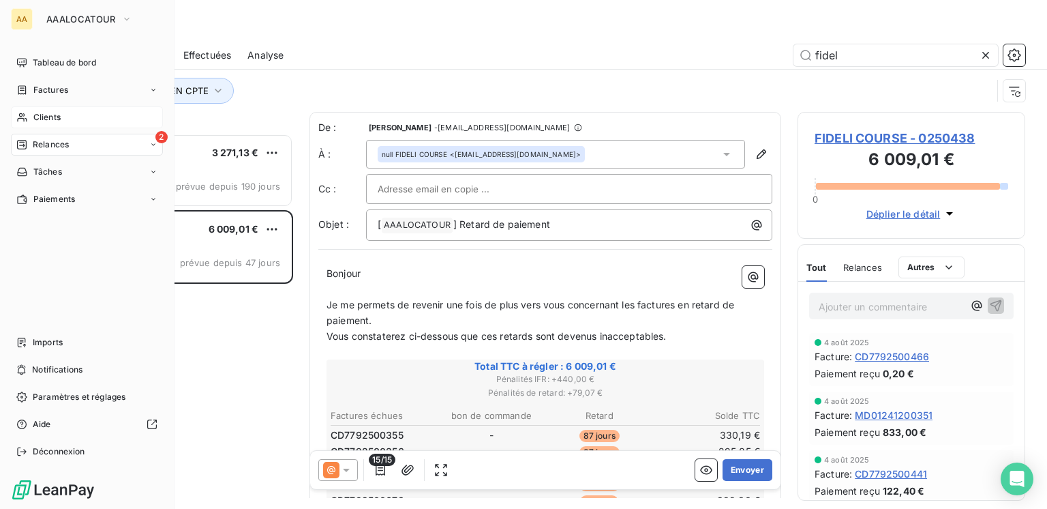
click at [22, 118] on icon at bounding box center [22, 117] width 10 height 9
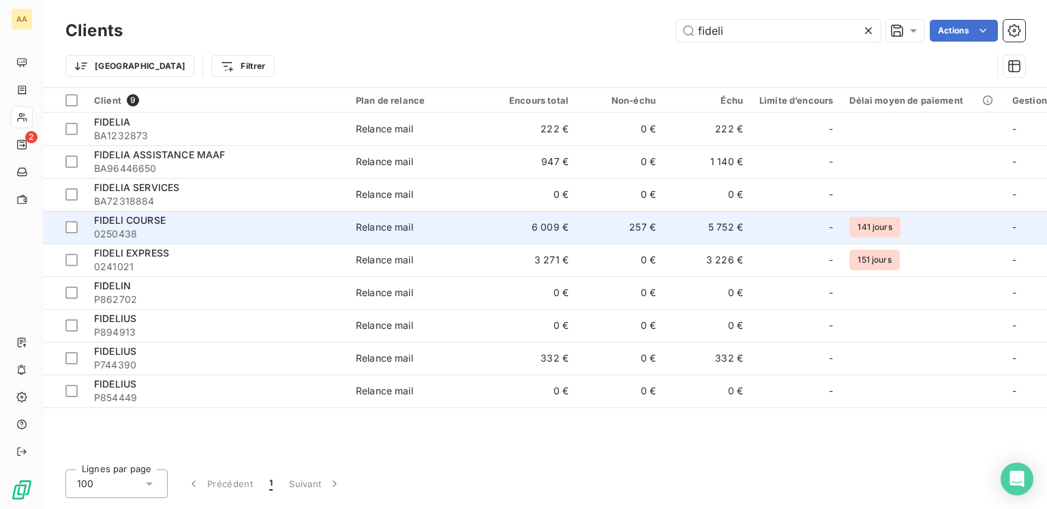
click at [151, 230] on span "0250438" at bounding box center [216, 234] width 245 height 14
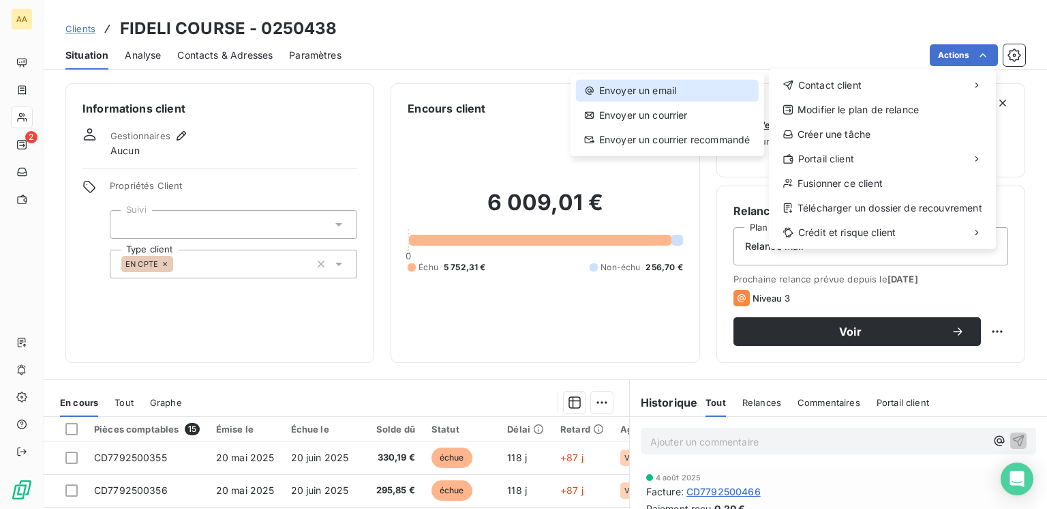
click at [687, 91] on div "Envoyer un email" at bounding box center [667, 91] width 183 height 22
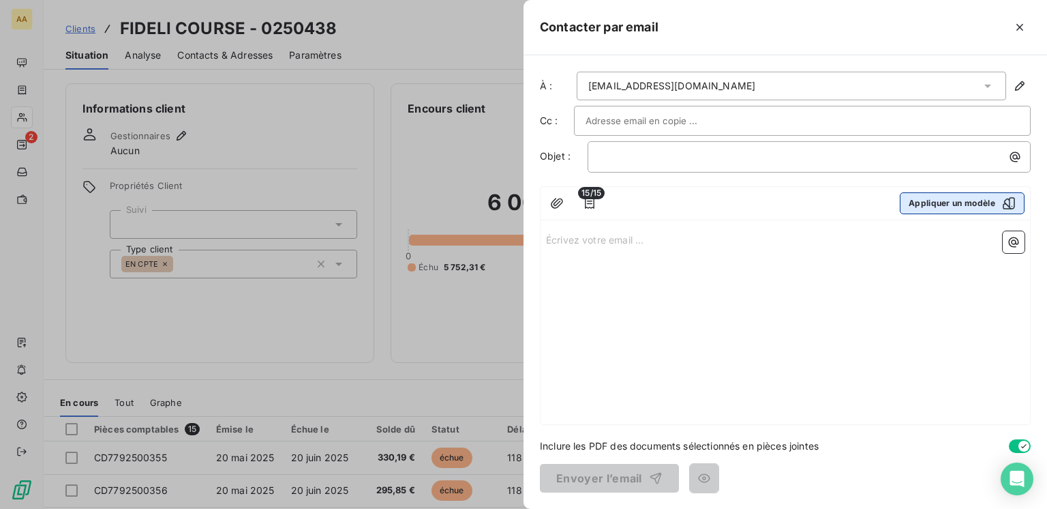
click at [956, 213] on button "Appliquer un modèle" at bounding box center [962, 203] width 125 height 22
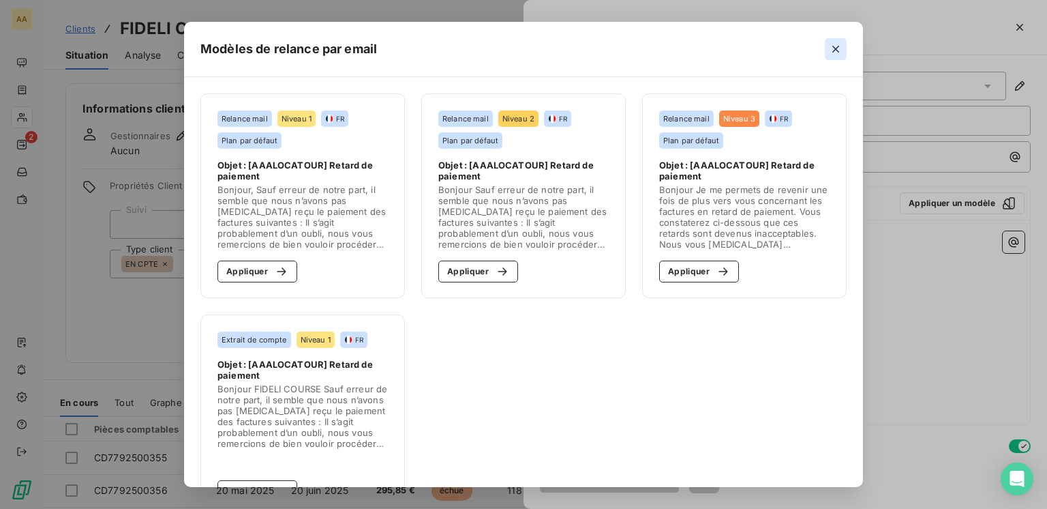
click at [838, 48] on icon "button" at bounding box center [836, 49] width 14 height 14
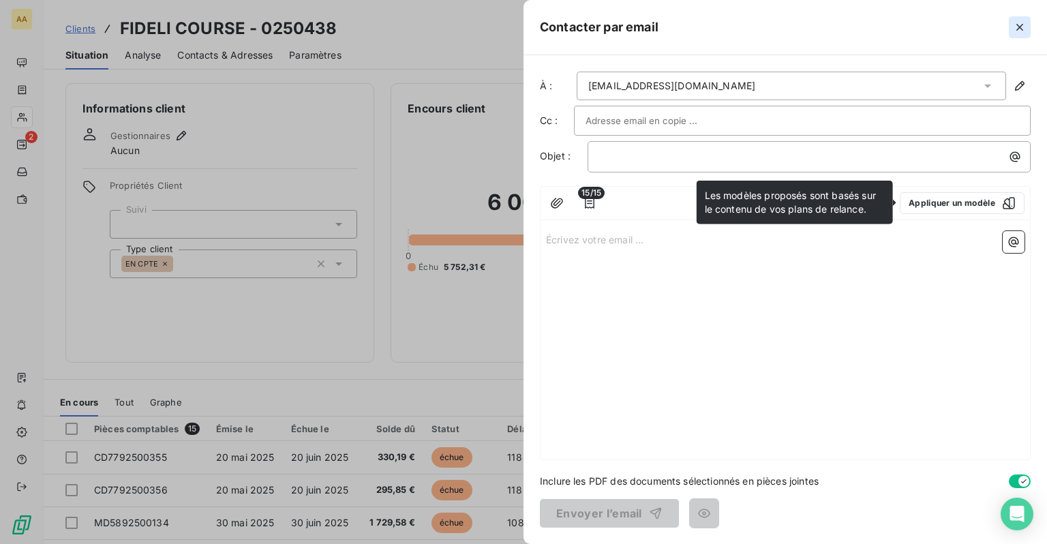
click at [1023, 32] on icon "button" at bounding box center [1020, 27] width 14 height 14
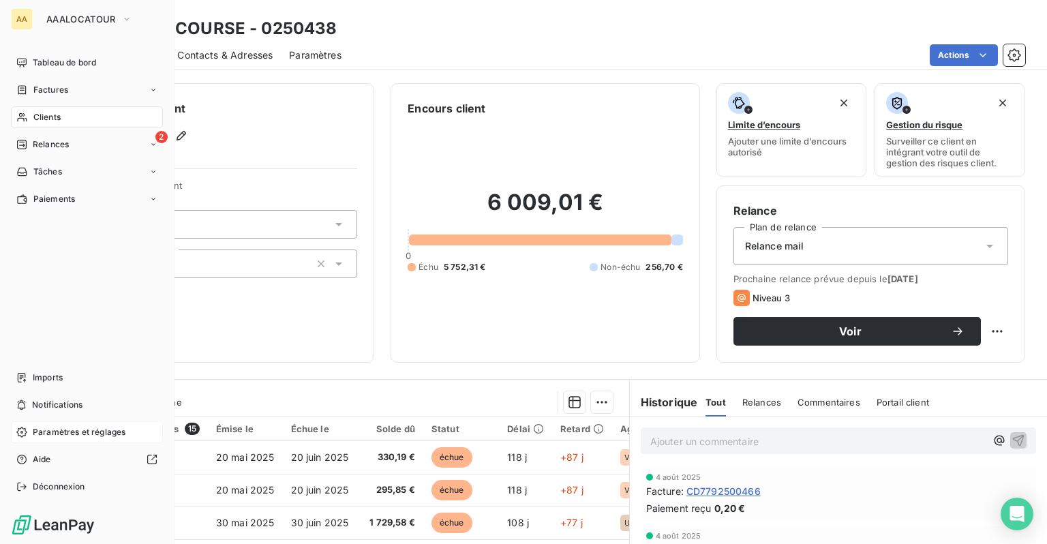
click at [55, 439] on div "Paramètres et réglages" at bounding box center [87, 432] width 152 height 22
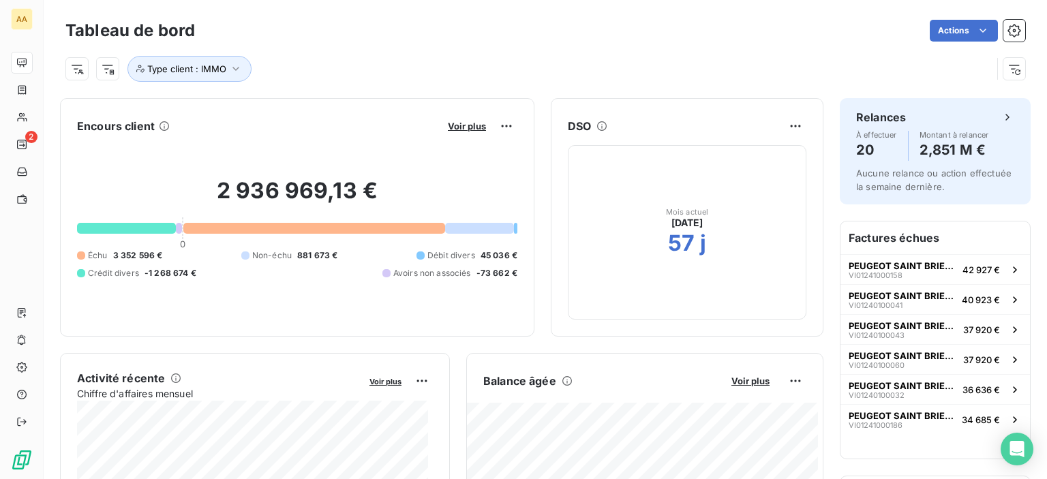
drag, startPoint x: 951, startPoint y: 18, endPoint x: 685, endPoint y: 39, distance: 266.7
click at [685, 39] on div "Actions" at bounding box center [618, 31] width 814 height 22
click at [314, 35] on div "Actions" at bounding box center [618, 31] width 814 height 22
click at [322, 329] on div "Encours client Voir plus 2 936 969,13 € 0 Échu 3 352 596 € Non-échu 881 673 € D…" at bounding box center [297, 217] width 474 height 239
click at [275, 56] on div "Type client : IMMO" at bounding box center [528, 69] width 926 height 26
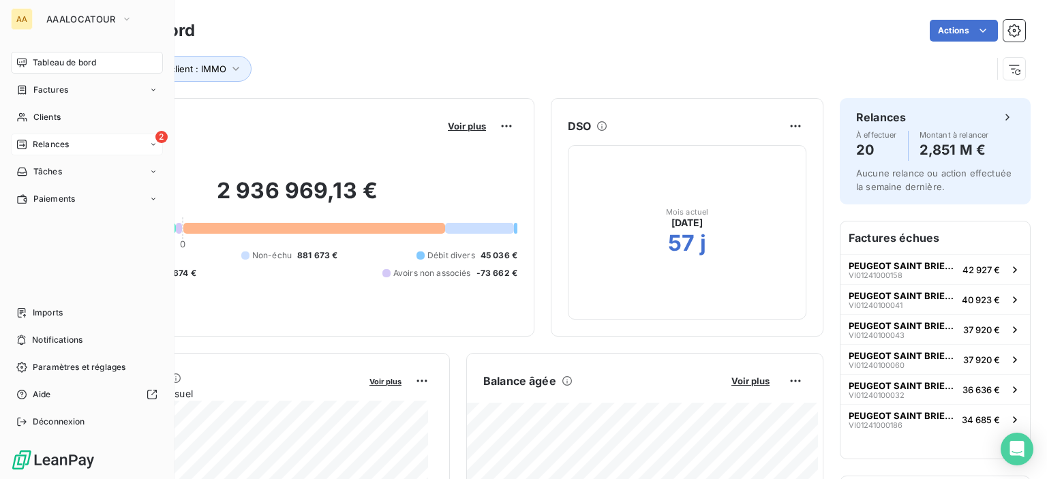
click at [57, 149] on span "Relances" at bounding box center [51, 144] width 36 height 12
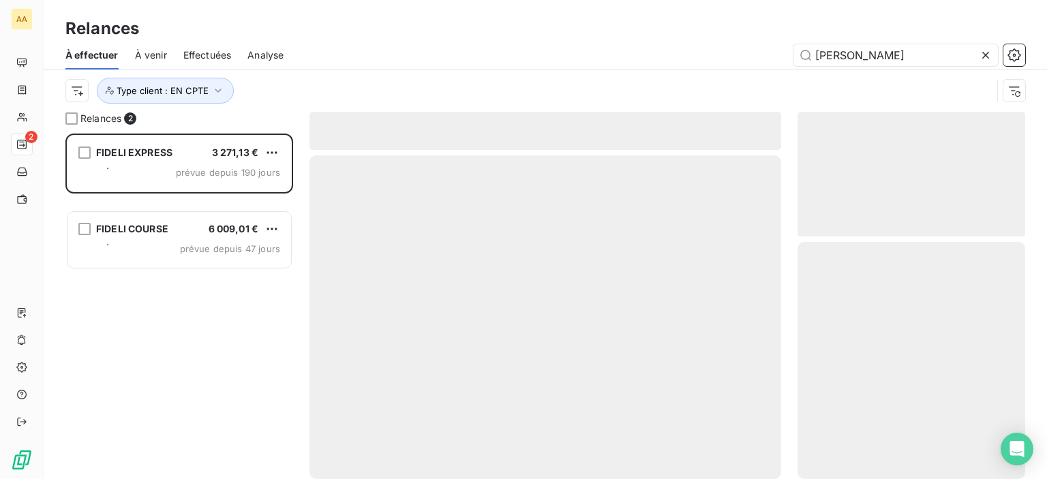
scroll to position [335, 217]
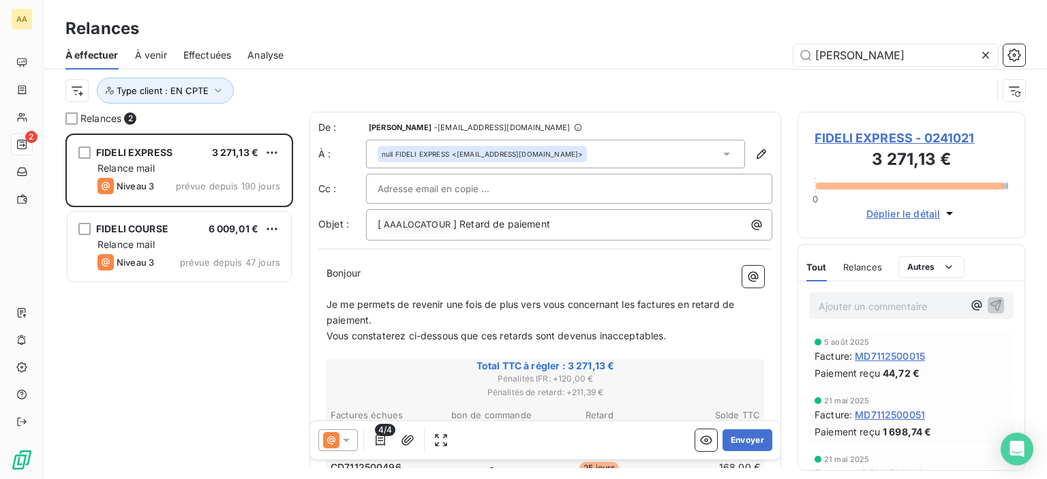
click at [984, 59] on icon at bounding box center [986, 55] width 14 height 14
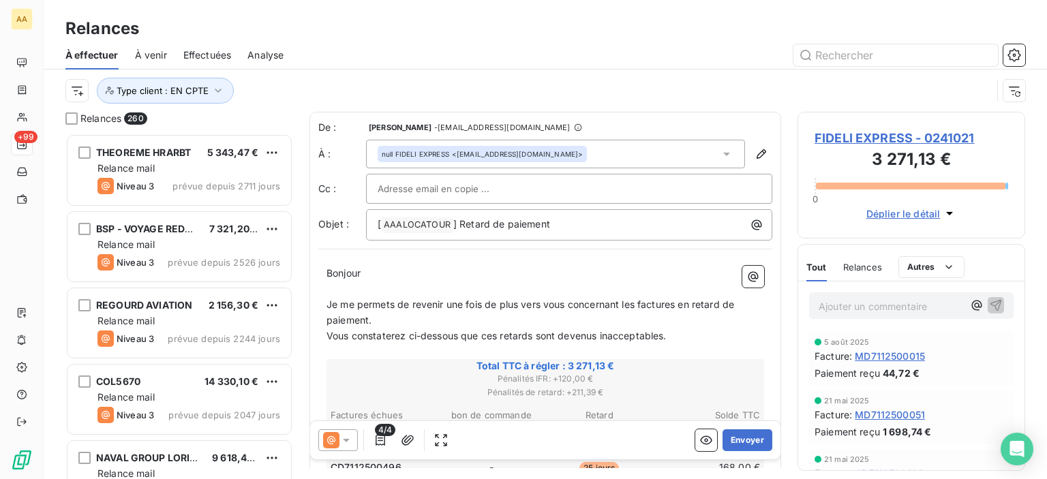
click at [1003, 52] on div at bounding box center [662, 55] width 725 height 22
click at [1012, 54] on icon "button" at bounding box center [1015, 55] width 14 height 14
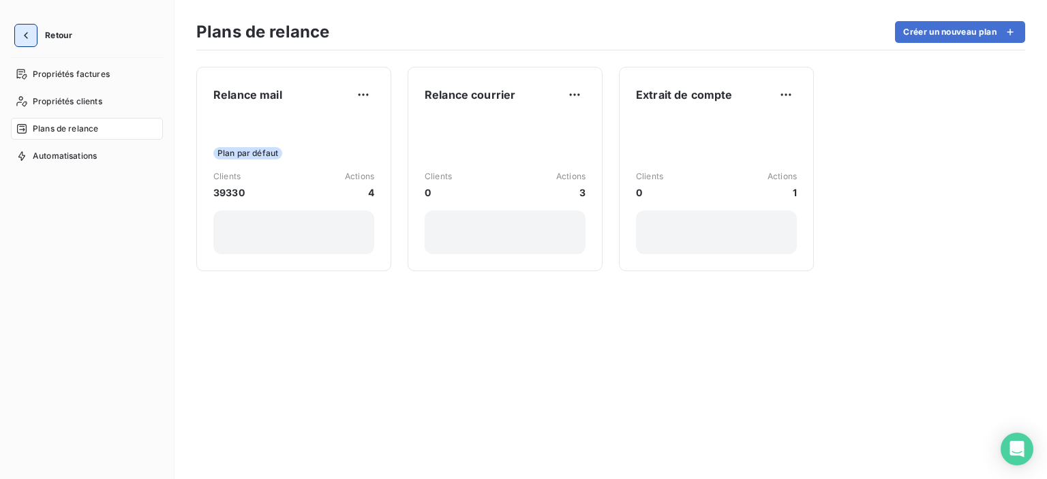
click at [27, 40] on icon "button" at bounding box center [26, 36] width 14 height 14
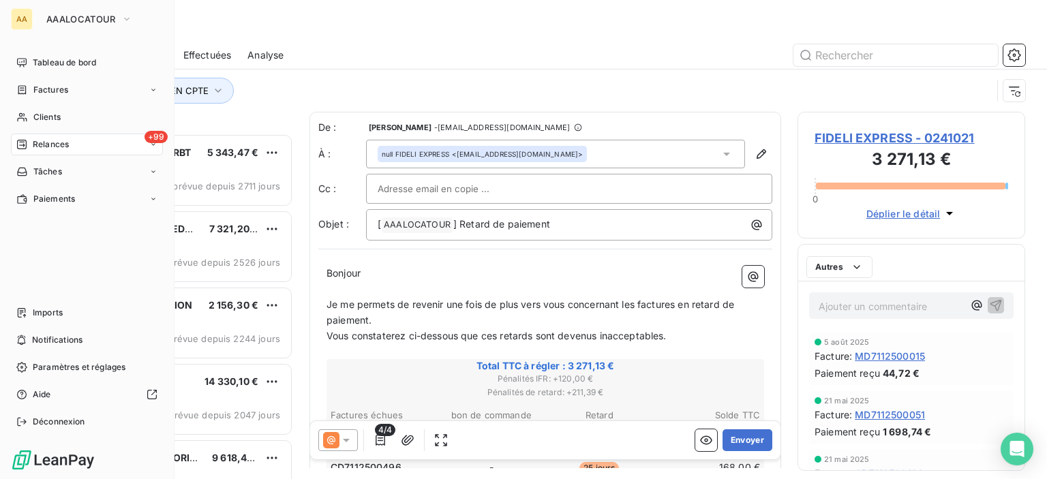
scroll to position [335, 217]
click at [59, 204] on span "Paiements" at bounding box center [54, 199] width 42 height 12
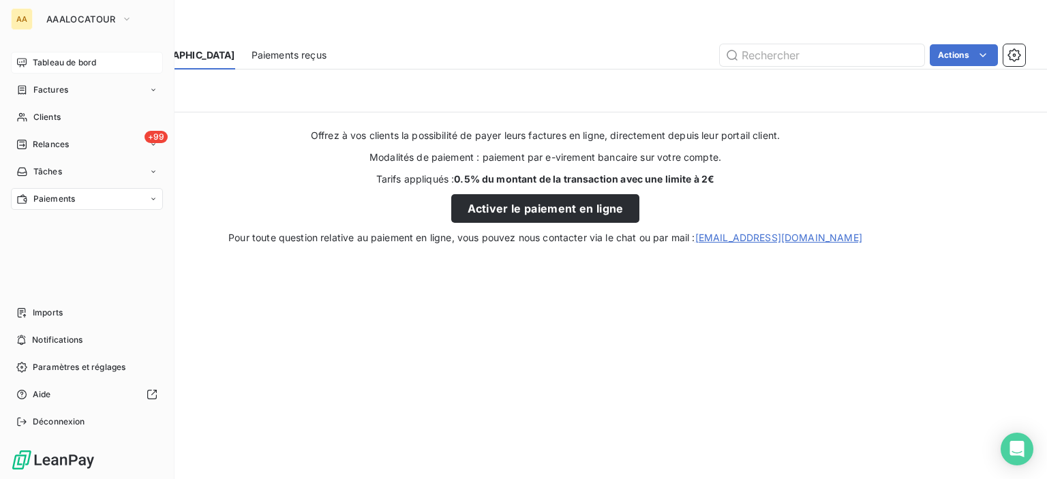
click at [28, 65] on div "Tableau de bord" at bounding box center [87, 63] width 152 height 22
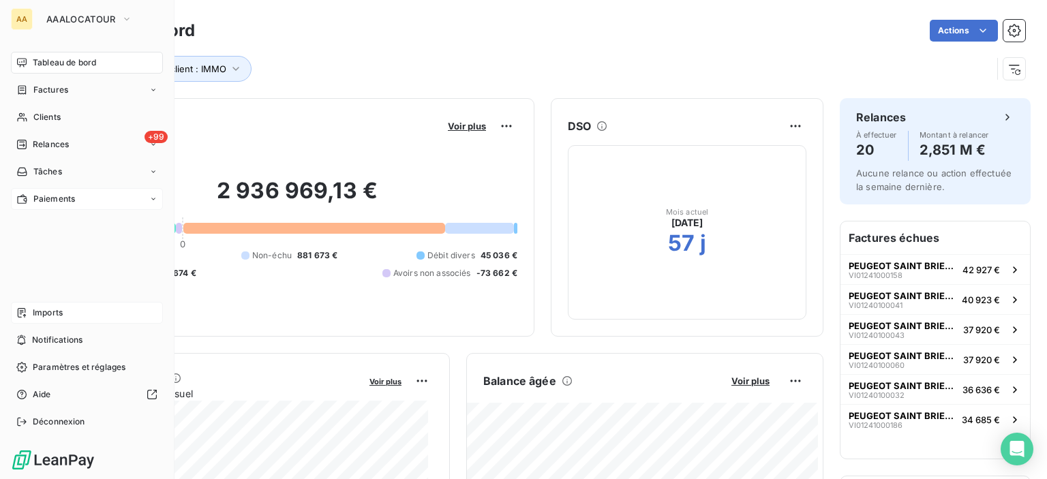
click at [33, 302] on div "Imports" at bounding box center [87, 313] width 152 height 22
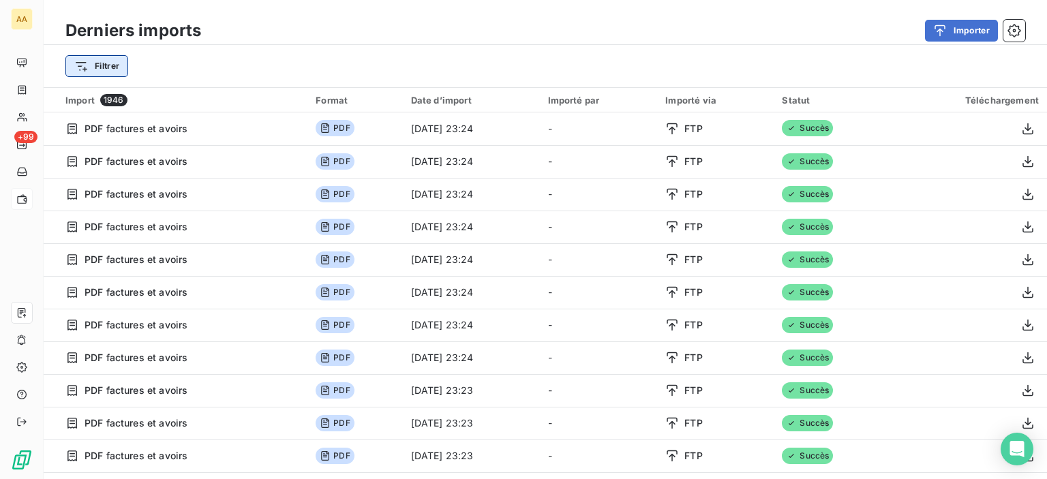
click at [122, 70] on html "AA +99 Derniers imports Importer Filtrer Import 1946 Format Date d’import Impor…" at bounding box center [523, 239] width 1047 height 479
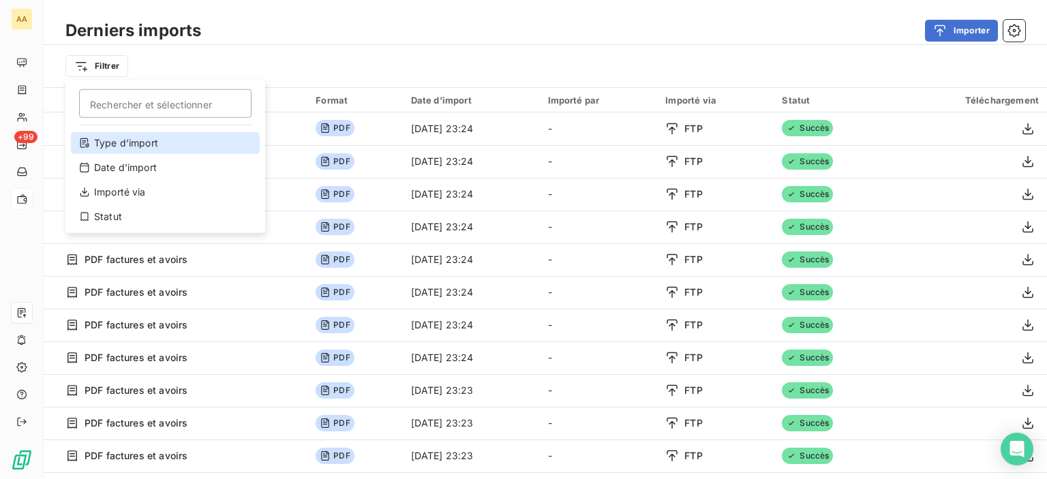
click at [124, 147] on div "Type d’import" at bounding box center [165, 143] width 189 height 22
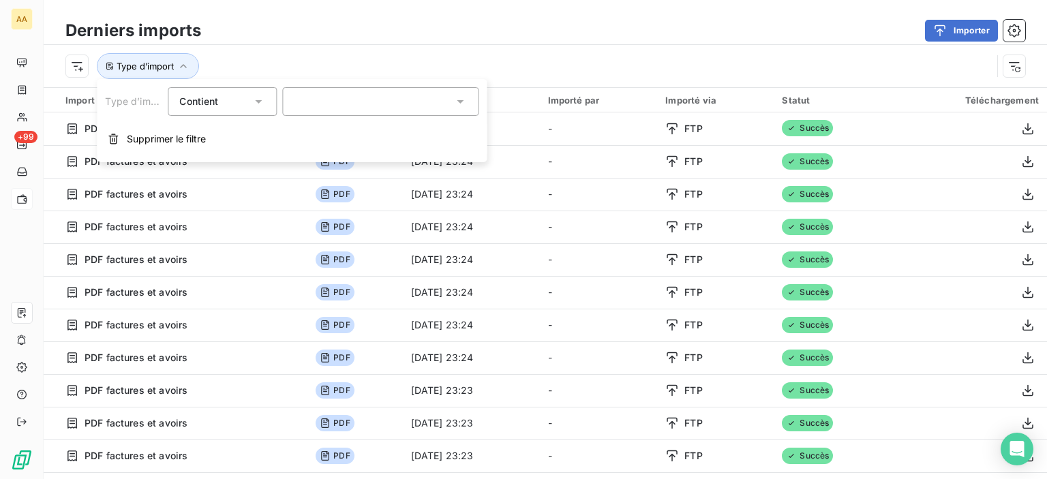
click at [329, 106] on div at bounding box center [380, 101] width 196 height 29
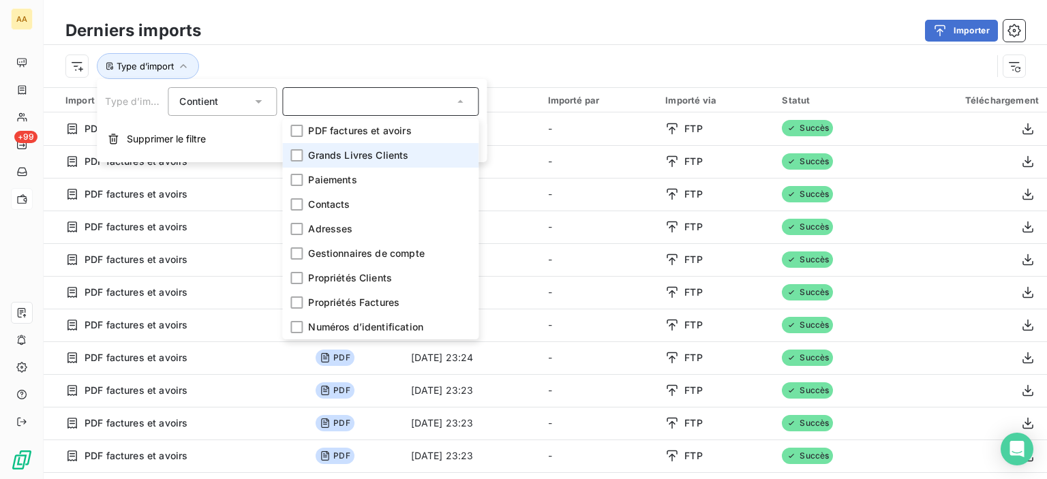
click at [340, 150] on span "Grands Livres Clients" at bounding box center [358, 156] width 100 height 14
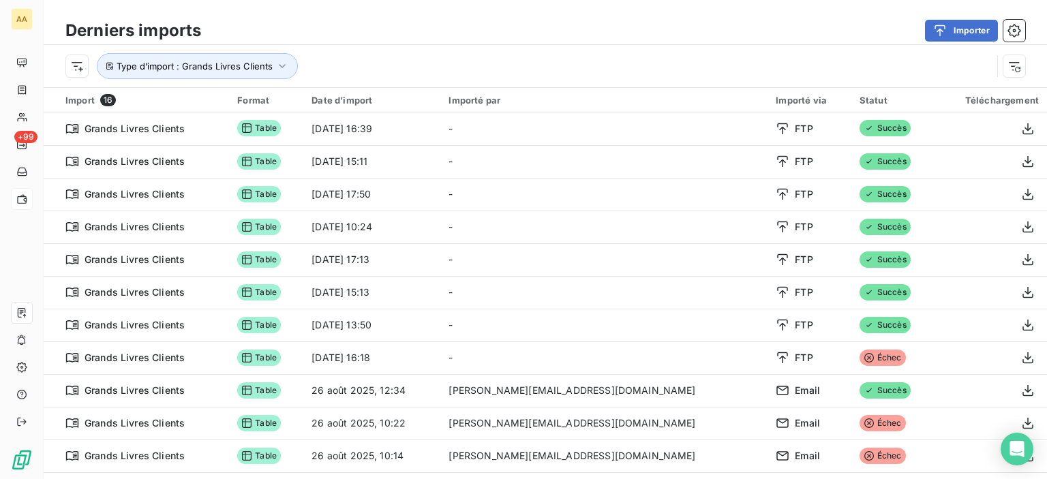
click at [422, 54] on div "Type d’import : Grands Livres Clients" at bounding box center [528, 66] width 926 height 26
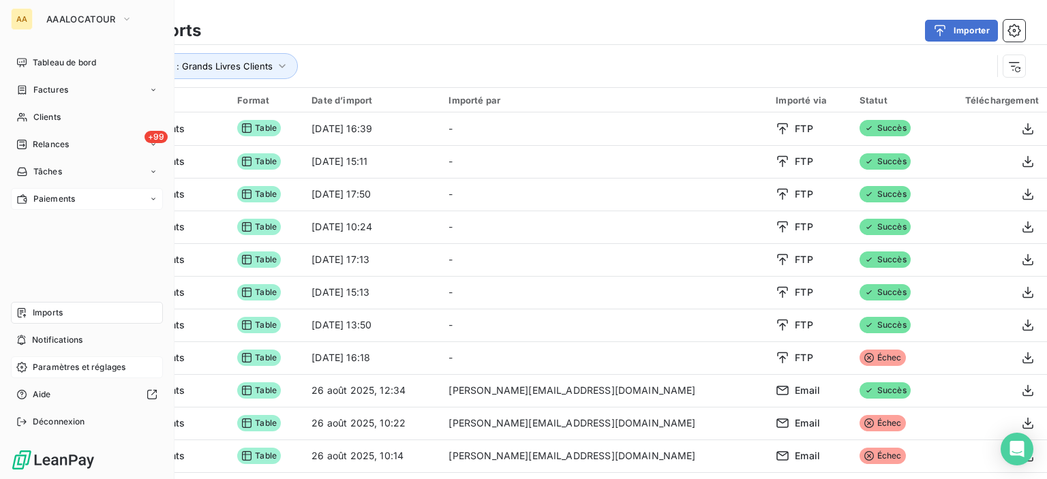
click at [74, 366] on span "Paramètres et réglages" at bounding box center [79, 367] width 93 height 12
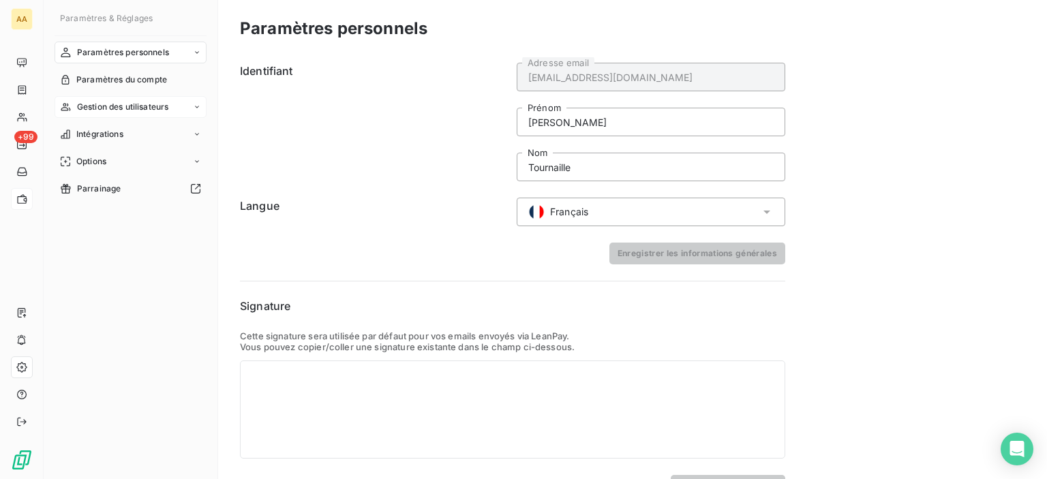
click at [104, 108] on span "Gestion des utilisateurs" at bounding box center [123, 107] width 92 height 12
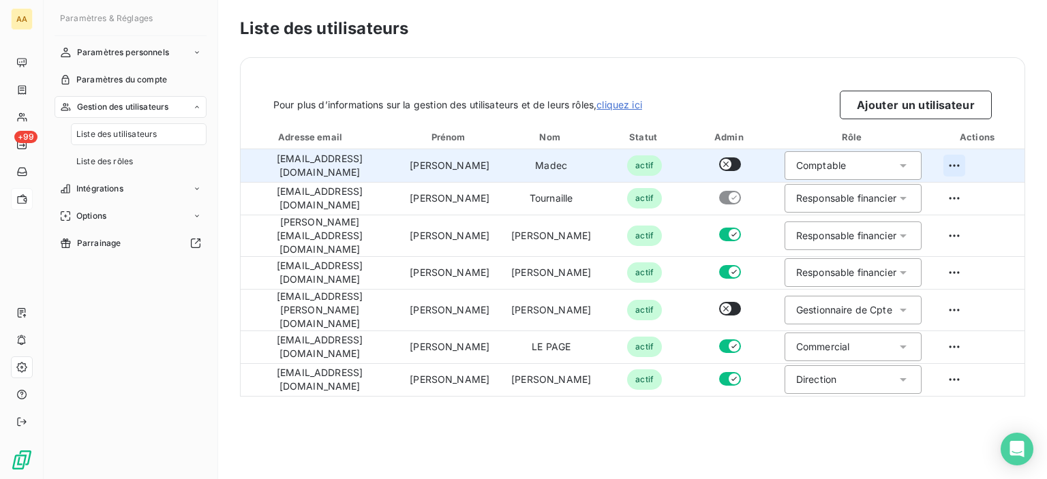
click at [950, 163] on html "AA +99 Paramètres & Réglages Paramètres personnels Paramètres du compte Gestion…" at bounding box center [523, 239] width 1047 height 479
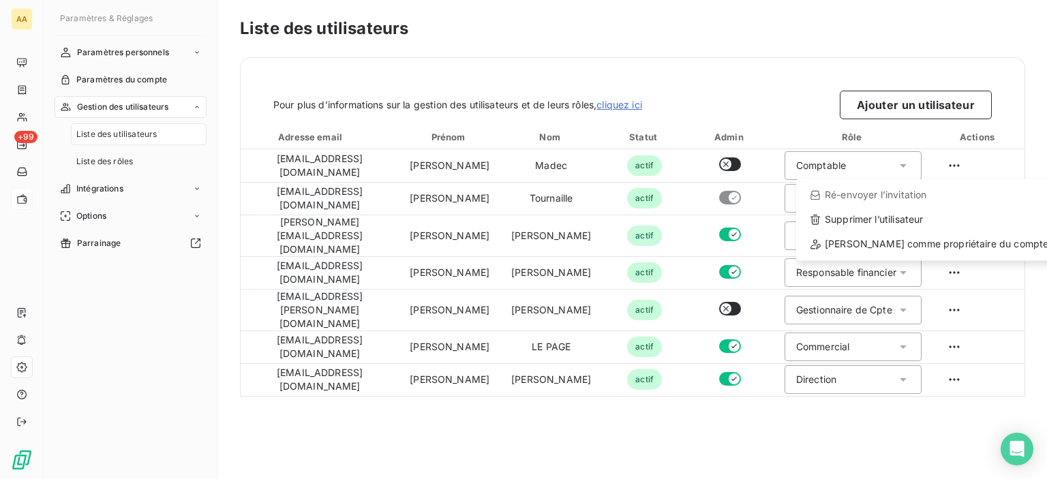
click at [738, 95] on html "AA +99 Paramètres & Réglages Paramètres personnels Paramètres du compte Gestion…" at bounding box center [523, 239] width 1047 height 479
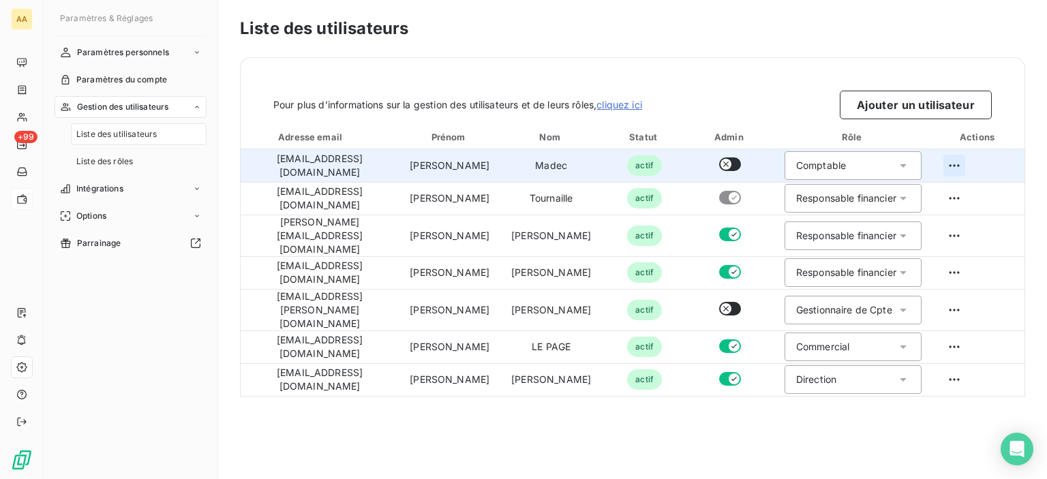
click at [954, 166] on html "AA +99 Paramètres & Réglages Paramètres personnels Paramètres du compte Gestion…" at bounding box center [523, 239] width 1047 height 479
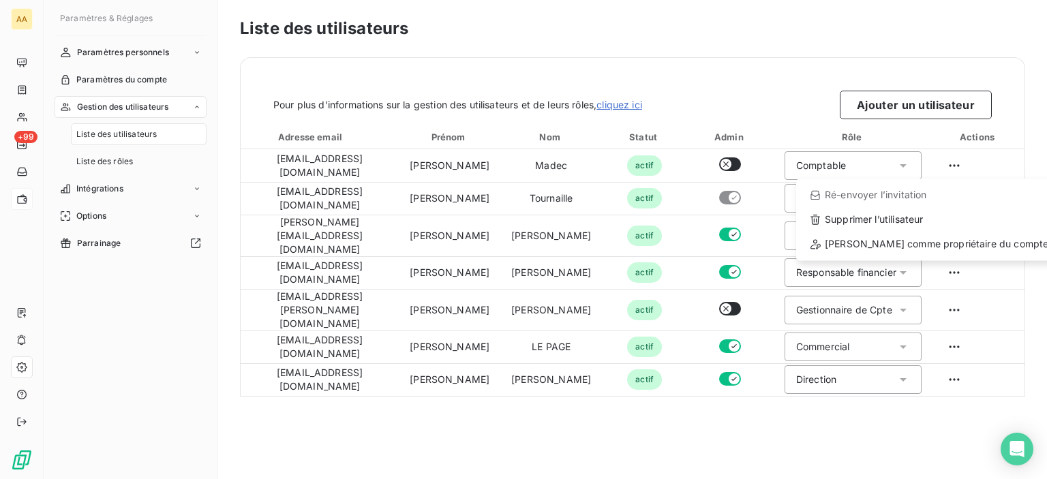
click at [720, 63] on html "AA +99 Paramètres & Réglages Paramètres personnels Paramètres du compte Gestion…" at bounding box center [523, 239] width 1047 height 479
click at [104, 161] on span "Liste des rôles" at bounding box center [104, 161] width 57 height 12
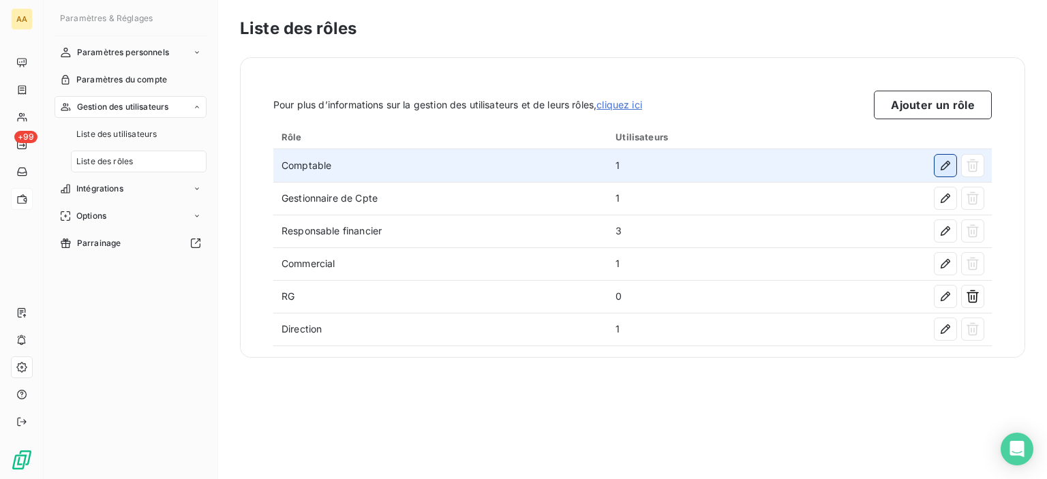
click at [948, 165] on icon "button" at bounding box center [946, 166] width 10 height 10
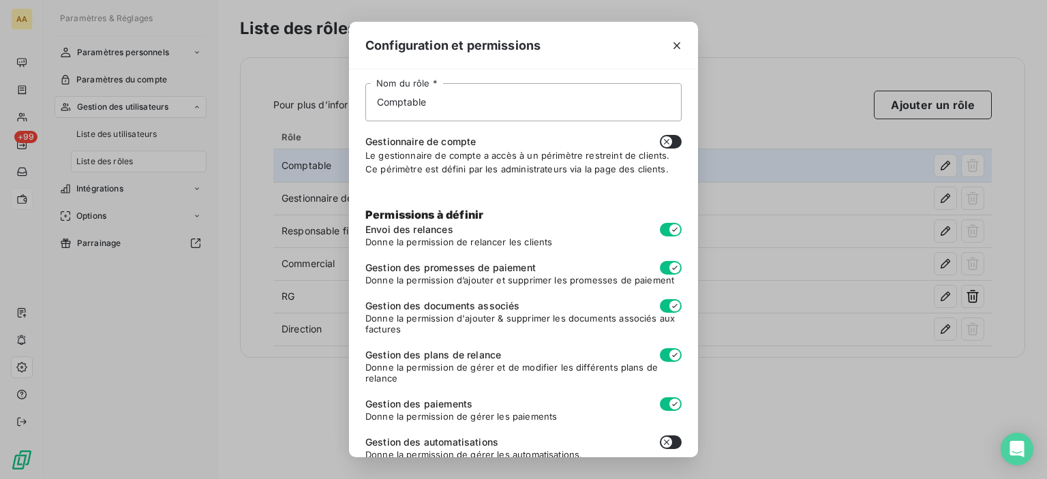
scroll to position [68, 0]
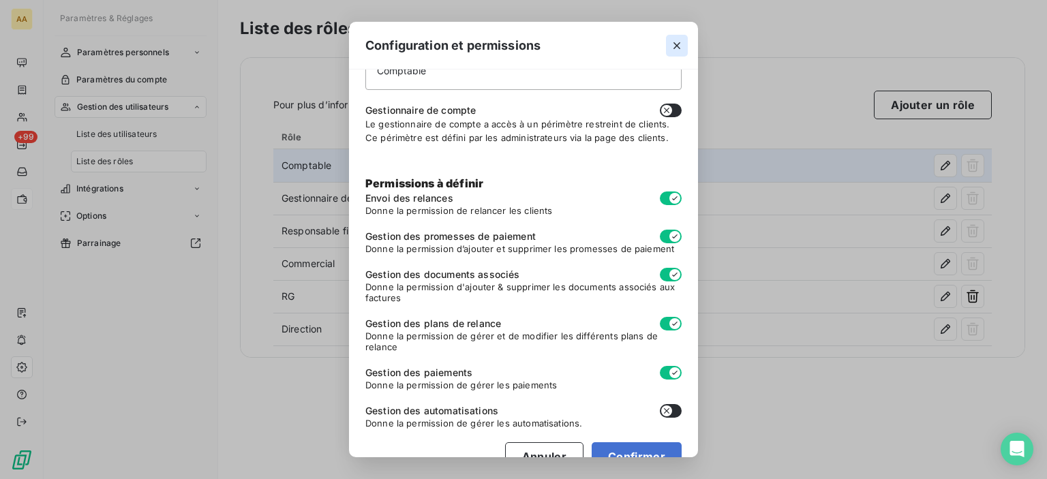
click at [682, 37] on button "button" at bounding box center [677, 46] width 22 height 22
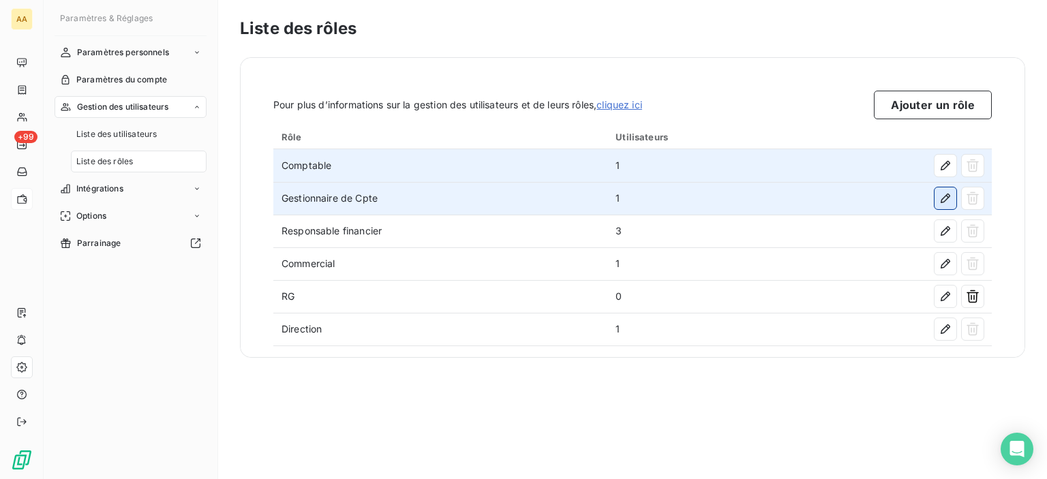
click at [940, 201] on icon "button" at bounding box center [946, 199] width 14 height 14
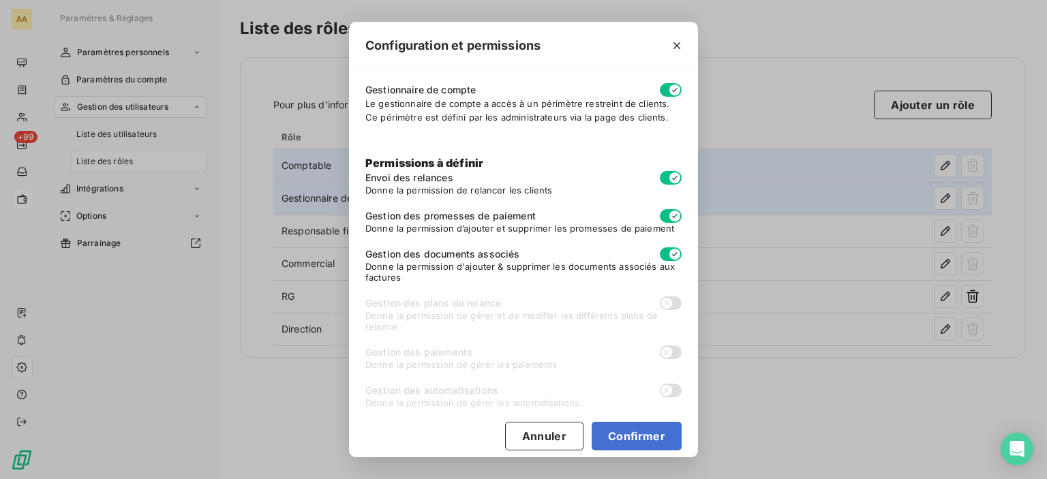
scroll to position [97, 0]
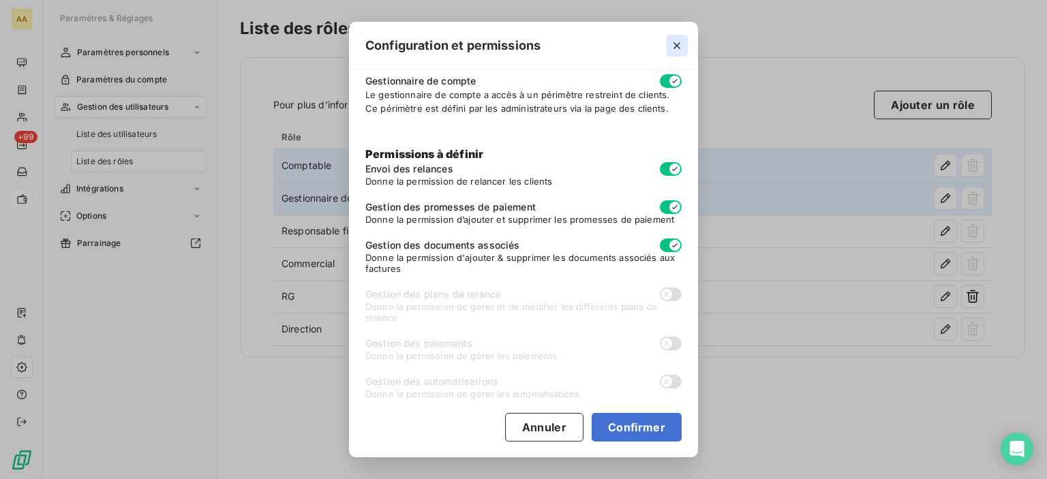
click at [675, 51] on icon "button" at bounding box center [677, 46] width 14 height 14
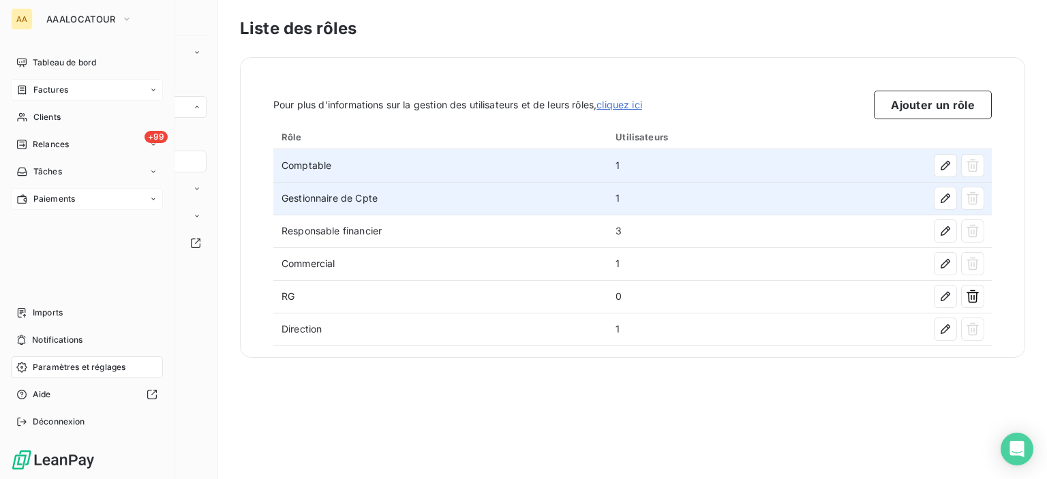
click at [49, 87] on span "Factures" at bounding box center [50, 90] width 35 height 12
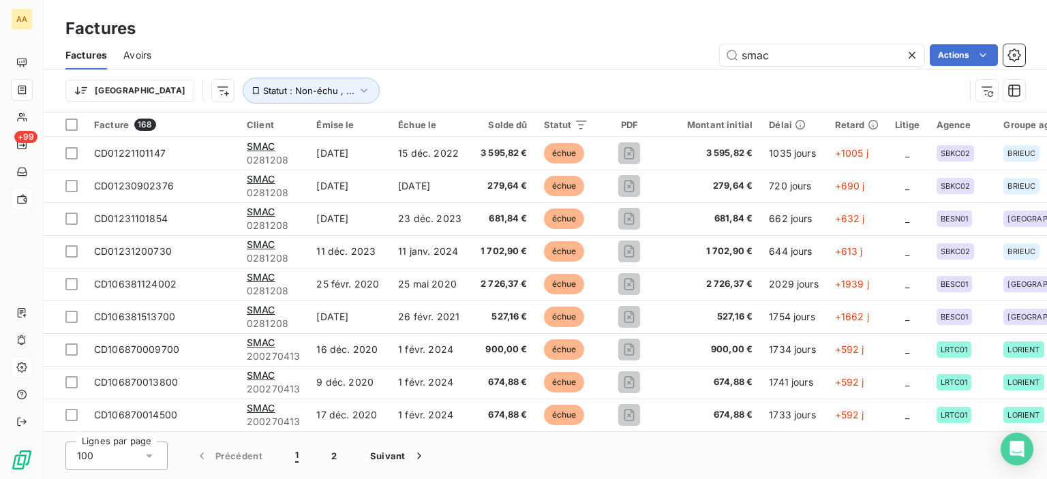
drag, startPoint x: 912, startPoint y: 57, endPoint x: 717, endPoint y: 55, distance: 195.0
click at [912, 57] on icon at bounding box center [912, 55] width 14 height 14
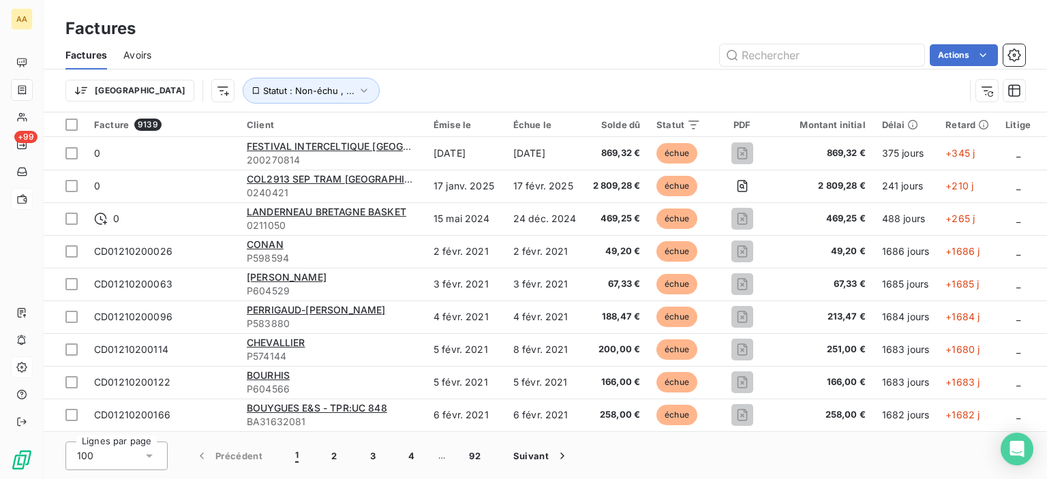
click at [441, 41] on div "Factures Avoirs Actions" at bounding box center [546, 55] width 1004 height 29
click at [876, 87] on div "Trier Statut : Non-échu , ..." at bounding box center [514, 91] width 899 height 26
click at [826, 79] on div "Trier Statut : Non-échu , ..." at bounding box center [514, 91] width 899 height 26
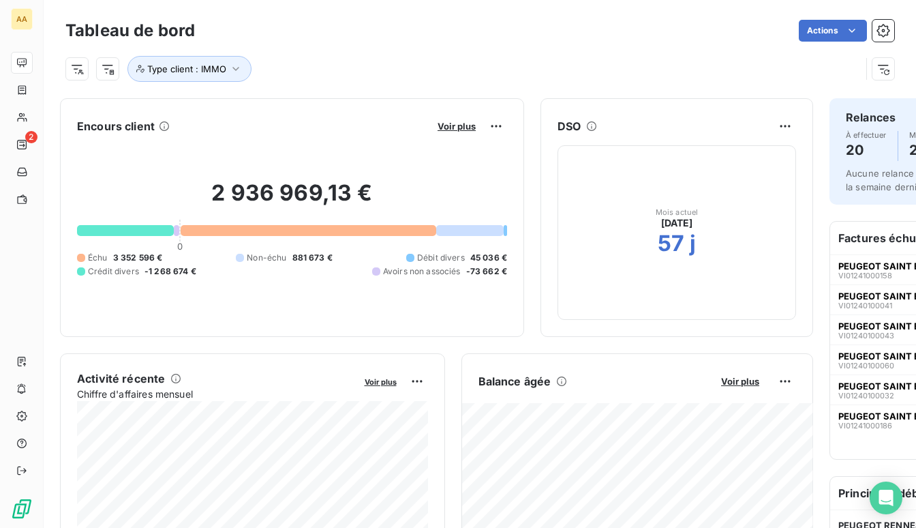
drag, startPoint x: 655, startPoint y: 37, endPoint x: 551, endPoint y: 72, distance: 110.2
click at [551, 72] on div "Type client : IMMO" at bounding box center [463, 69] width 796 height 26
